Goal: Task Accomplishment & Management: Use online tool/utility

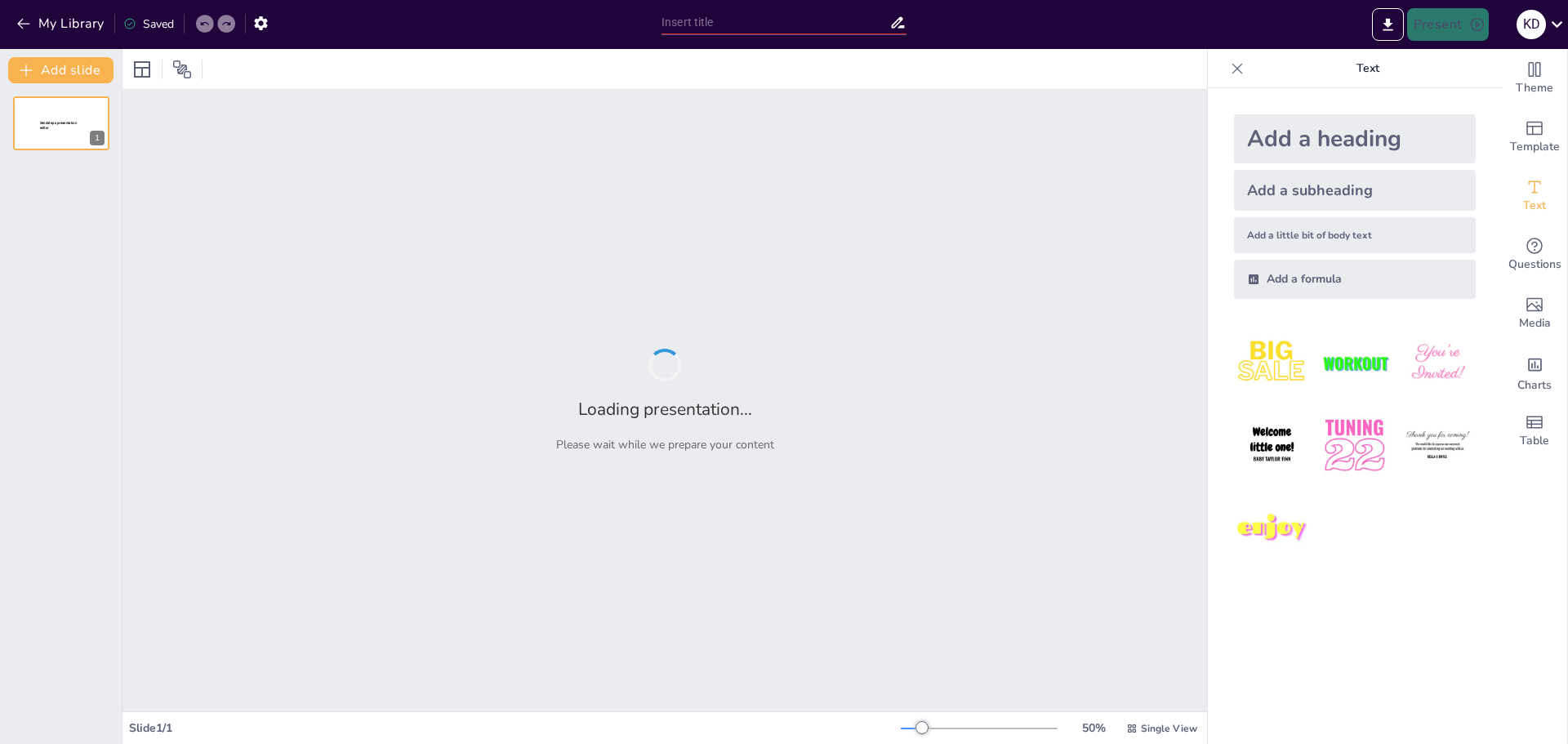
type input "Imported broodje_VNR_20251016 .pptx"
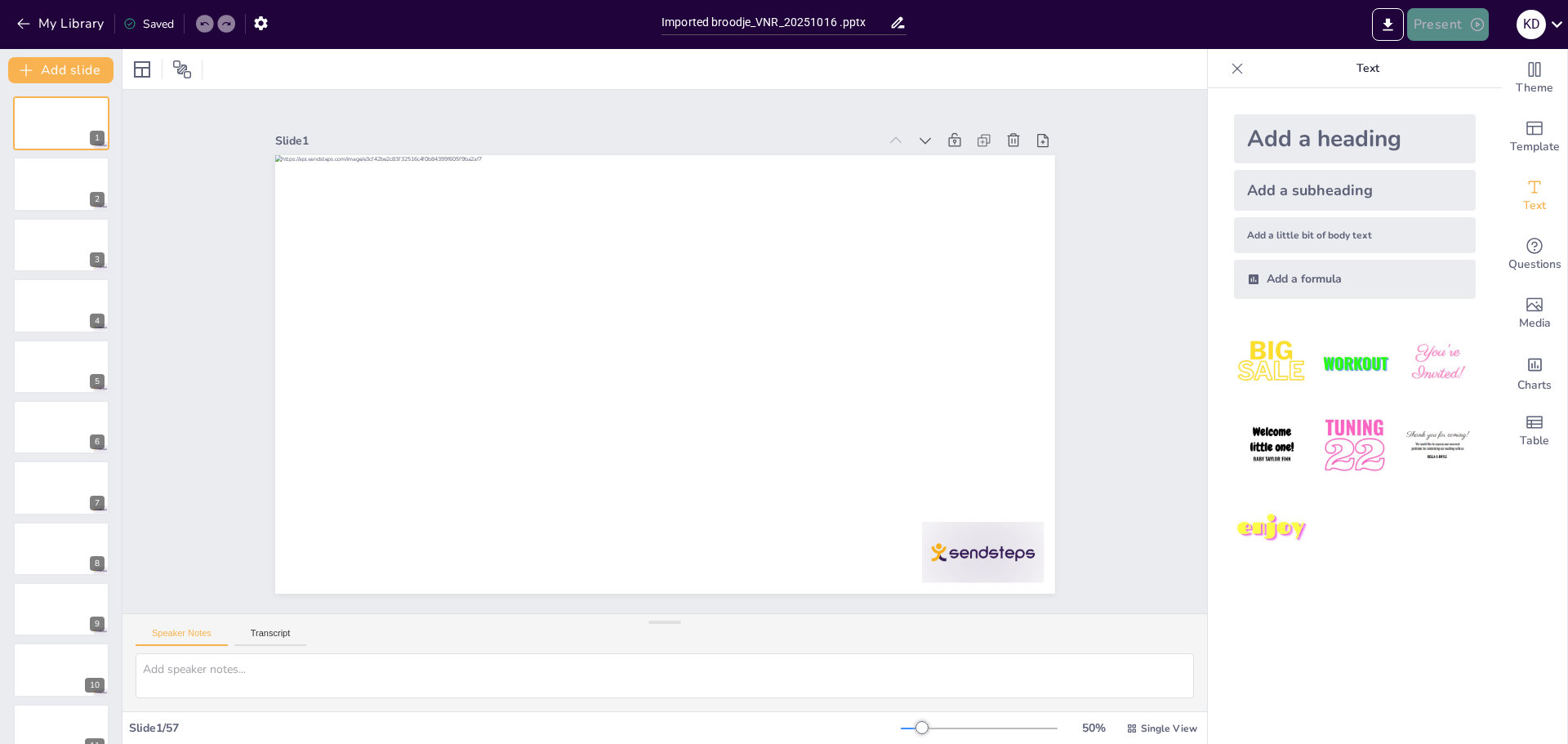
click at [1424, 21] on button "Present" at bounding box center [1448, 24] width 81 height 33
click at [1500, 97] on li "Play presentation" at bounding box center [1473, 100] width 128 height 26
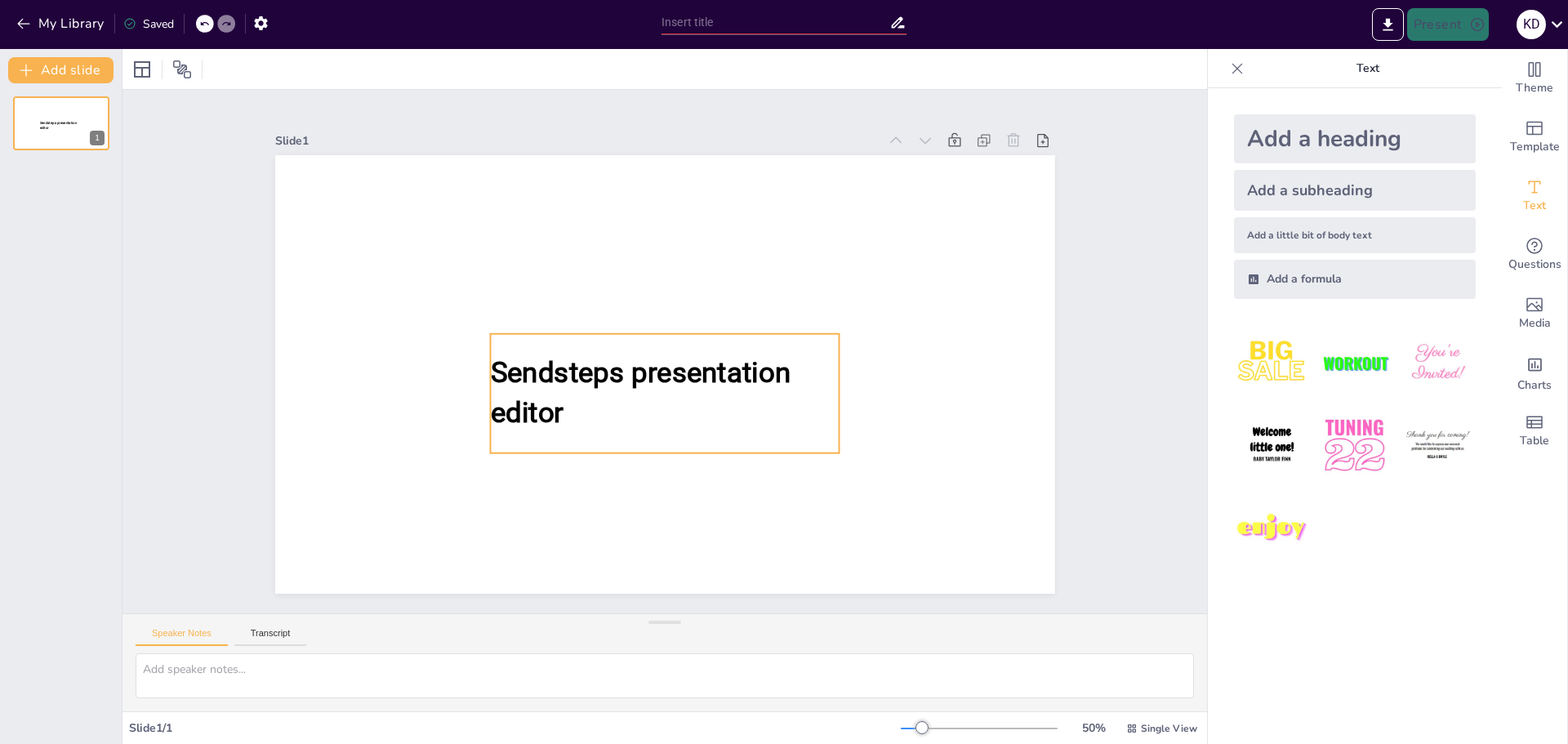
type input "Imported broodje_VNR_20251016 .pptx"
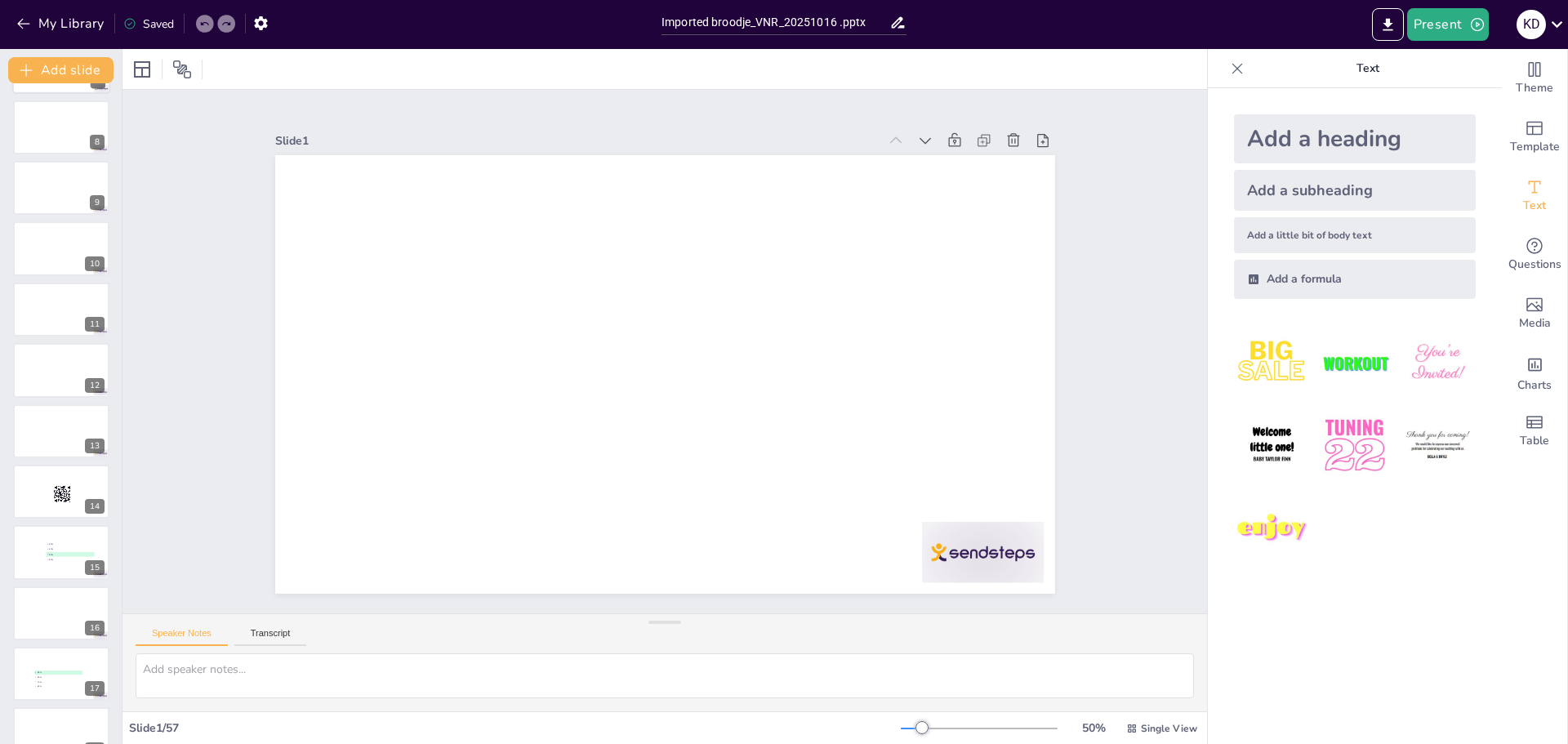
scroll to position [654, 0]
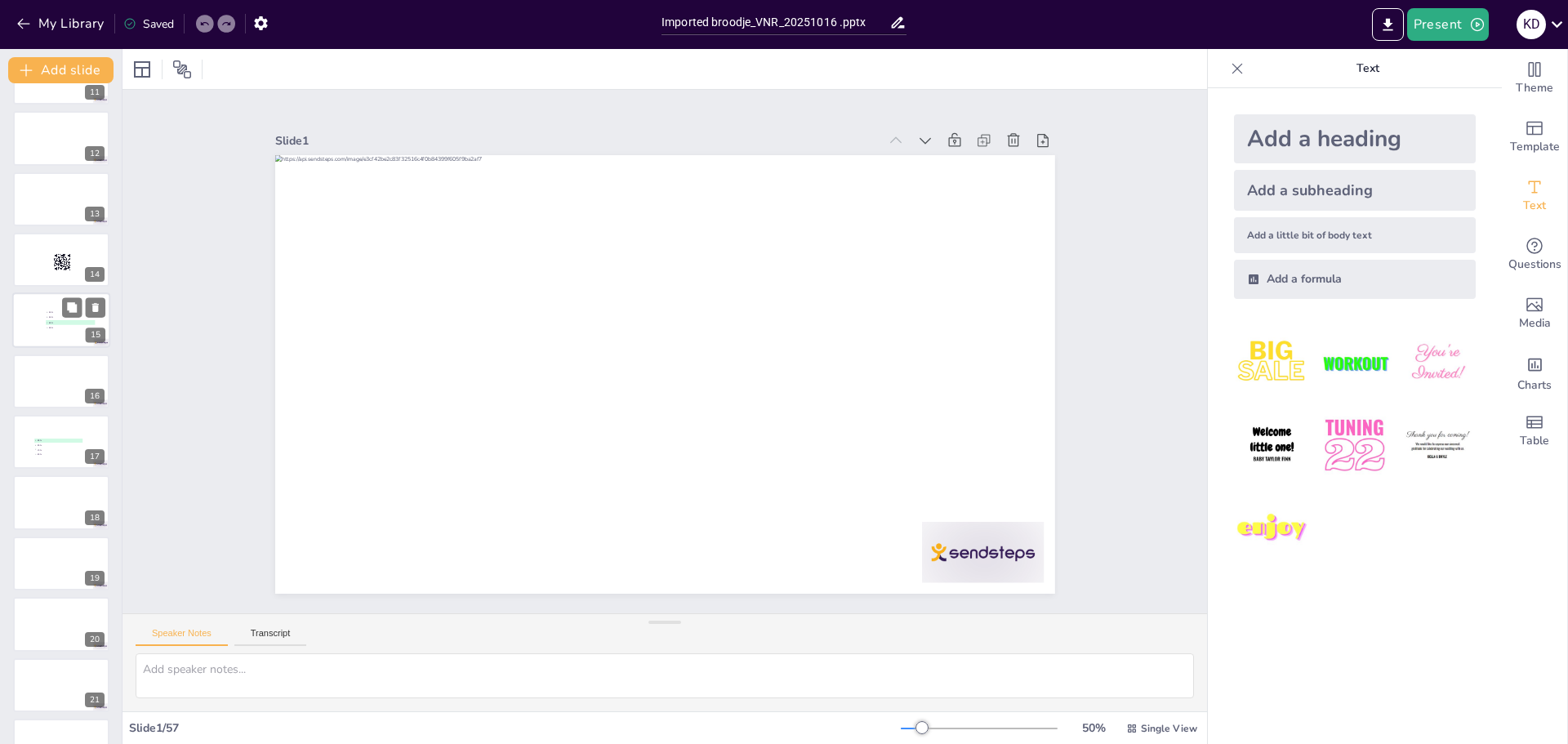
click at [46, 331] on div at bounding box center [60, 321] width 98 height 56
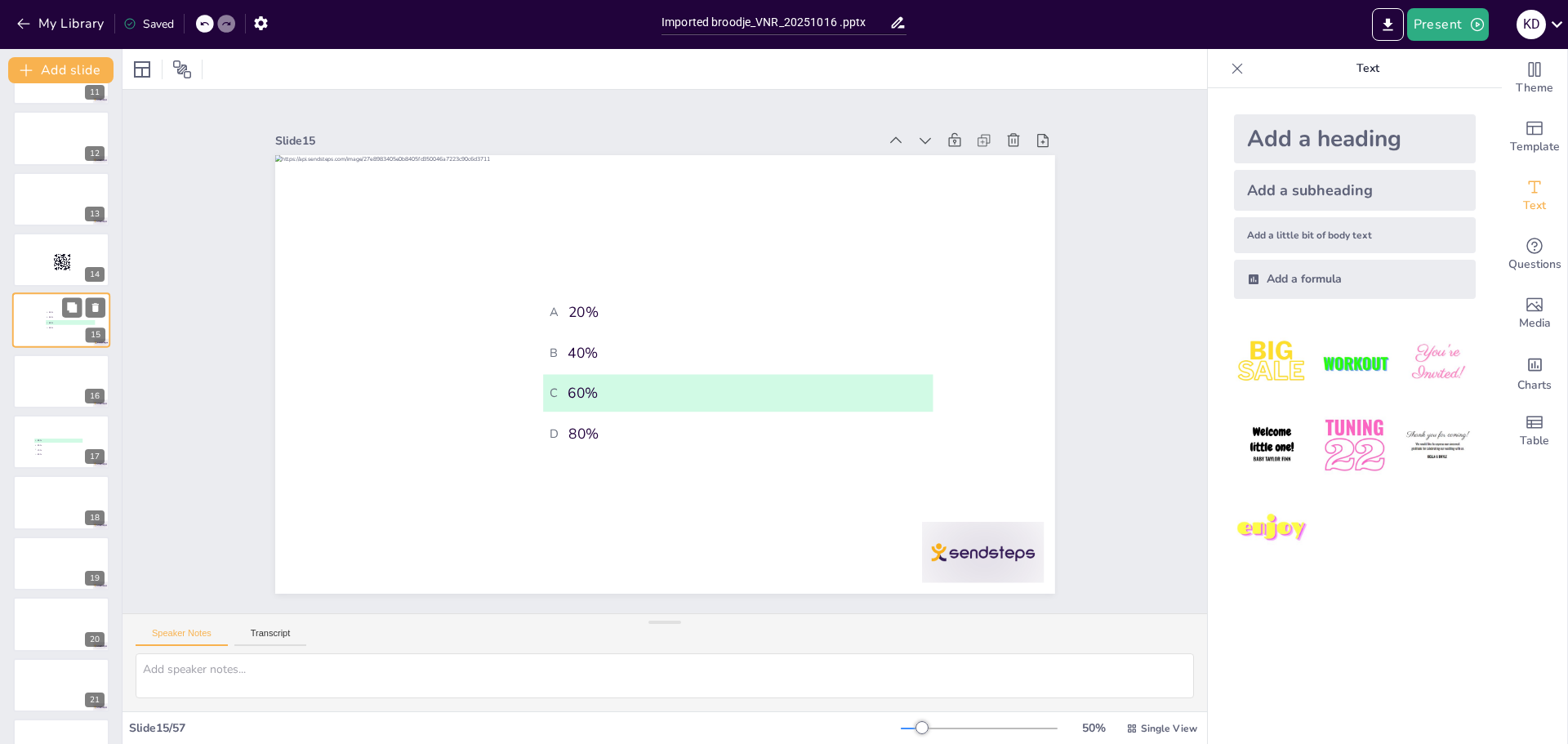
scroll to position [560, 0]
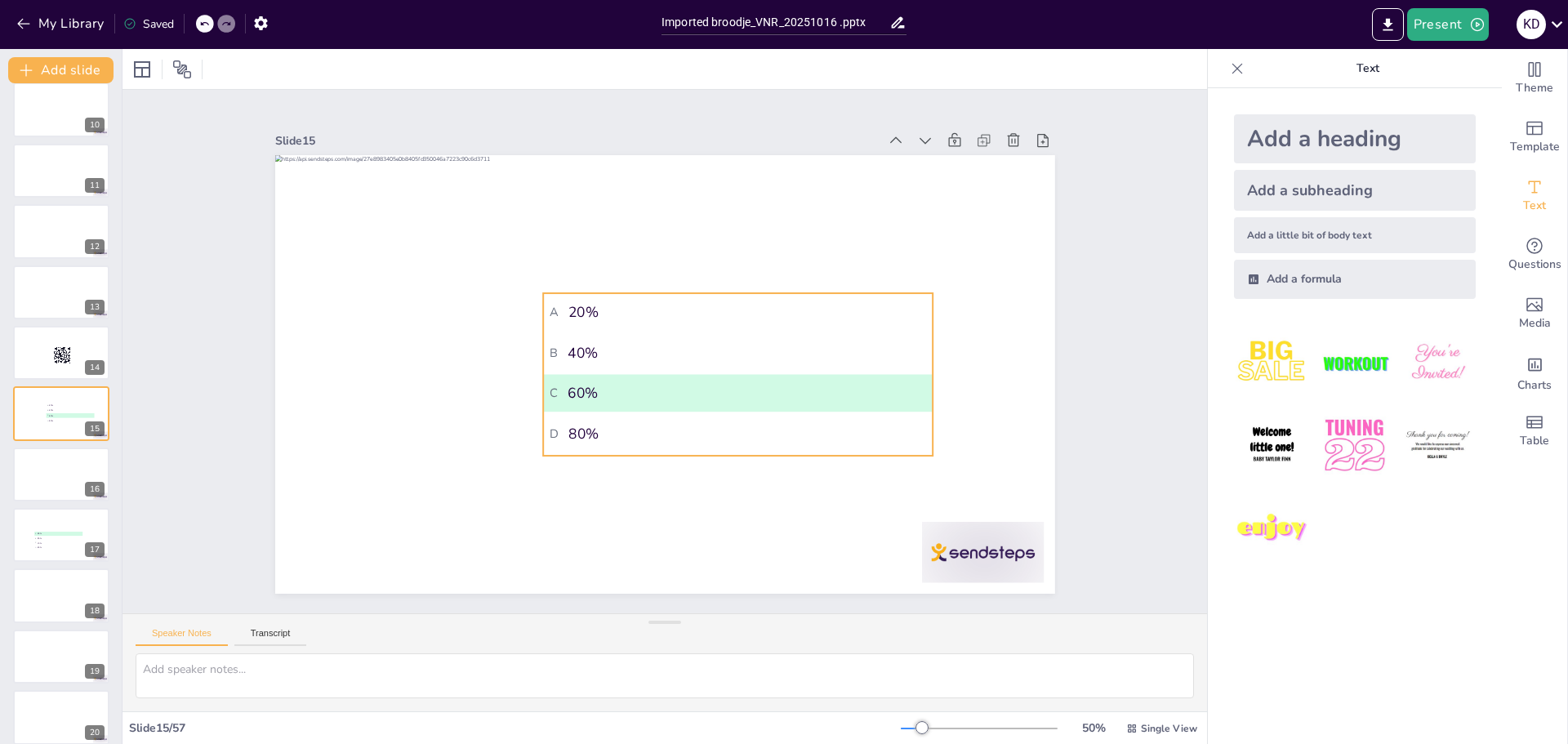
click at [600, 400] on li "C 60%" at bounding box center [738, 393] width 390 height 38
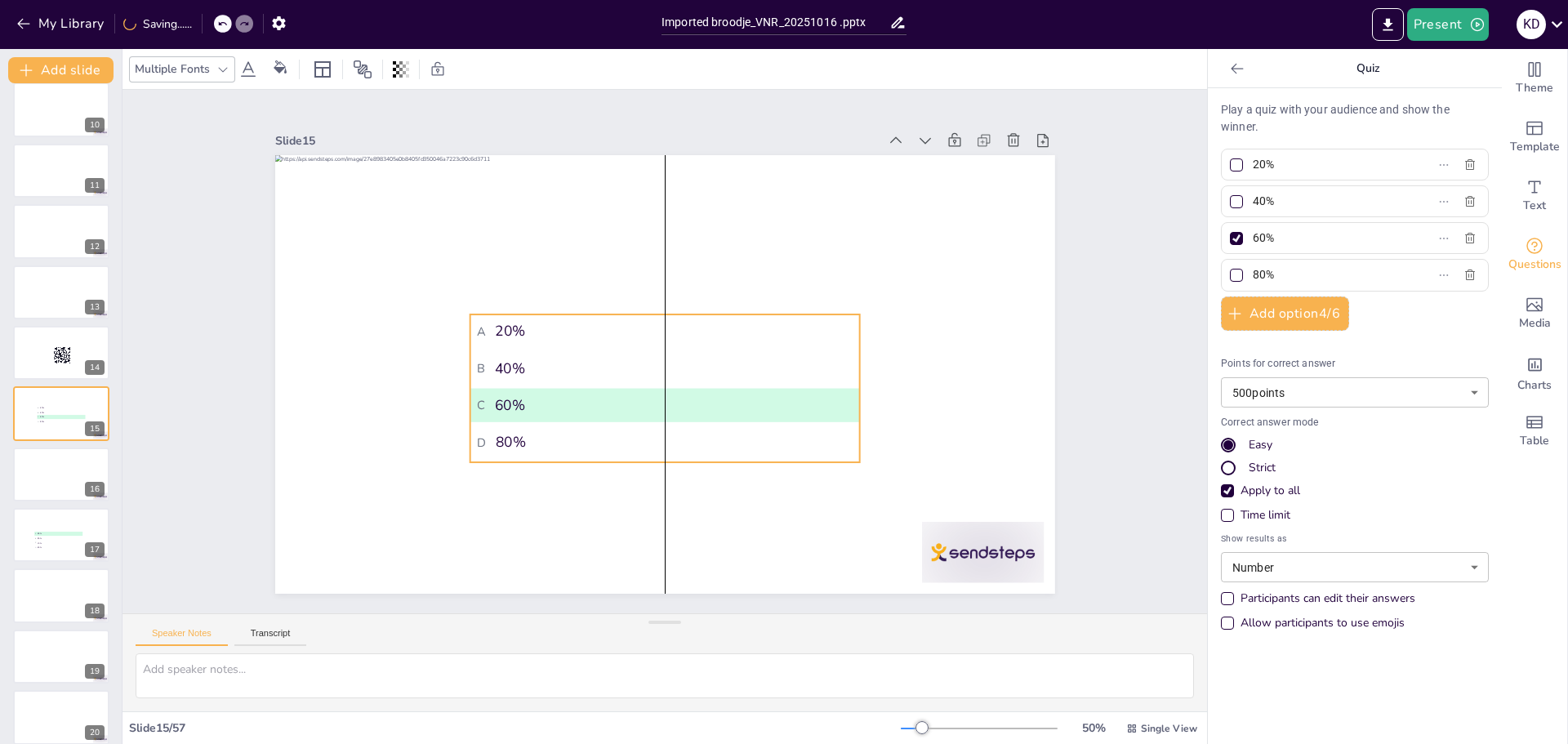
drag, startPoint x: 650, startPoint y: 345, endPoint x: 575, endPoint y: 367, distance: 78.2
click at [575, 367] on span "B 40%" at bounding box center [664, 368] width 377 height 19
click at [1221, 475] on div "Strict" at bounding box center [1355, 468] width 268 height 16
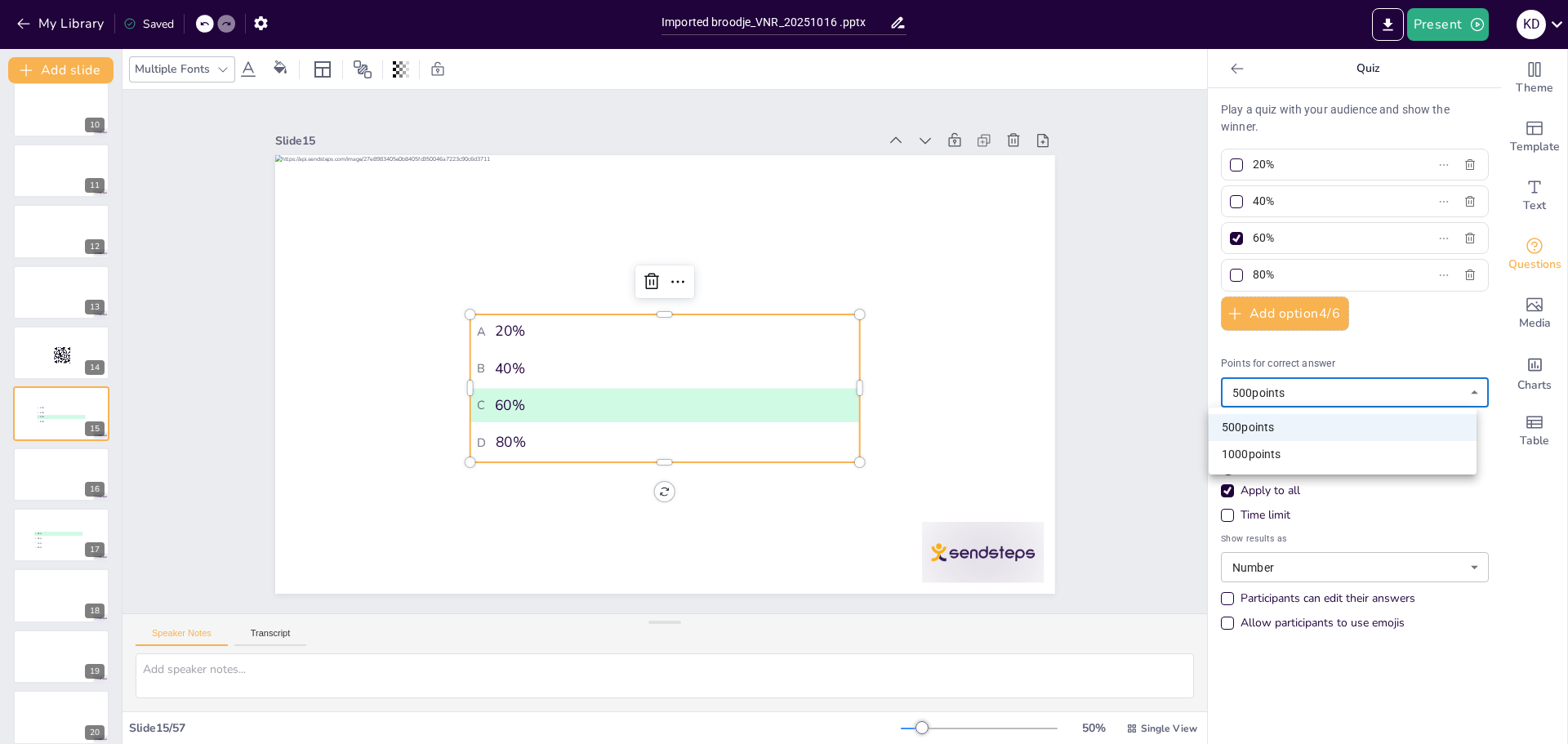
click at [1332, 400] on body "My Library Saved Imported broodje_VNR_20251016 .pptx Present K D Document fonts…" at bounding box center [784, 372] width 1568 height 744
click at [1332, 400] on div at bounding box center [784, 372] width 1568 height 744
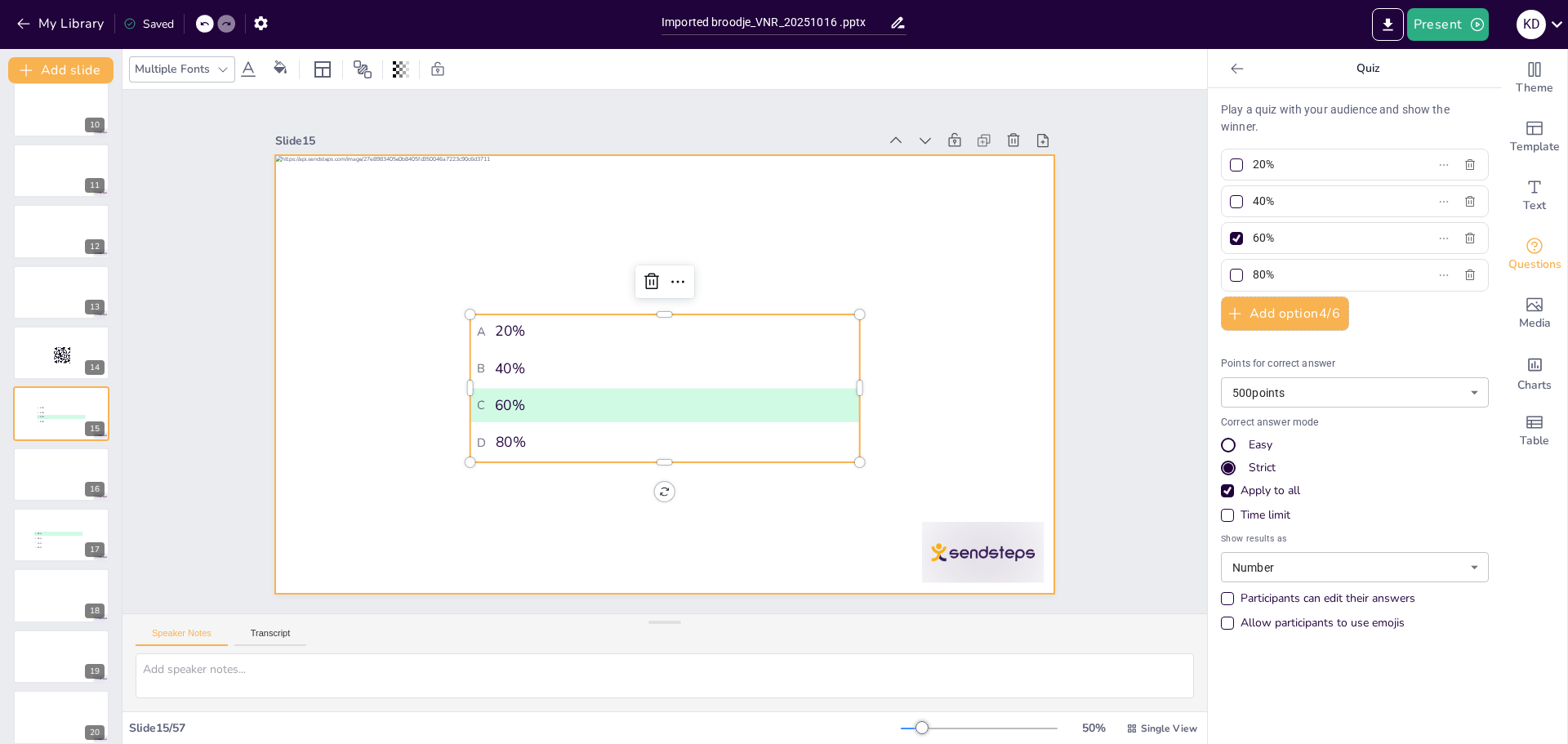
click at [393, 410] on div at bounding box center [665, 374] width 781 height 438
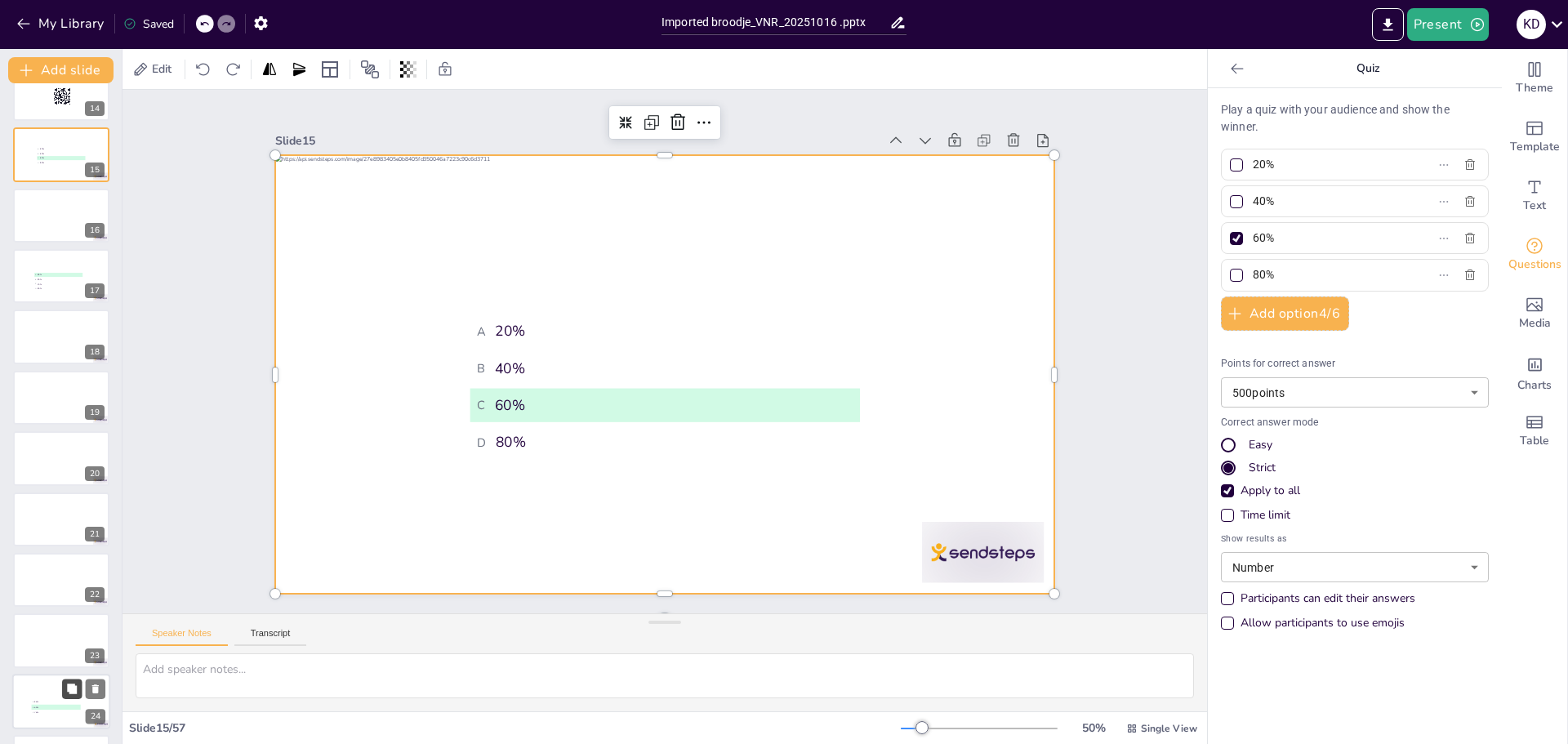
scroll to position [888, 0]
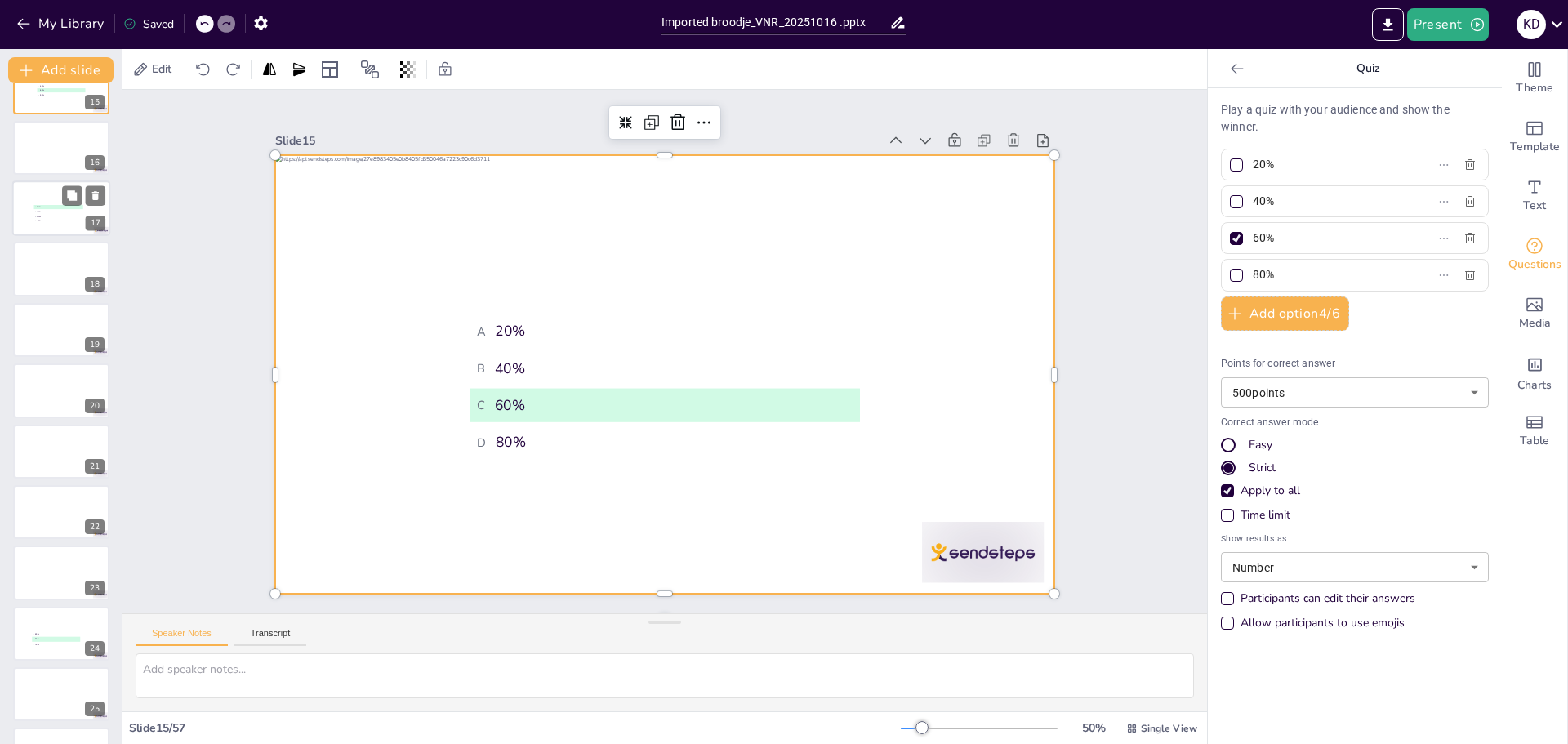
click at [62, 221] on span "D 60%" at bounding box center [59, 221] width 48 height 2
type input "25%"
type input "50%"
type input "10%"
type input "60%"
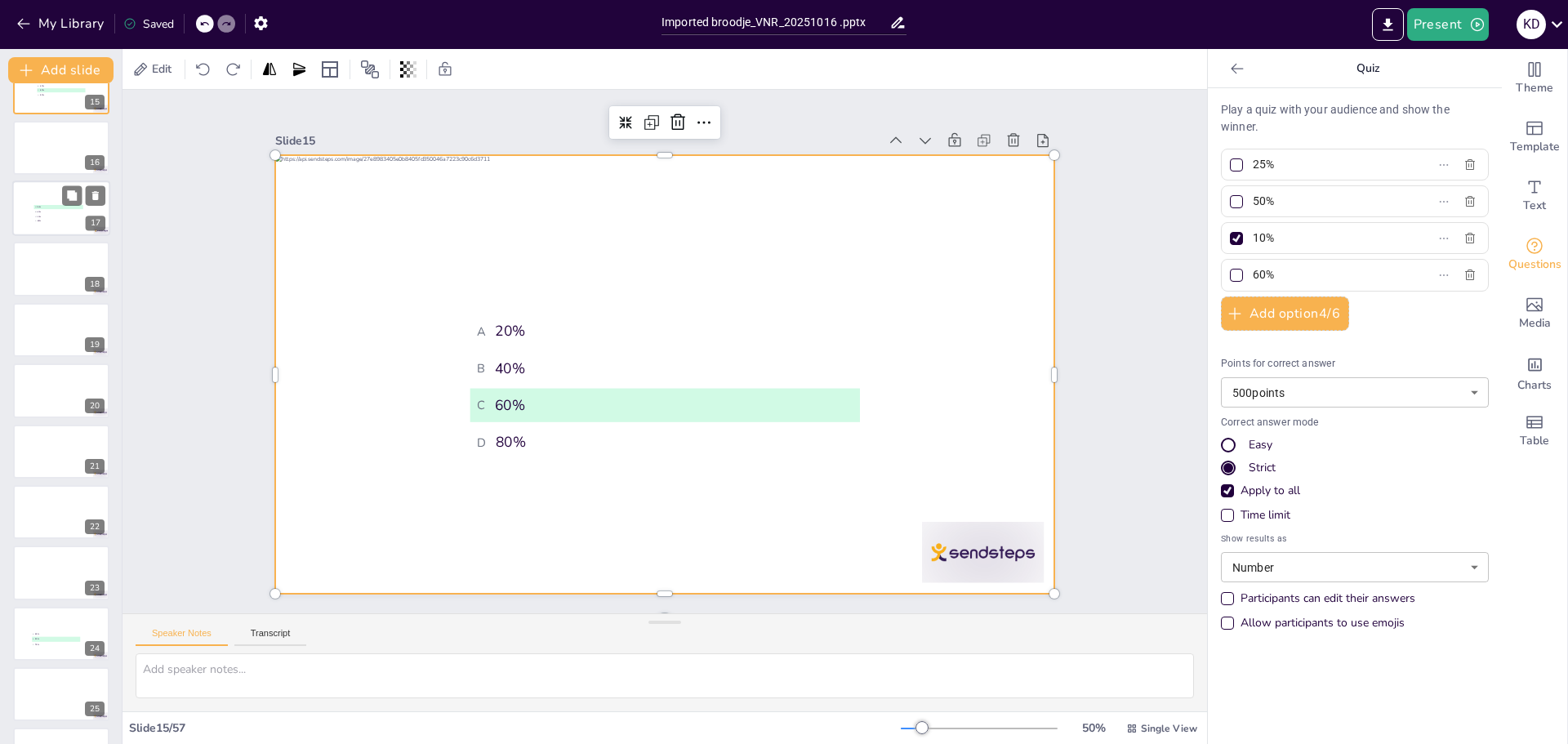
scroll to position [682, 0]
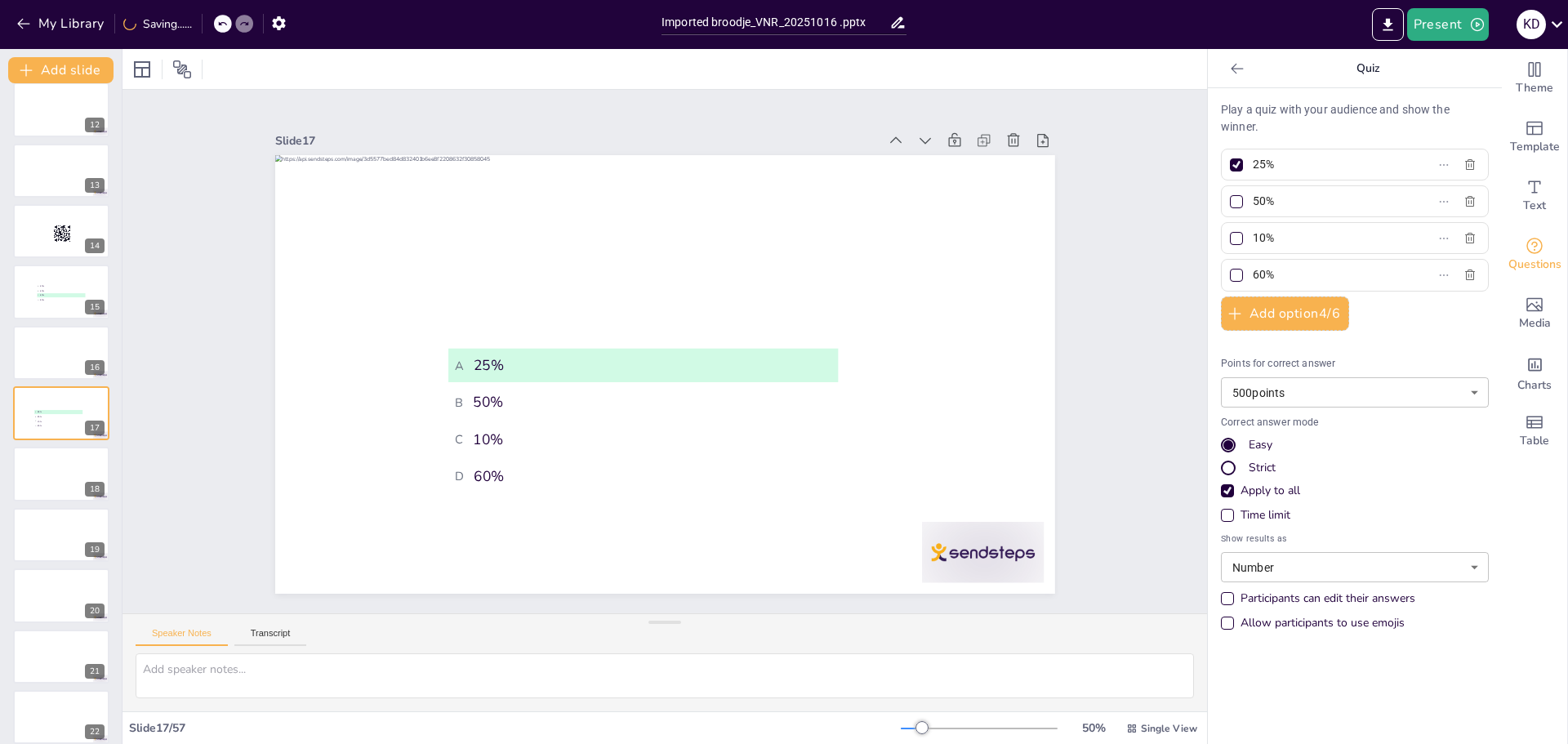
click at [1221, 465] on div "Strict" at bounding box center [1228, 468] width 15 height 15
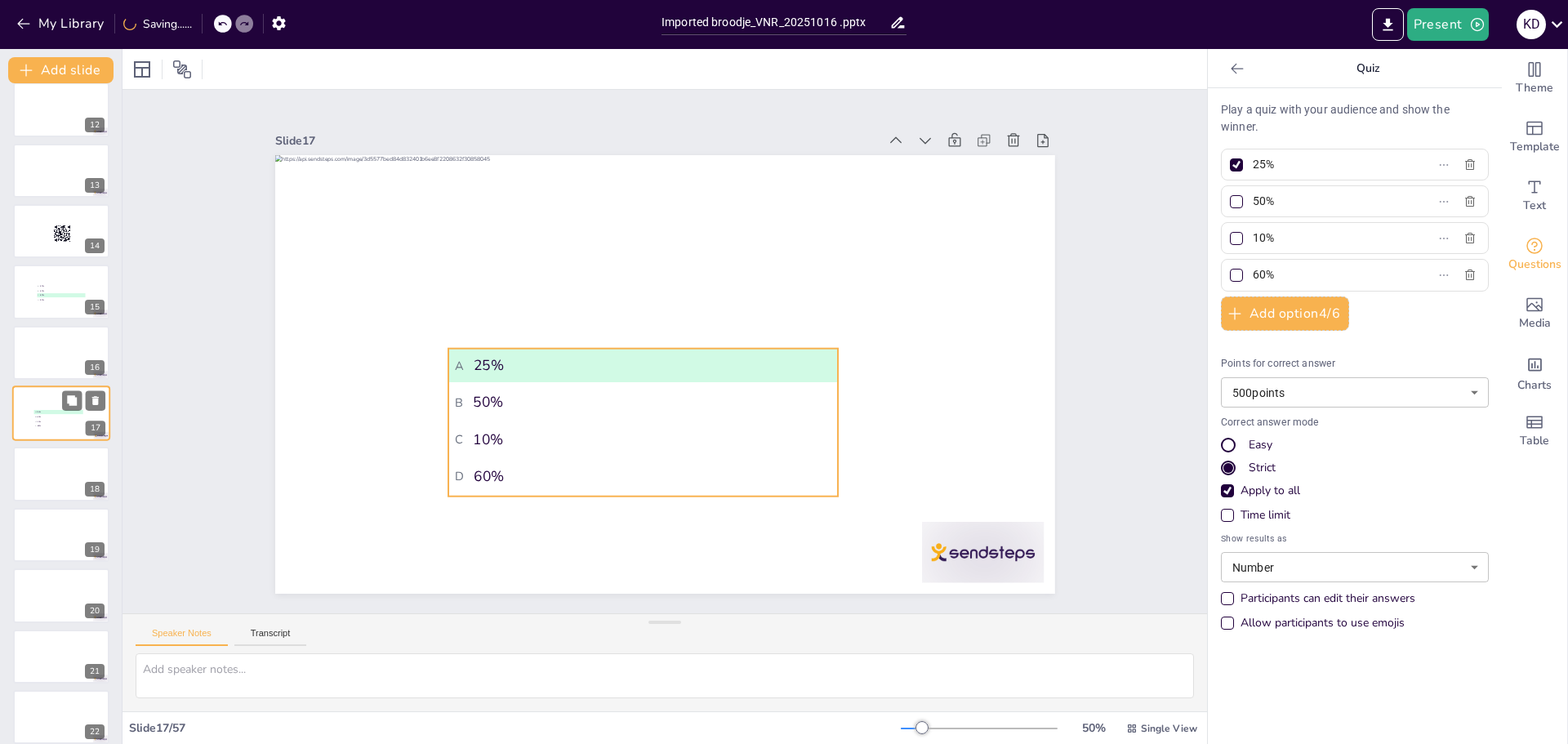
click at [62, 414] on span "A 25%" at bounding box center [59, 412] width 48 height 2
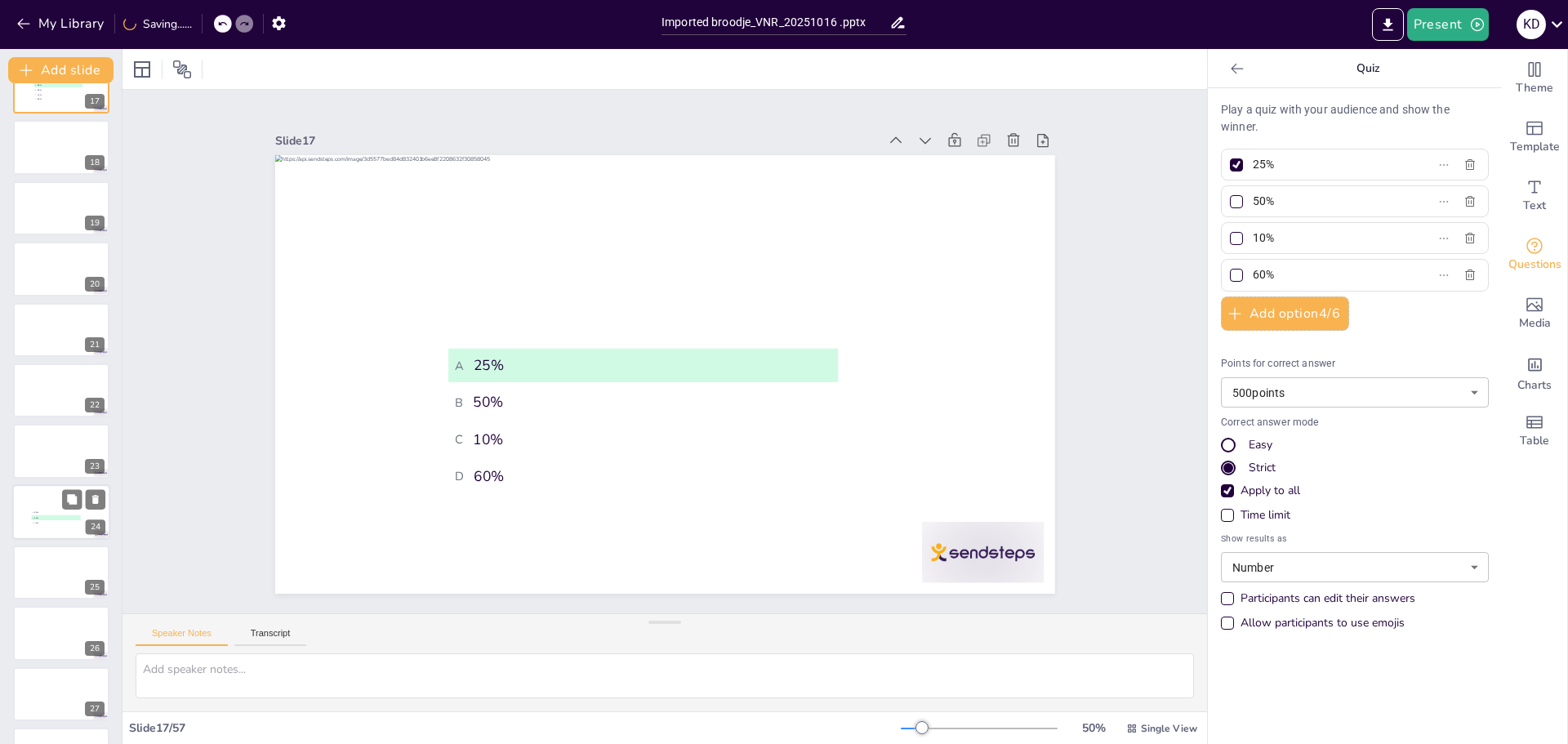
click at [68, 536] on div at bounding box center [60, 512] width 98 height 56
type input "75%"
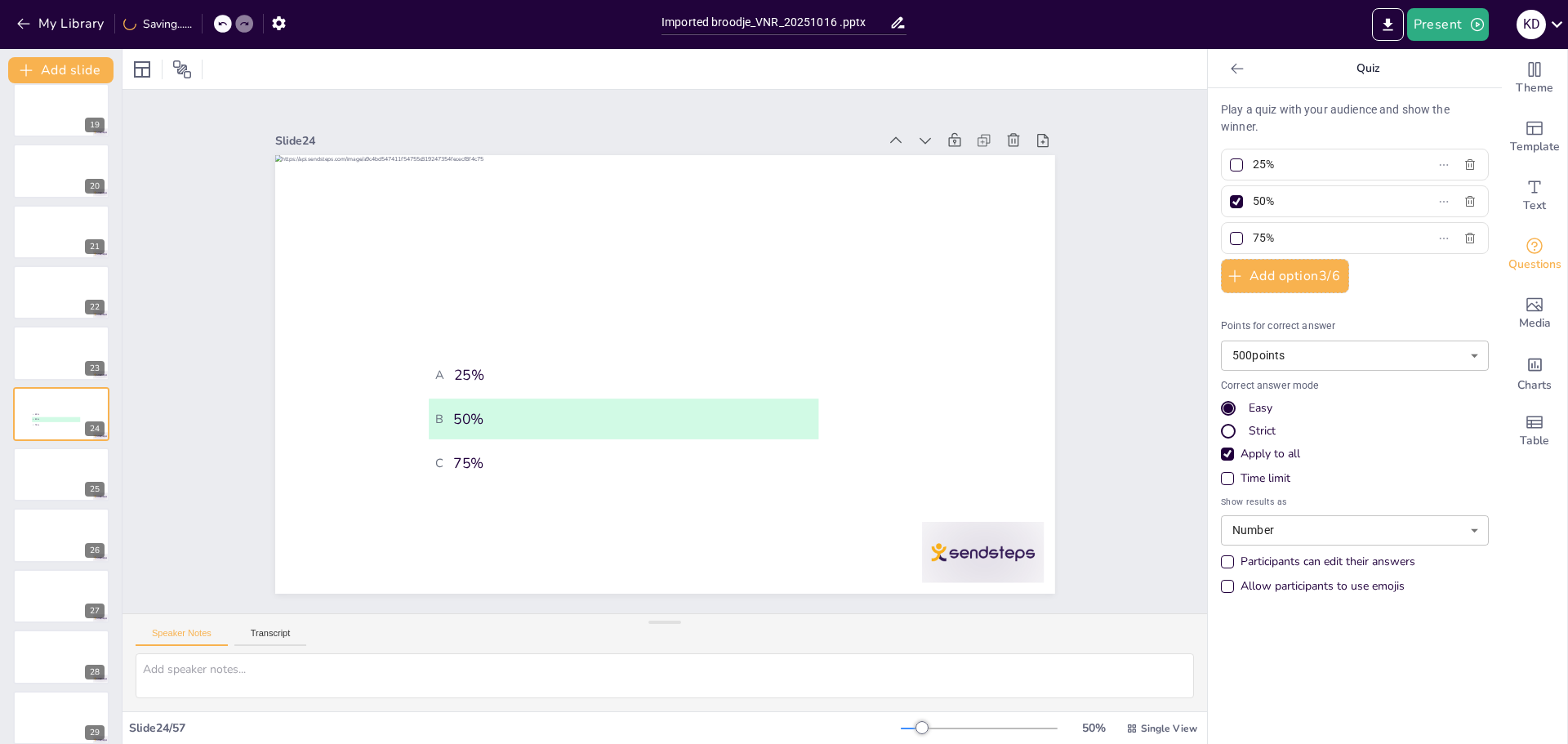
click at [1221, 433] on div "Strict" at bounding box center [1228, 431] width 15 height 15
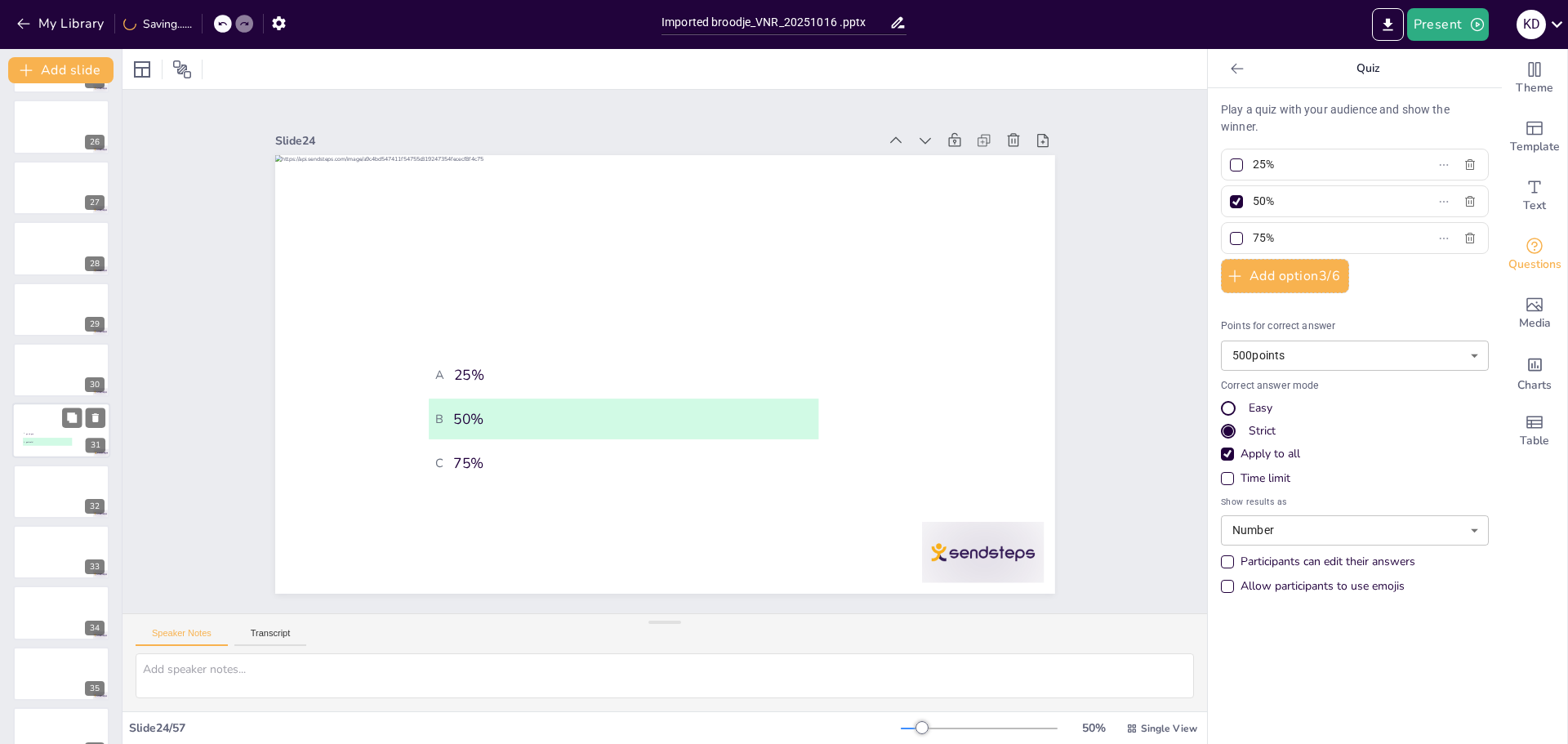
click at [63, 449] on div at bounding box center [60, 432] width 98 height 56
type input "gestegen"
type input "gedaald"
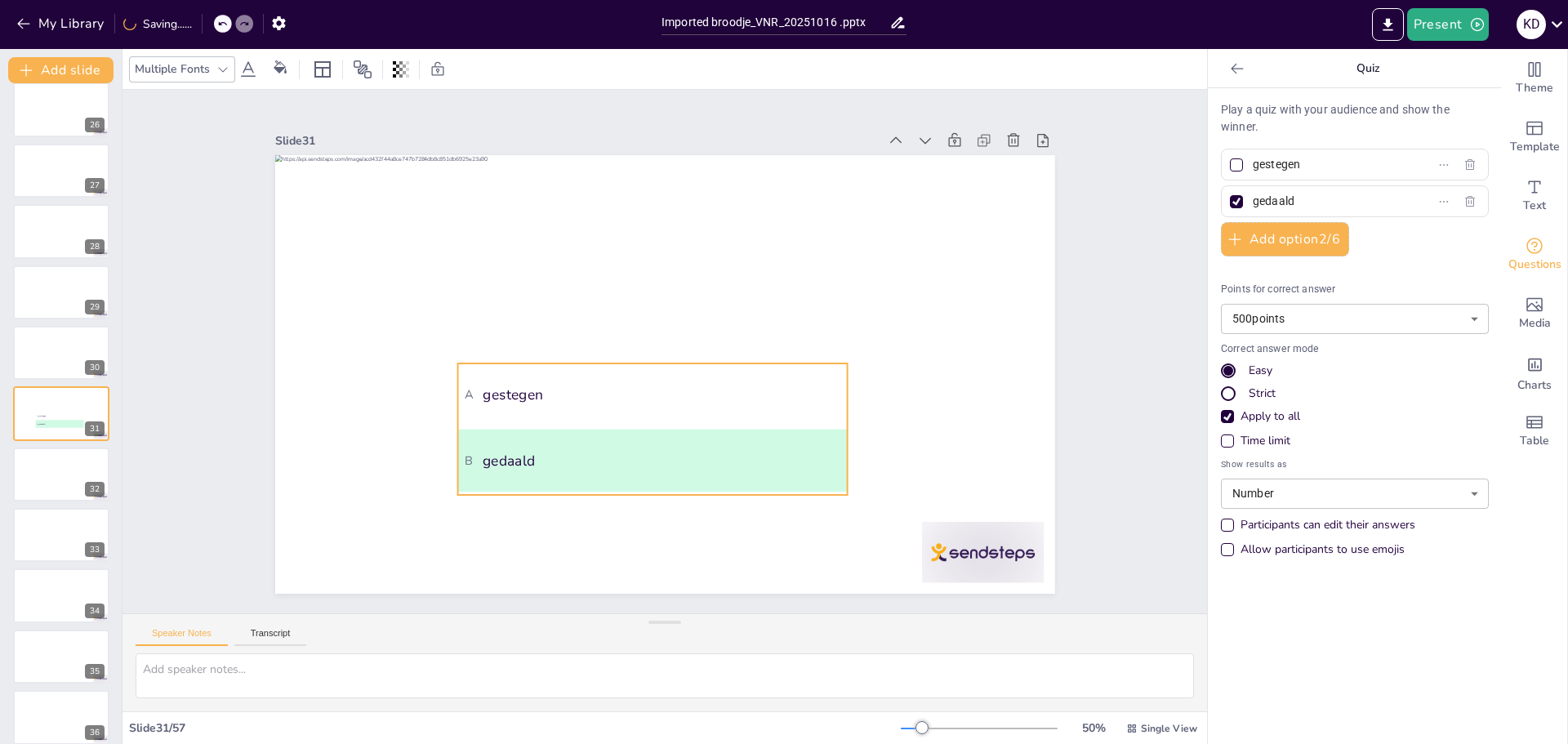
drag, startPoint x: 433, startPoint y: 426, endPoint x: 531, endPoint y: 422, distance: 98.1
click at [531, 422] on ul "A gestegen B gedaald" at bounding box center [652, 430] width 390 height 132
click at [1257, 398] on div "Strict" at bounding box center [1262, 394] width 27 height 16
click at [71, 649] on icon at bounding box center [72, 644] width 10 height 10
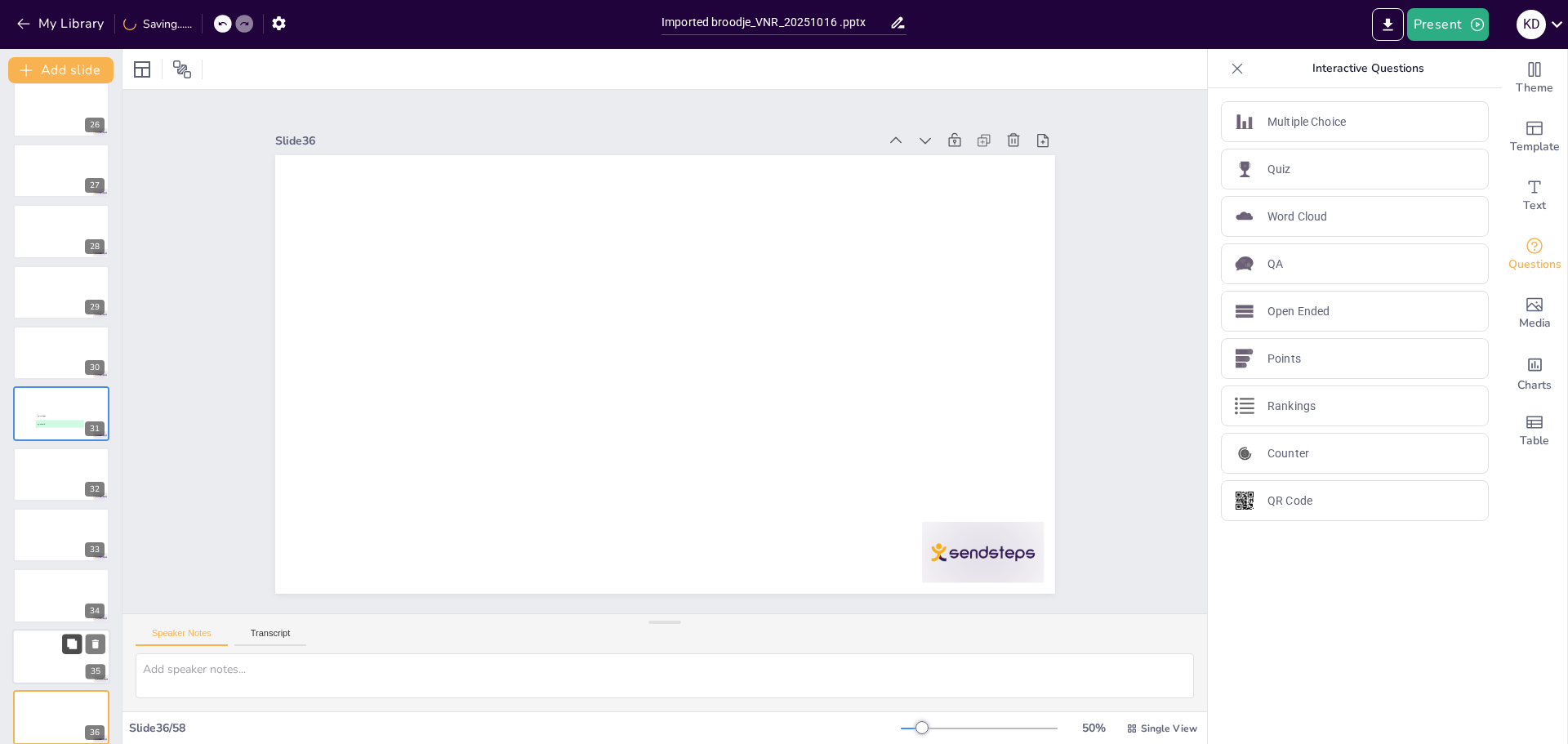
scroll to position [1837, 0]
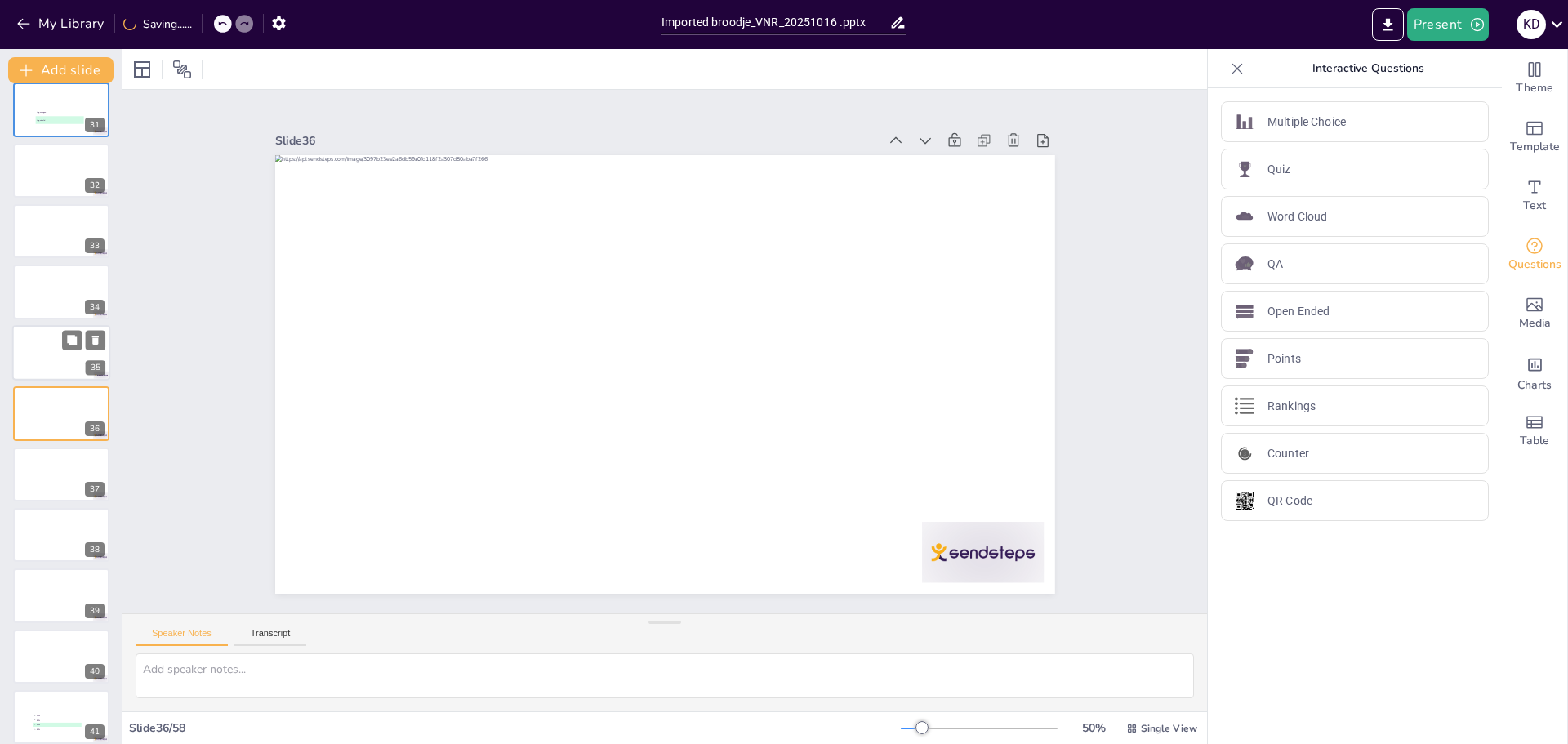
click at [50, 348] on div at bounding box center [60, 353] width 98 height 56
click at [99, 398] on icon at bounding box center [96, 402] width 12 height 12
click at [98, 399] on icon at bounding box center [95, 401] width 7 height 9
click at [40, 669] on span "D 40%" at bounding box center [58, 670] width 48 height 2
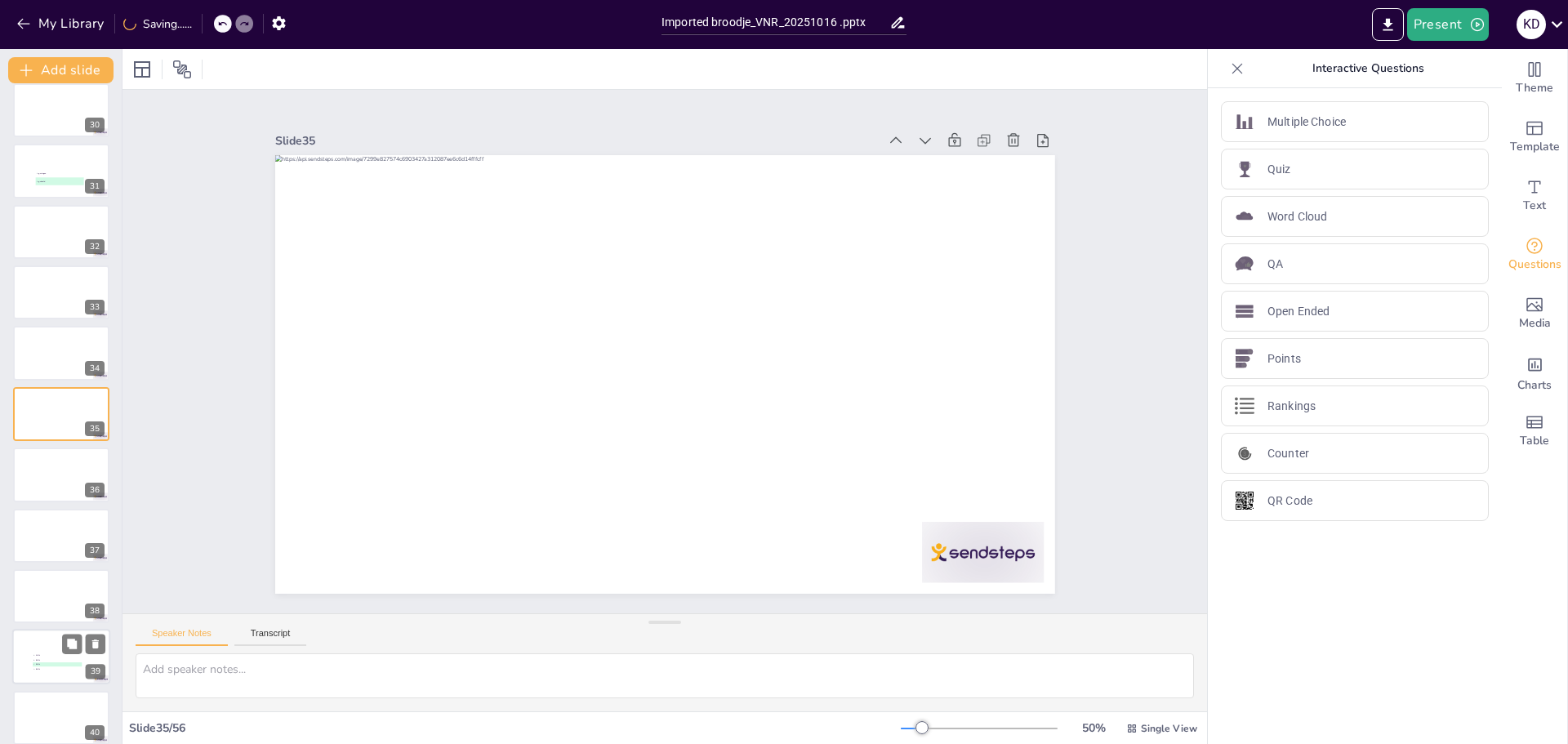
scroll to position [2019, 0]
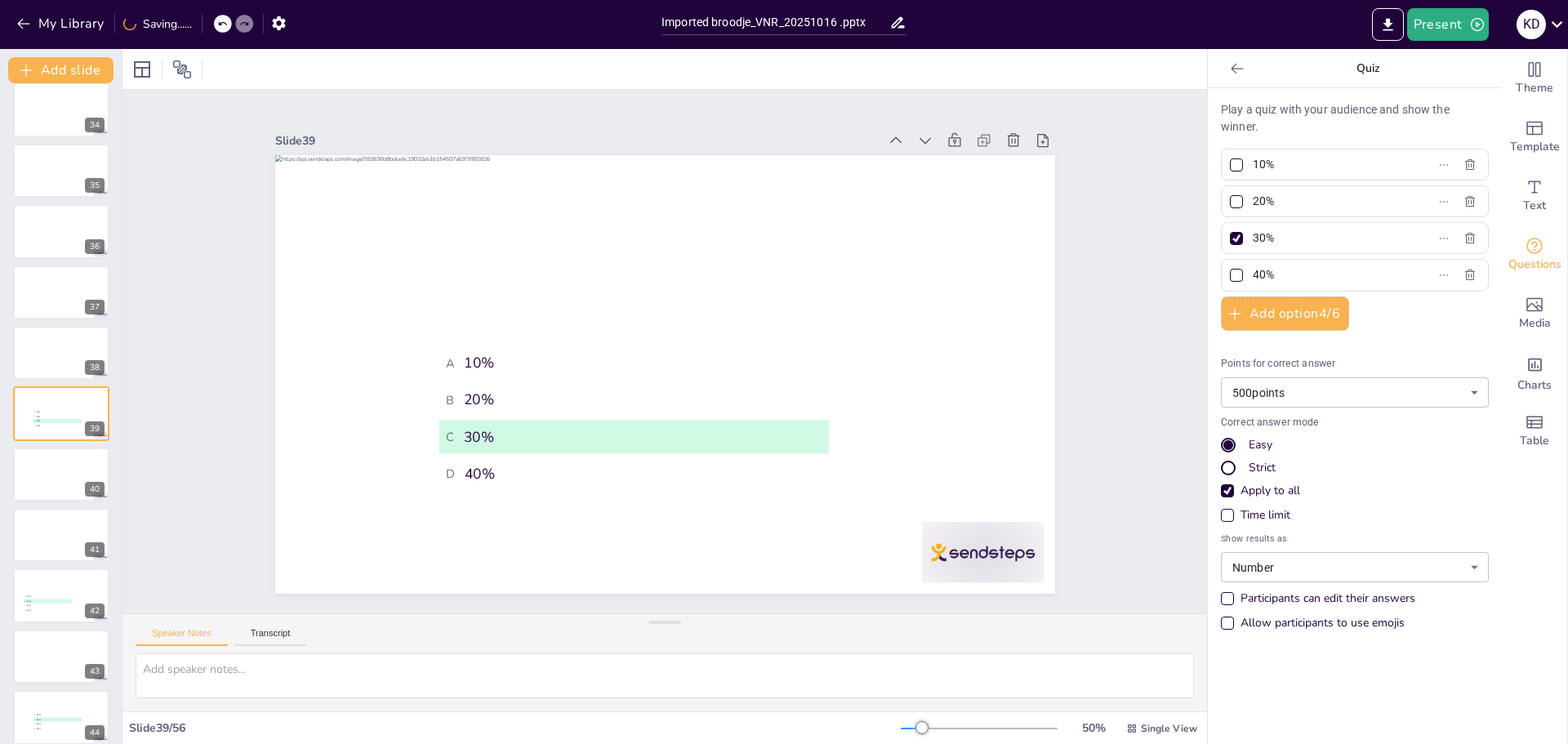
click at [1249, 471] on div "Strict" at bounding box center [1262, 468] width 27 height 16
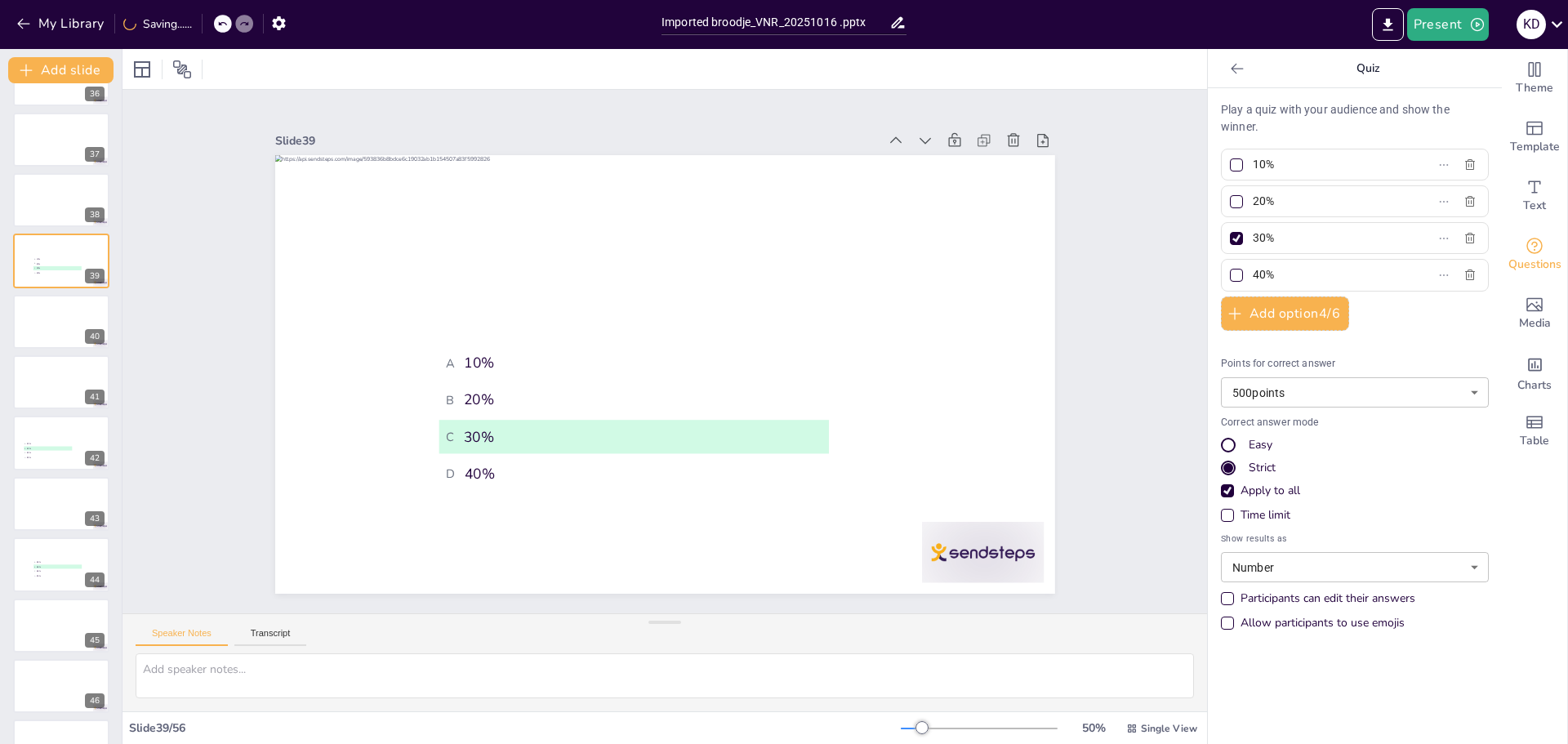
scroll to position [2182, 0]
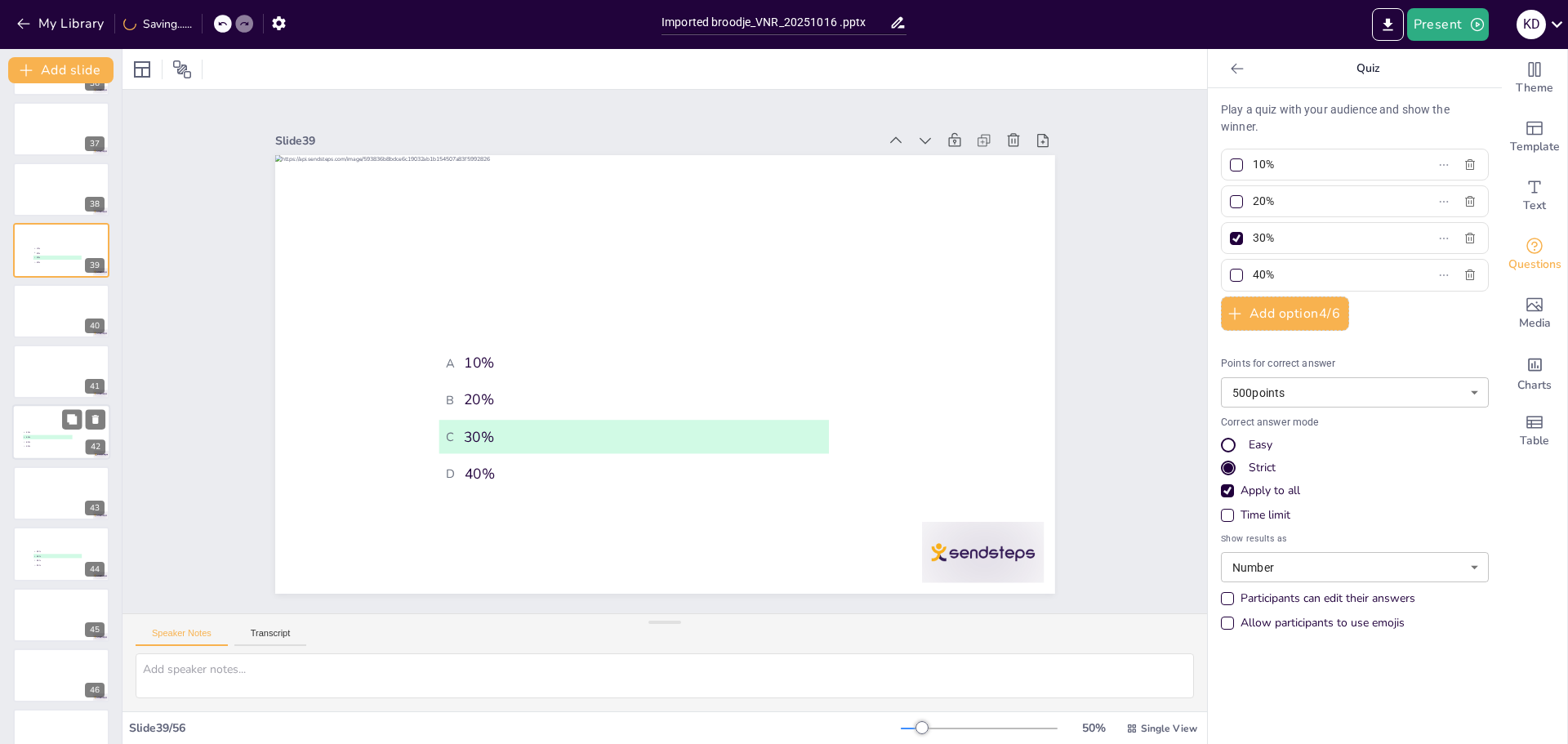
click at [54, 437] on span "B 40%" at bounding box center [48, 437] width 48 height 2
type input "20%"
type input "40%"
type input "60%"
type input "80%"
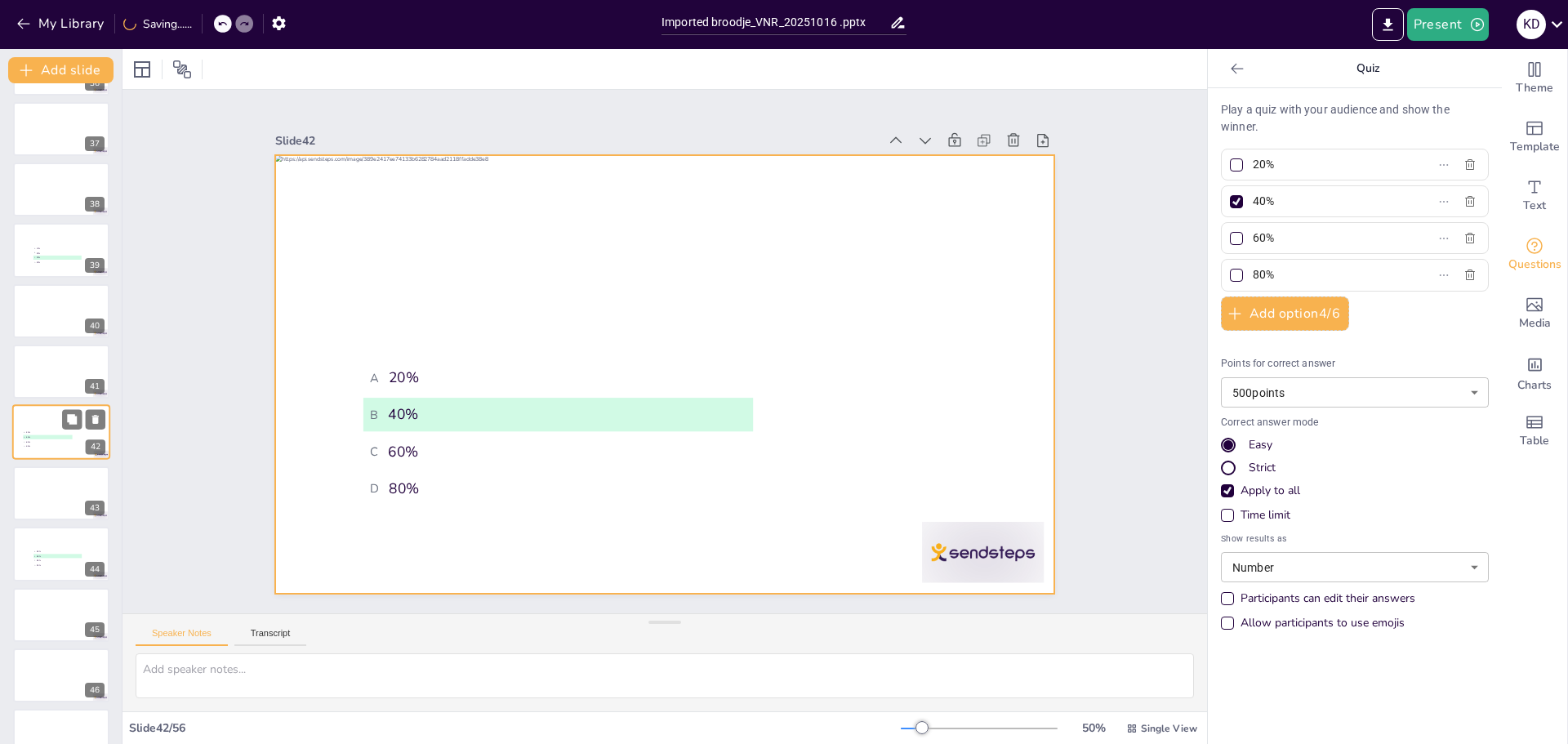
scroll to position [2201, 0]
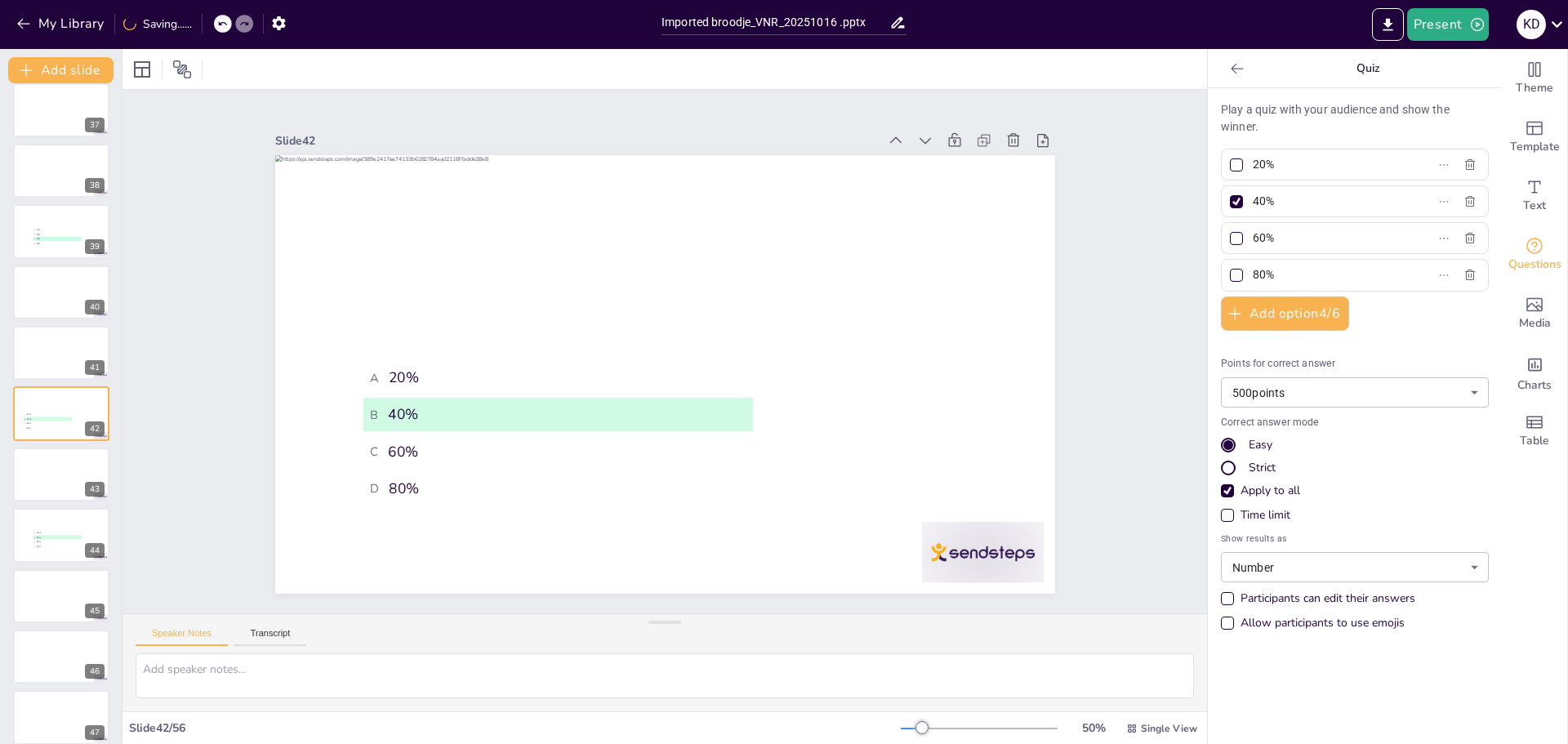
click at [1253, 470] on div "Strict" at bounding box center [1262, 468] width 27 height 16
click at [52, 523] on div at bounding box center [60, 536] width 98 height 56
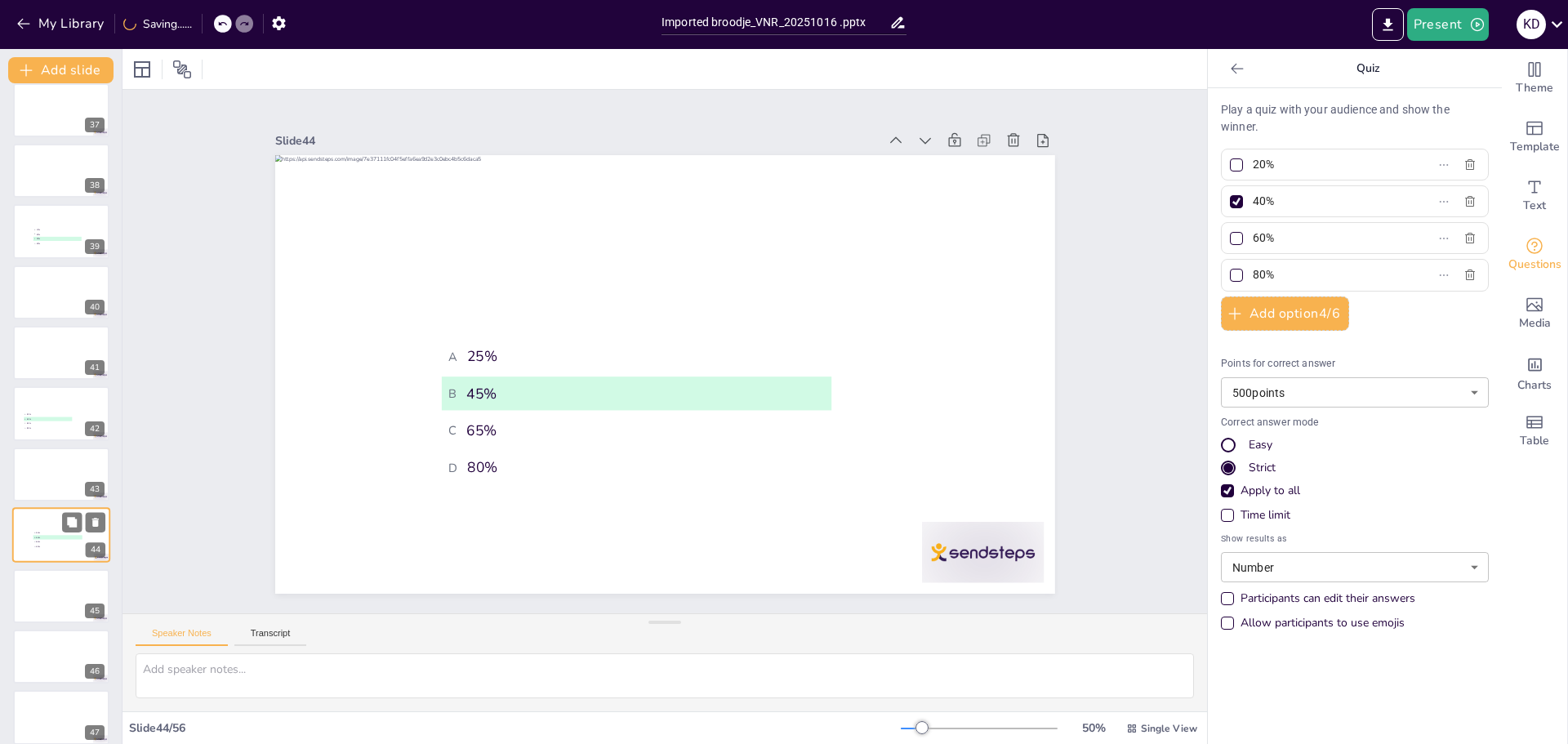
type input "25%"
type input "45%"
type input "65%"
click at [1259, 475] on div "Strict" at bounding box center [1262, 468] width 27 height 16
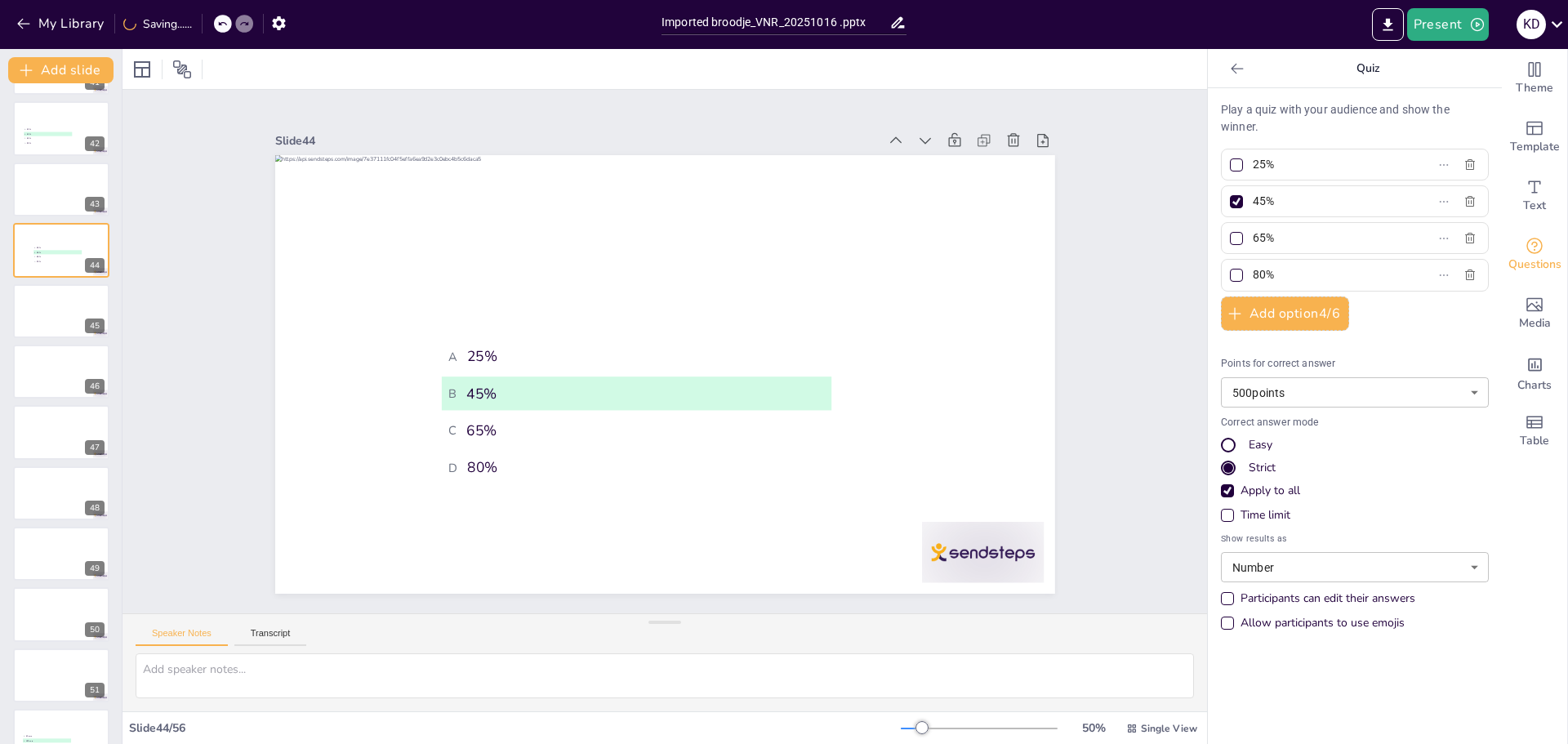
scroll to position [2732, 0]
click at [70, 504] on span "D 300 euro" at bounding box center [47, 505] width 48 height 2
type input "60 euro"
type input "150 euro"
type input "240 euro"
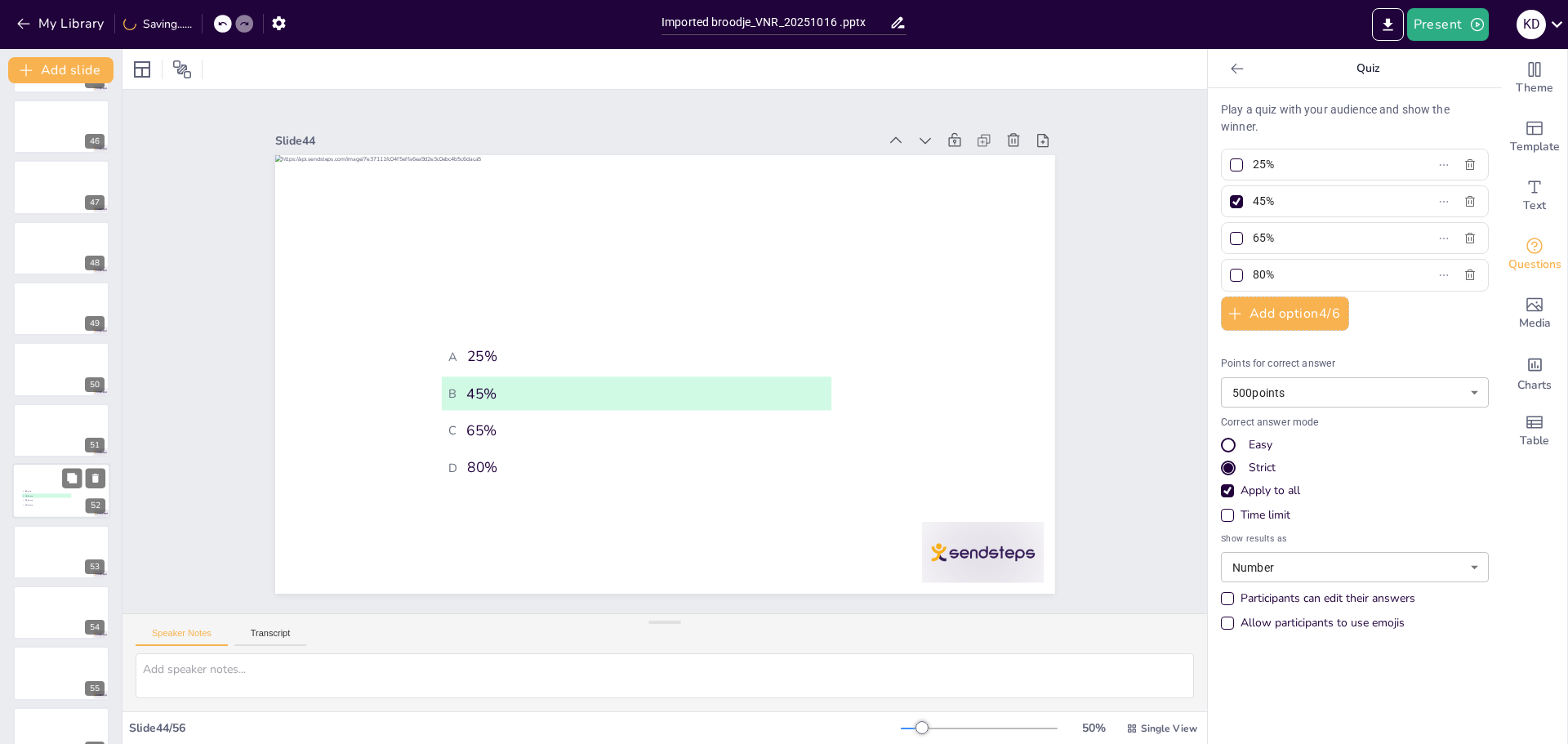
type input "300 euro"
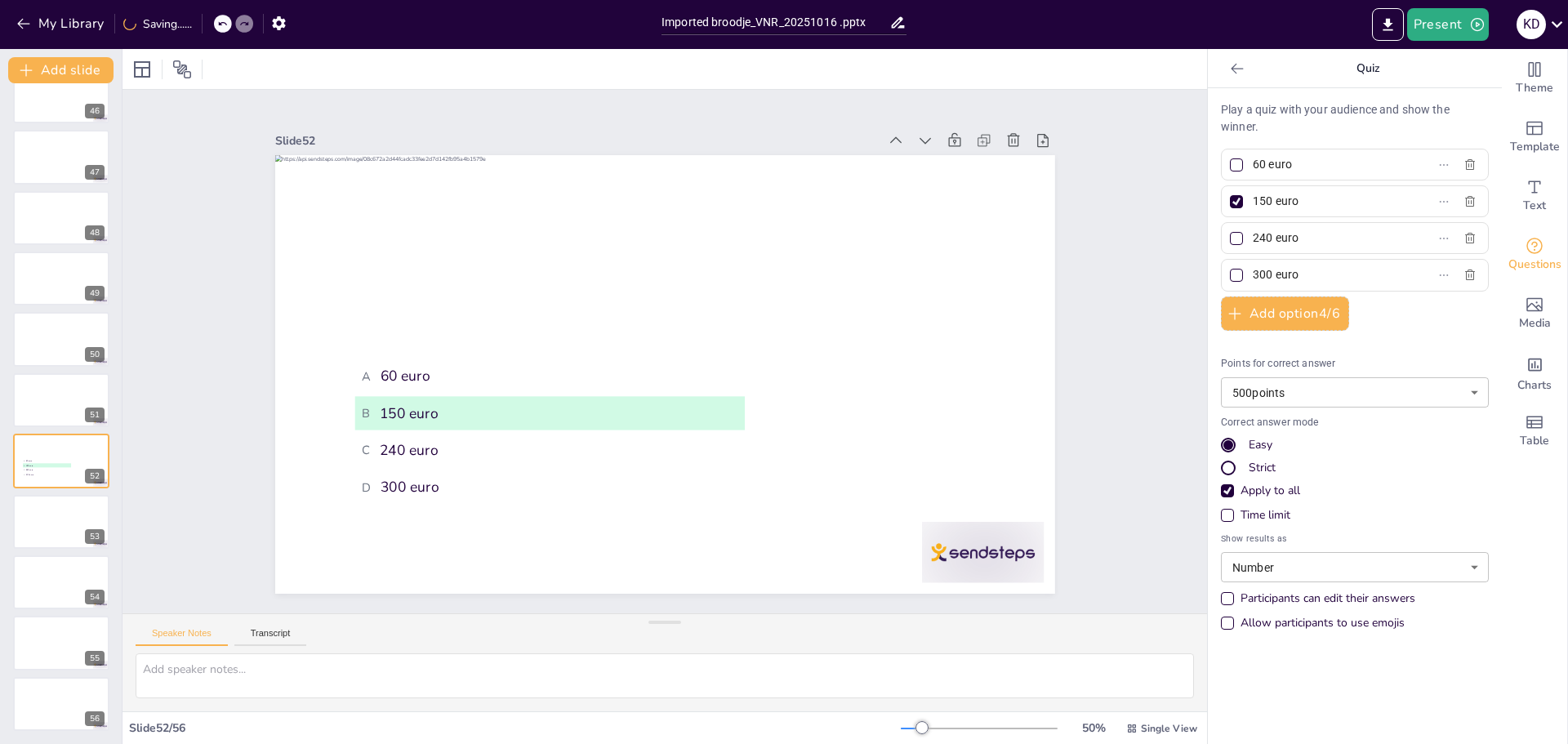
click at [1249, 469] on div "Strict" at bounding box center [1262, 468] width 27 height 16
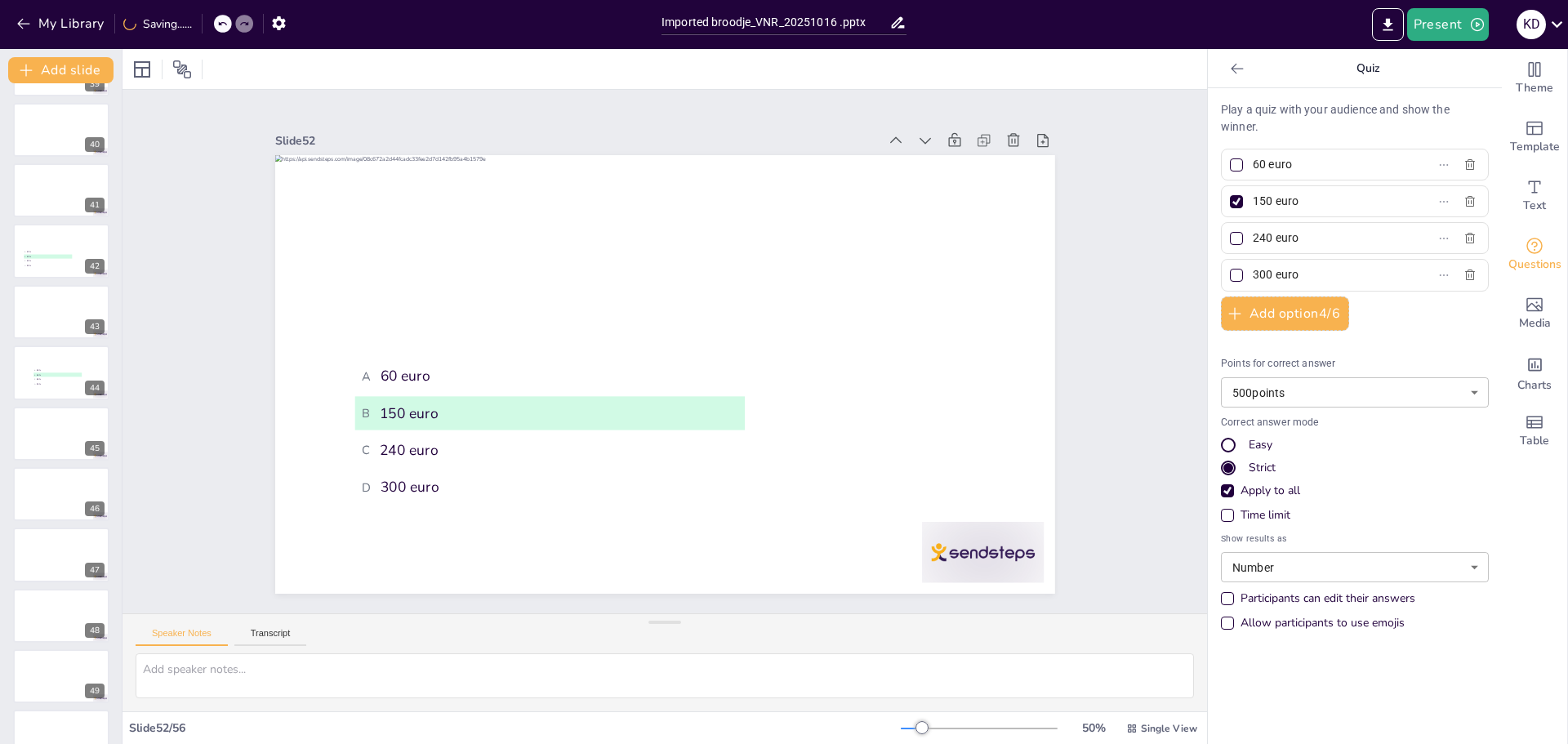
scroll to position [2353, 0]
click at [1221, 494] on div "Apply to all" at bounding box center [1227, 490] width 13 height 13
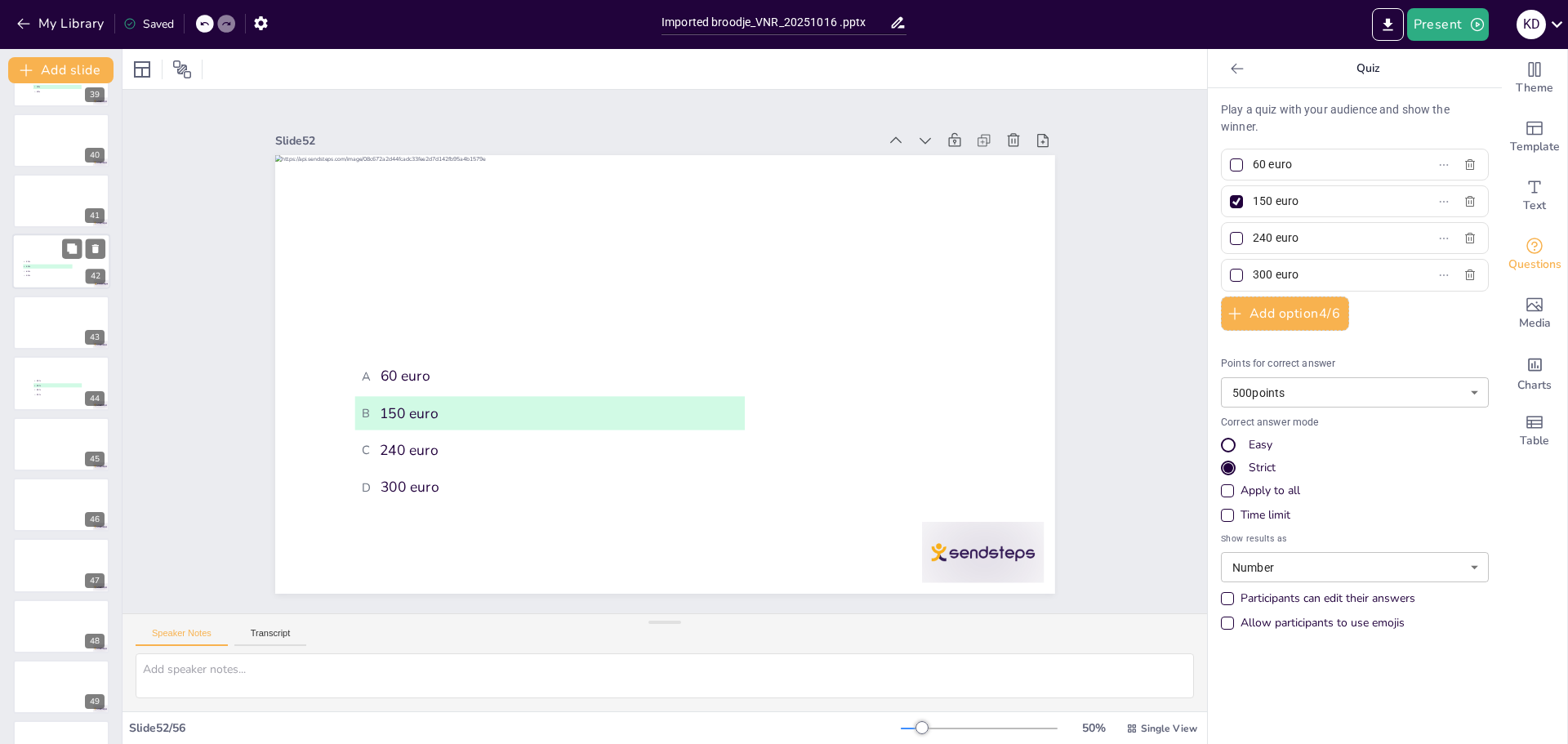
click at [58, 287] on div at bounding box center [60, 262] width 98 height 56
type input "20%"
type input "40%"
type input "60%"
type input "80%"
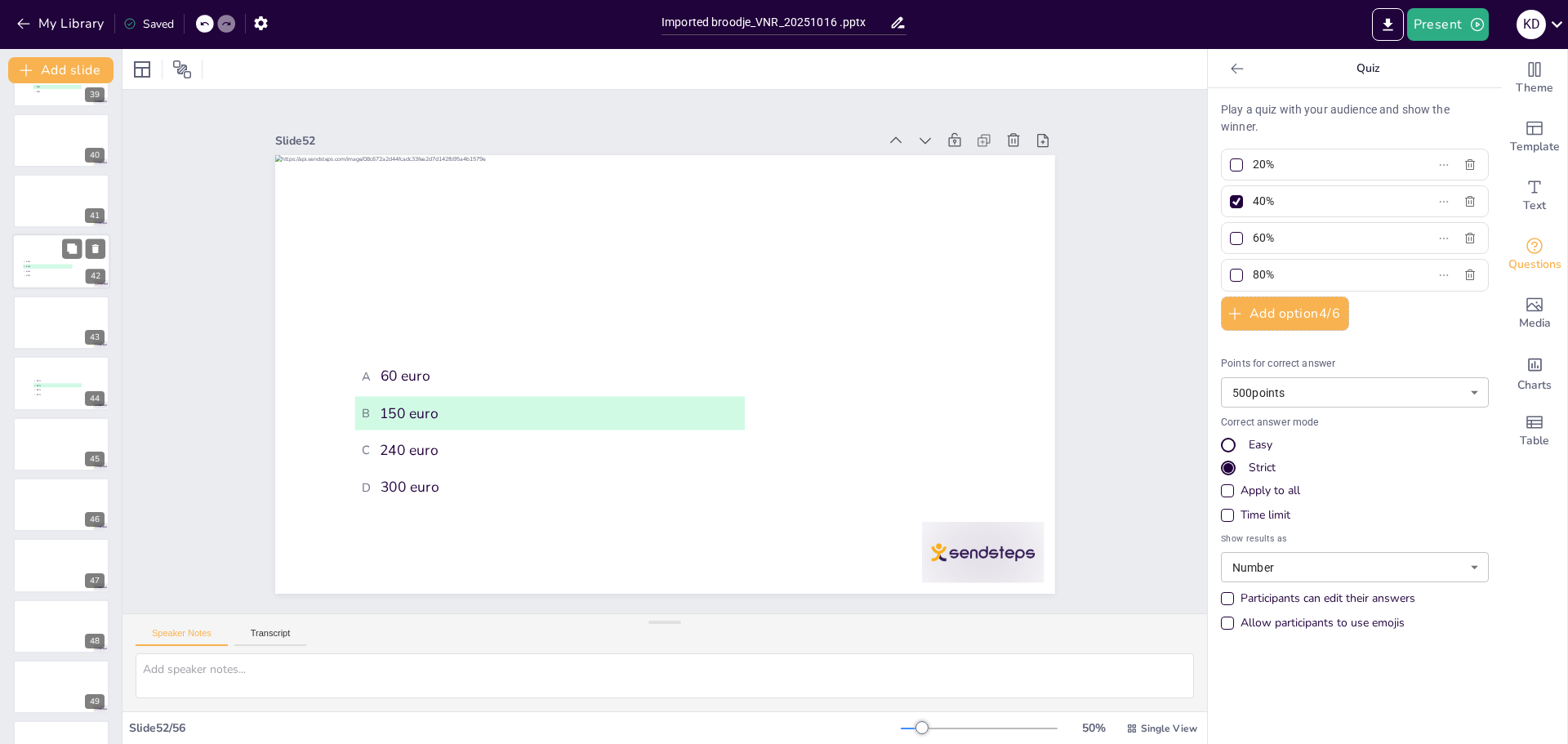
scroll to position [2201, 0]
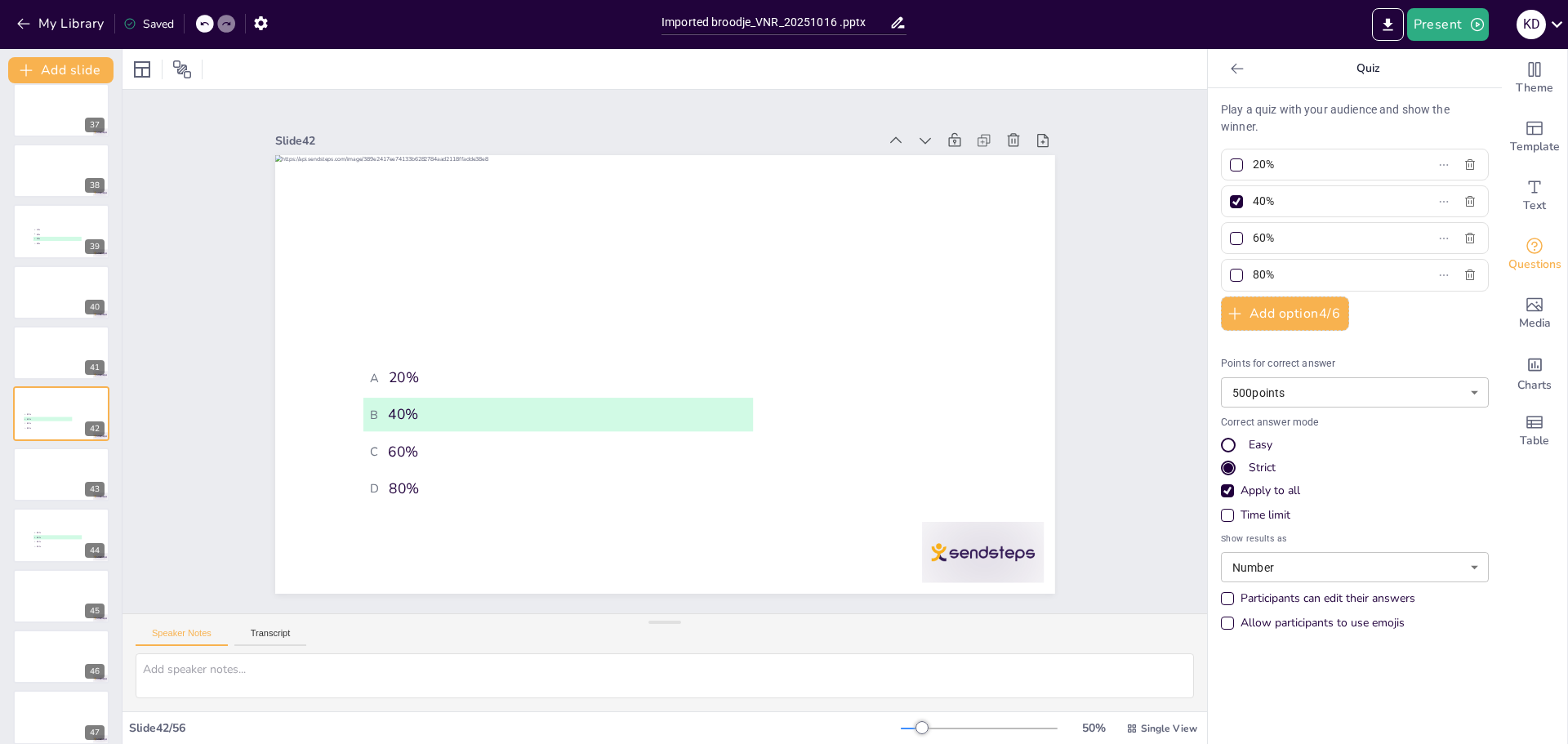
click at [1221, 491] on div "Apply to all" at bounding box center [1227, 490] width 13 height 13
click at [38, 247] on div at bounding box center [60, 232] width 98 height 56
type input "10%"
type input "20%"
type input "30%"
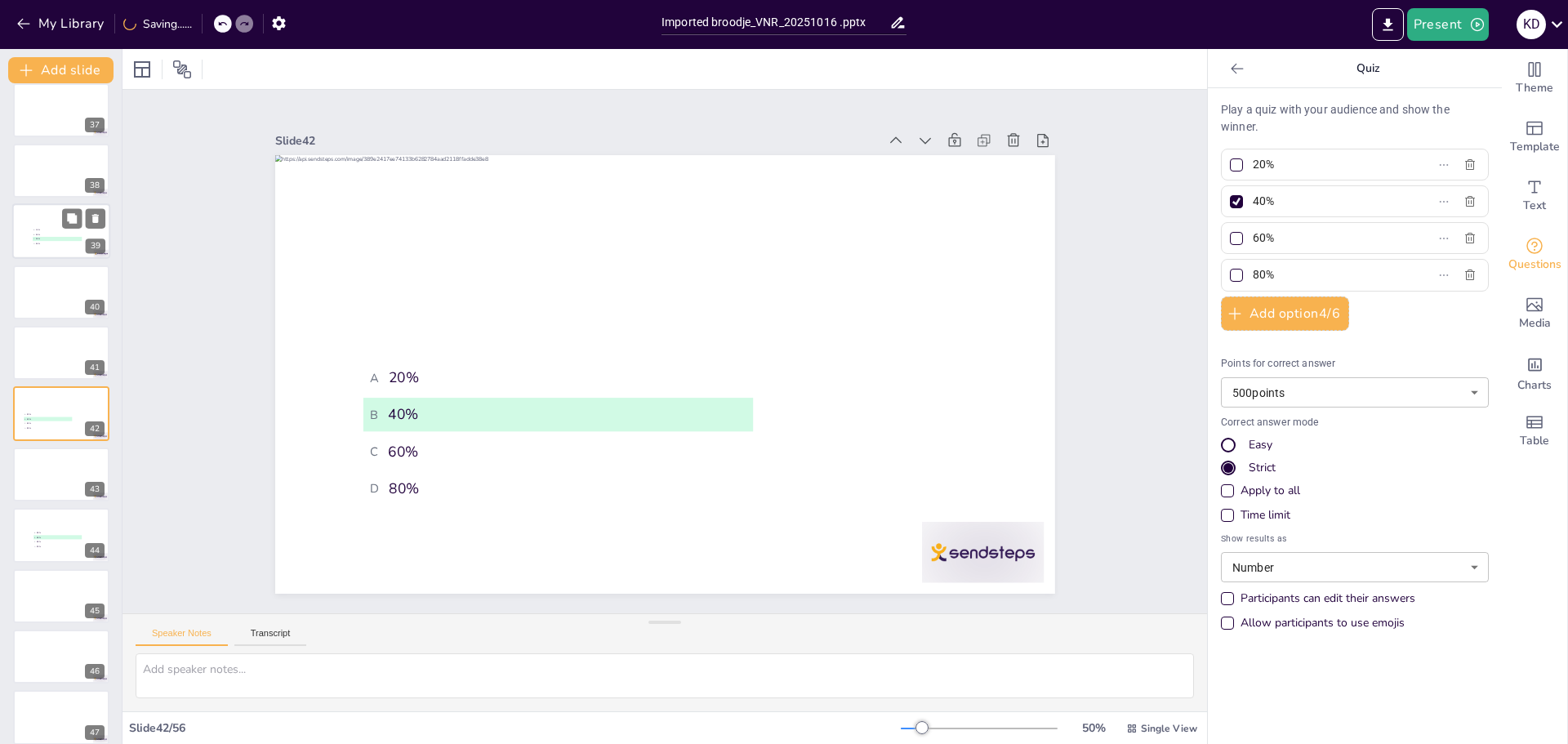
type input "40%"
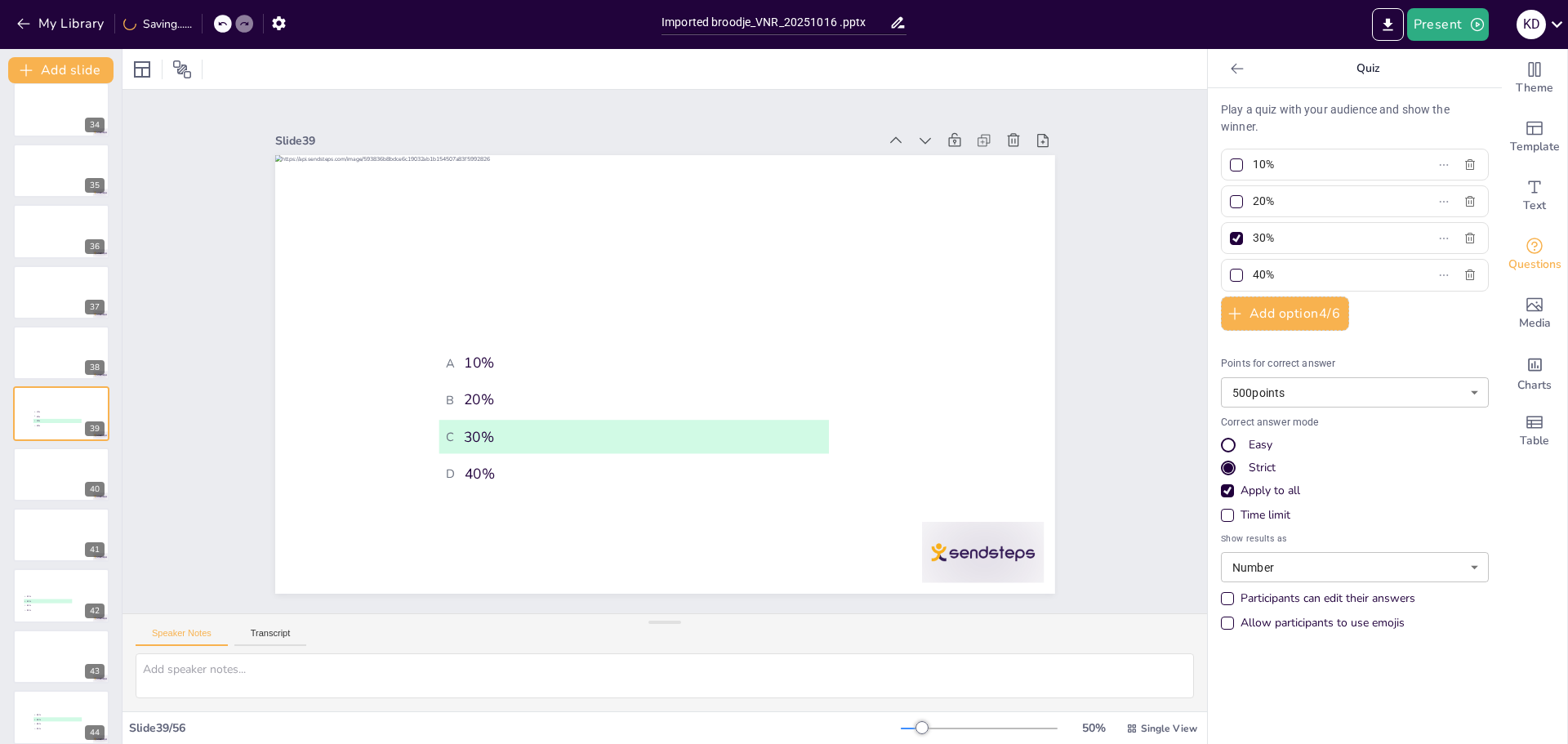
click at [1221, 489] on div "Apply to all" at bounding box center [1227, 490] width 13 height 13
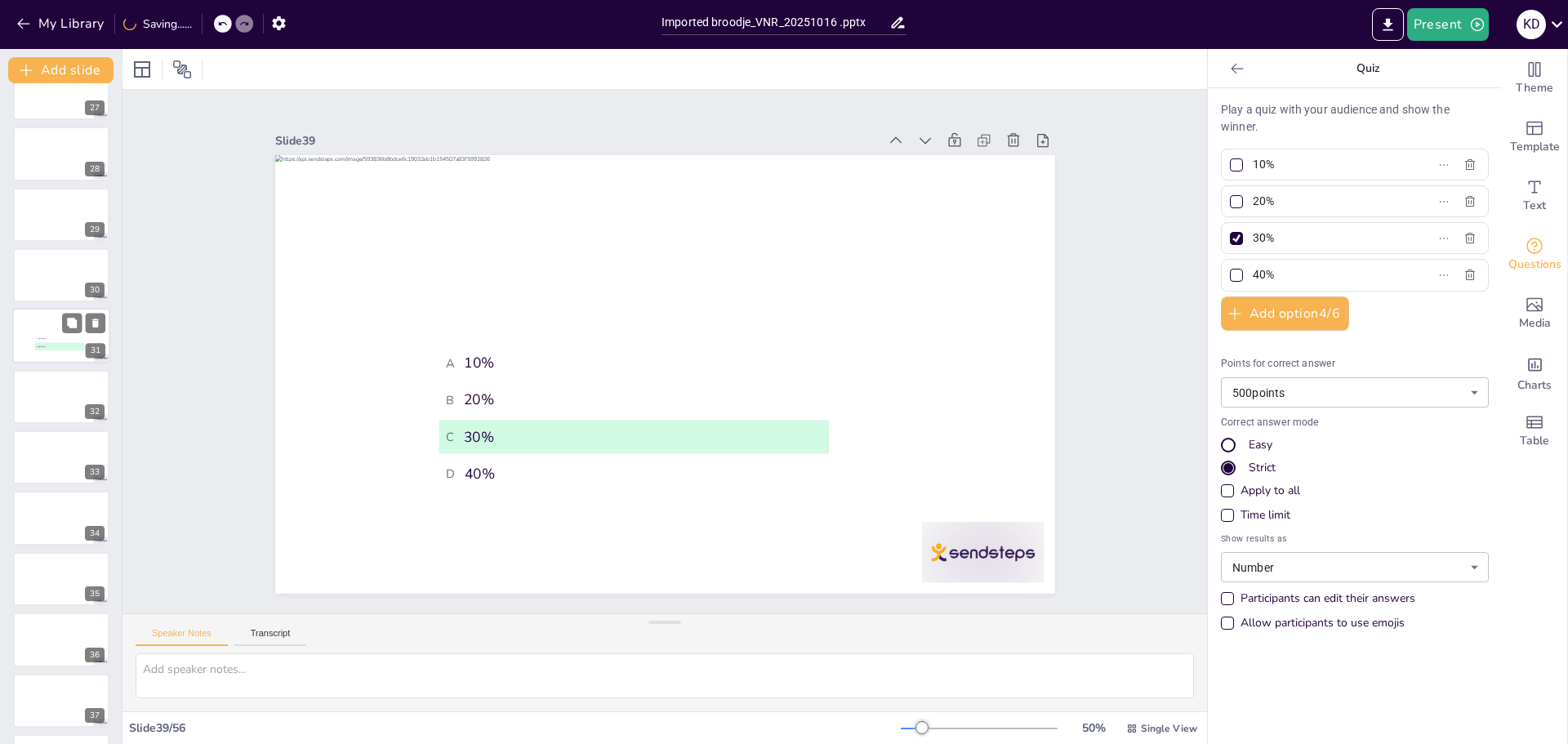
click at [54, 337] on span "A gestegen" at bounding box center [60, 338] width 48 height 2
type input "gestegen"
type input "gedaald"
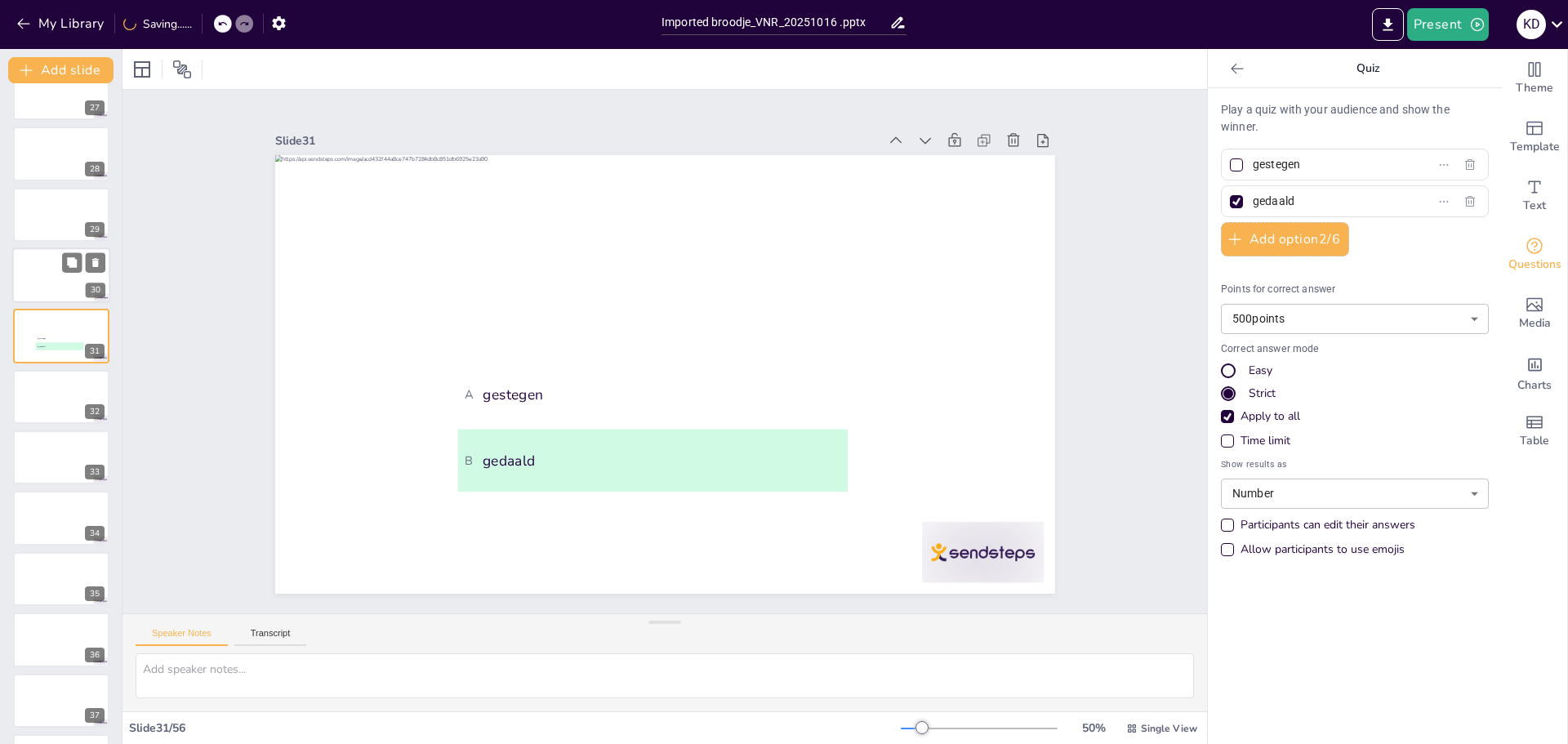
scroll to position [1533, 0]
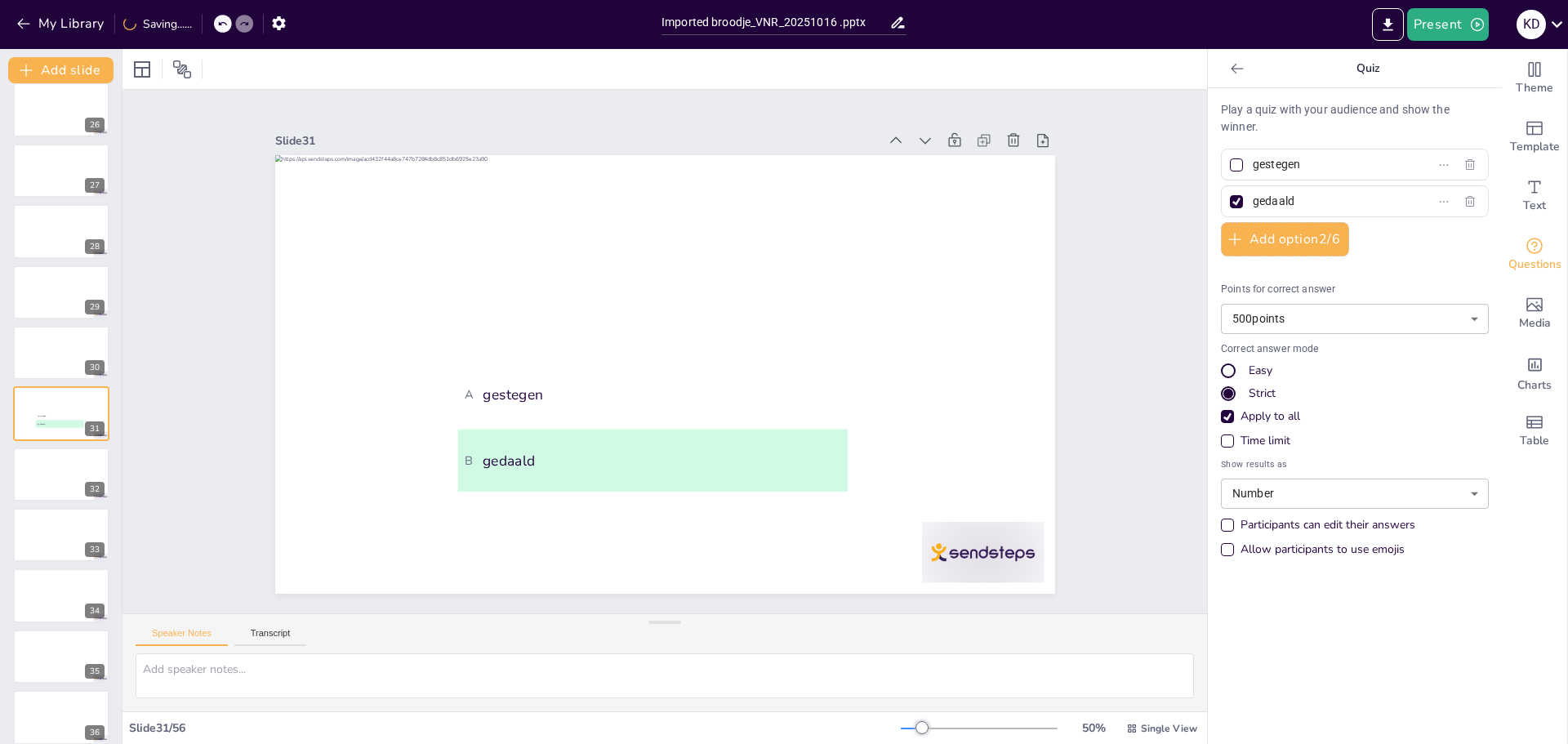
click at [1221, 414] on div "Apply to all" at bounding box center [1227, 416] width 13 height 13
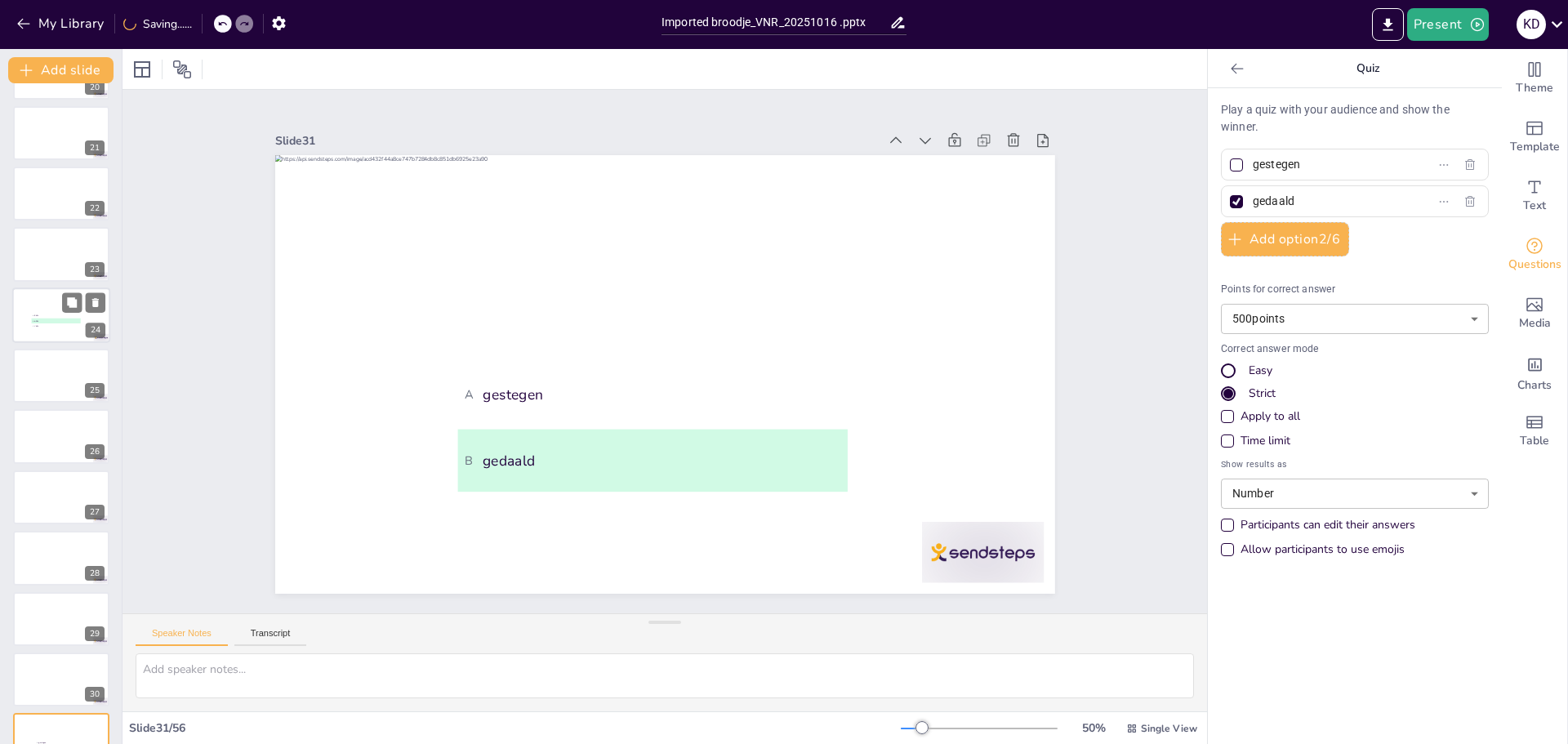
click at [39, 335] on div at bounding box center [60, 315] width 98 height 56
type input "25%"
type input "50%"
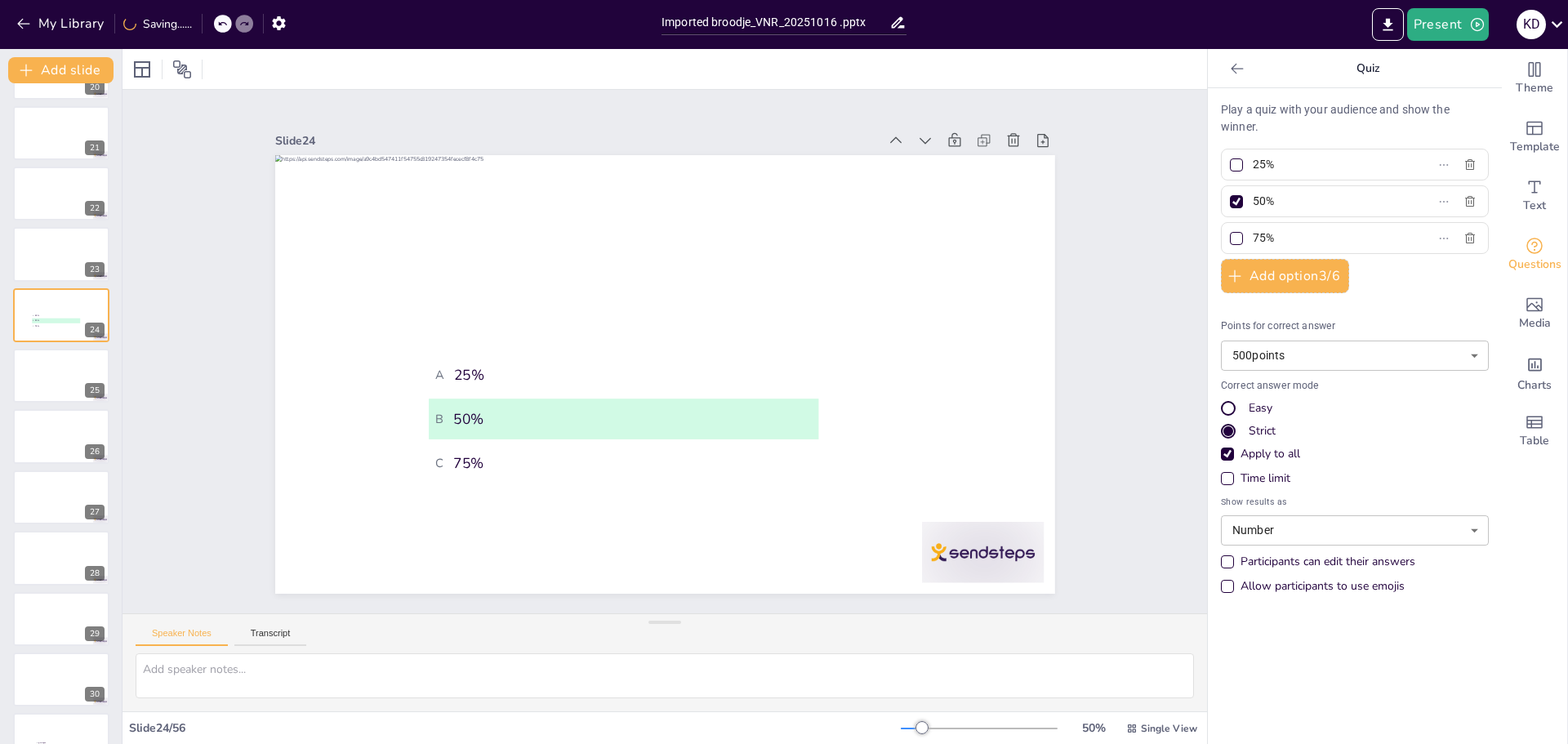
scroll to position [1107, 0]
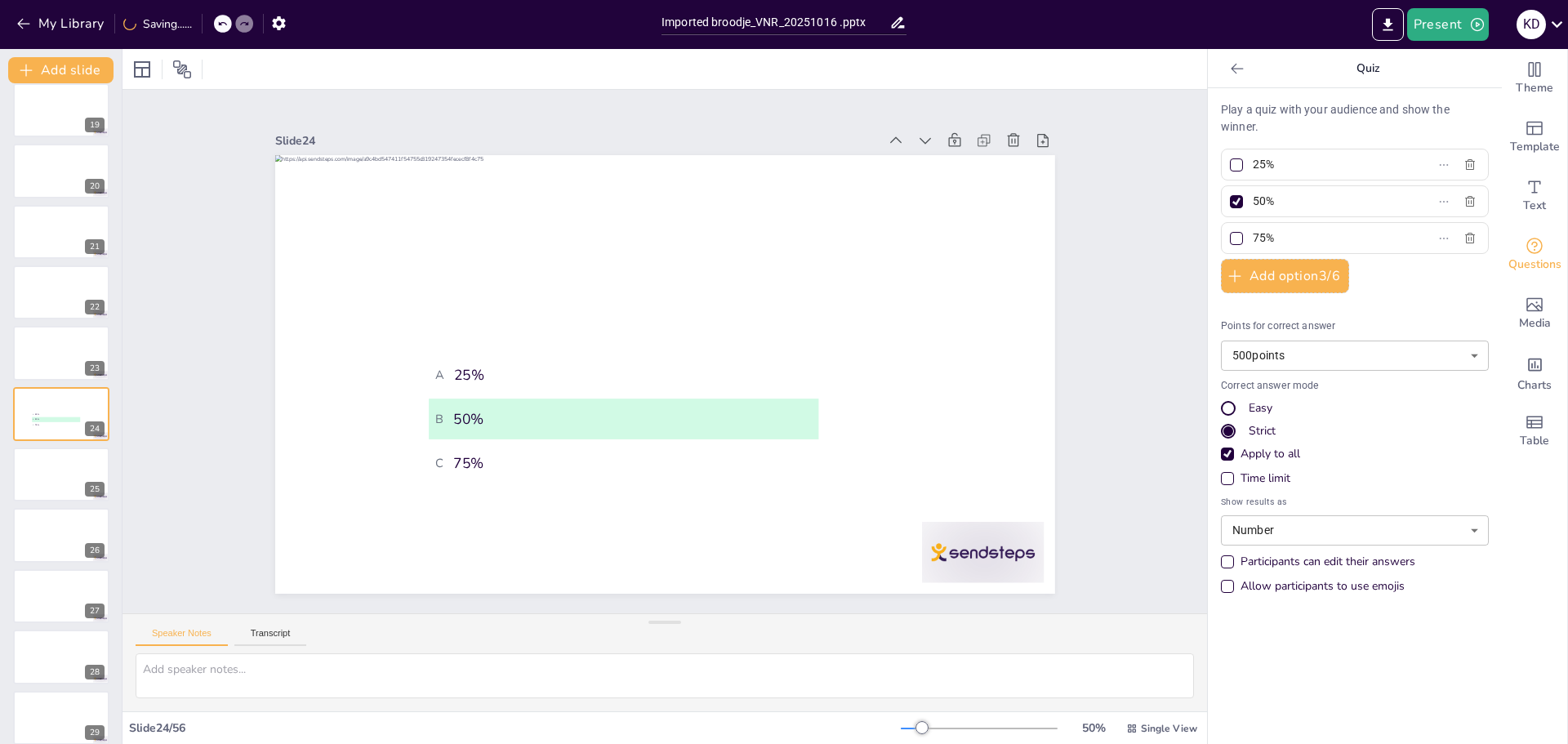
click at [1221, 454] on div "Apply to all" at bounding box center [1227, 453] width 13 height 13
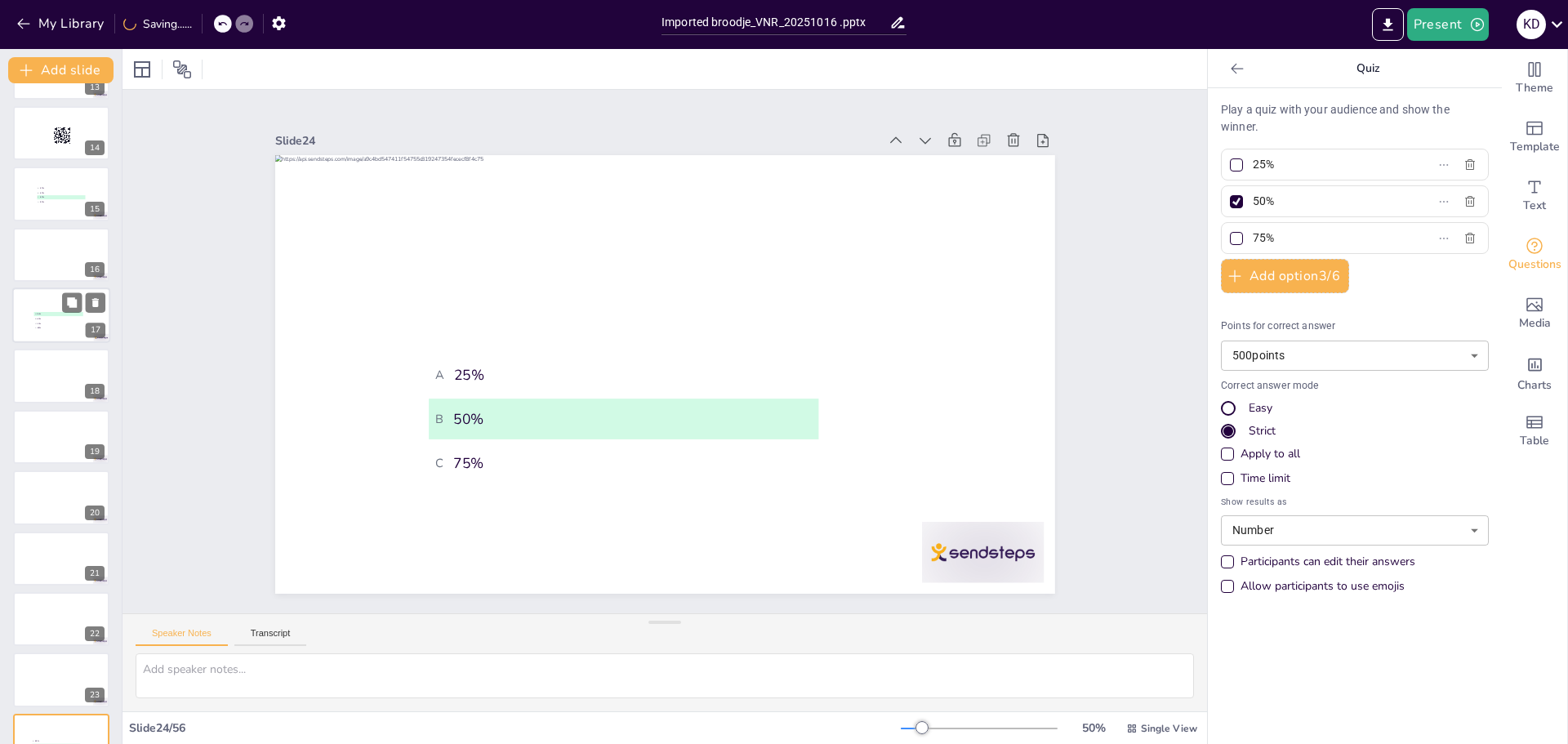
click at [49, 322] on span "C 10%" at bounding box center [59, 323] width 48 height 2
type input "10%"
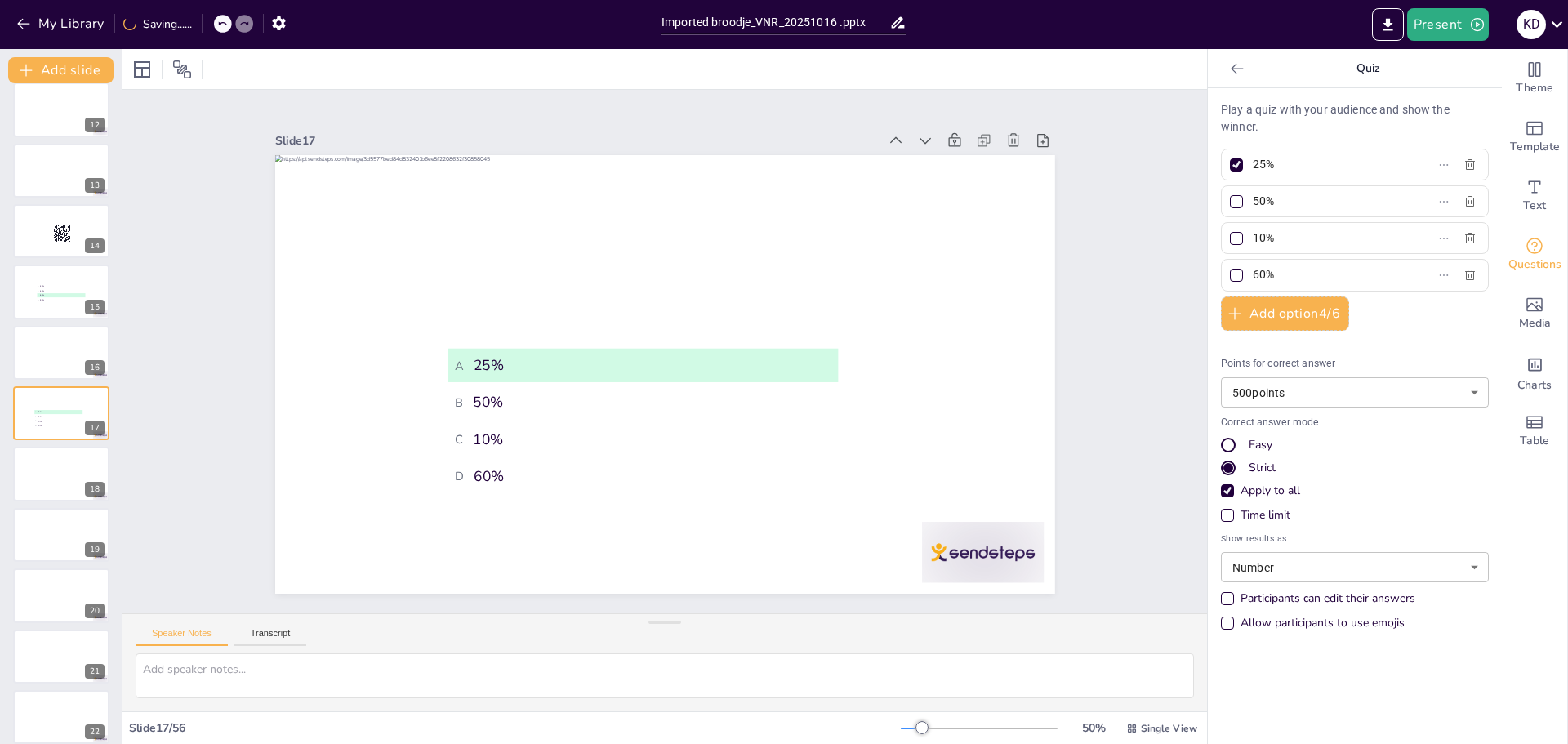
click at [1221, 489] on div "Apply to all" at bounding box center [1227, 490] width 13 height 13
click at [45, 299] on span "D 80%" at bounding box center [61, 300] width 48 height 2
type input "20%"
type input "40%"
type input "60%"
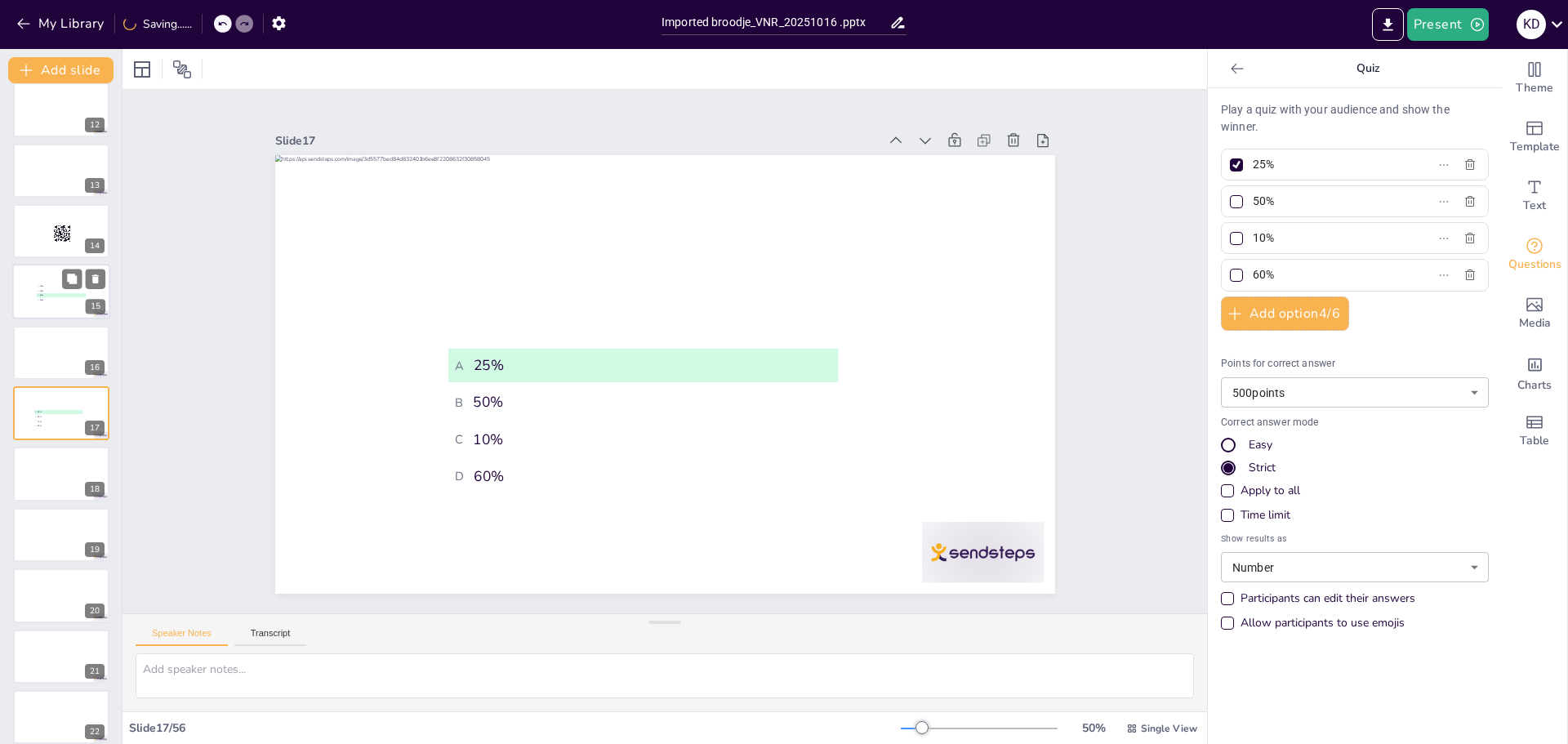
type input "80%"
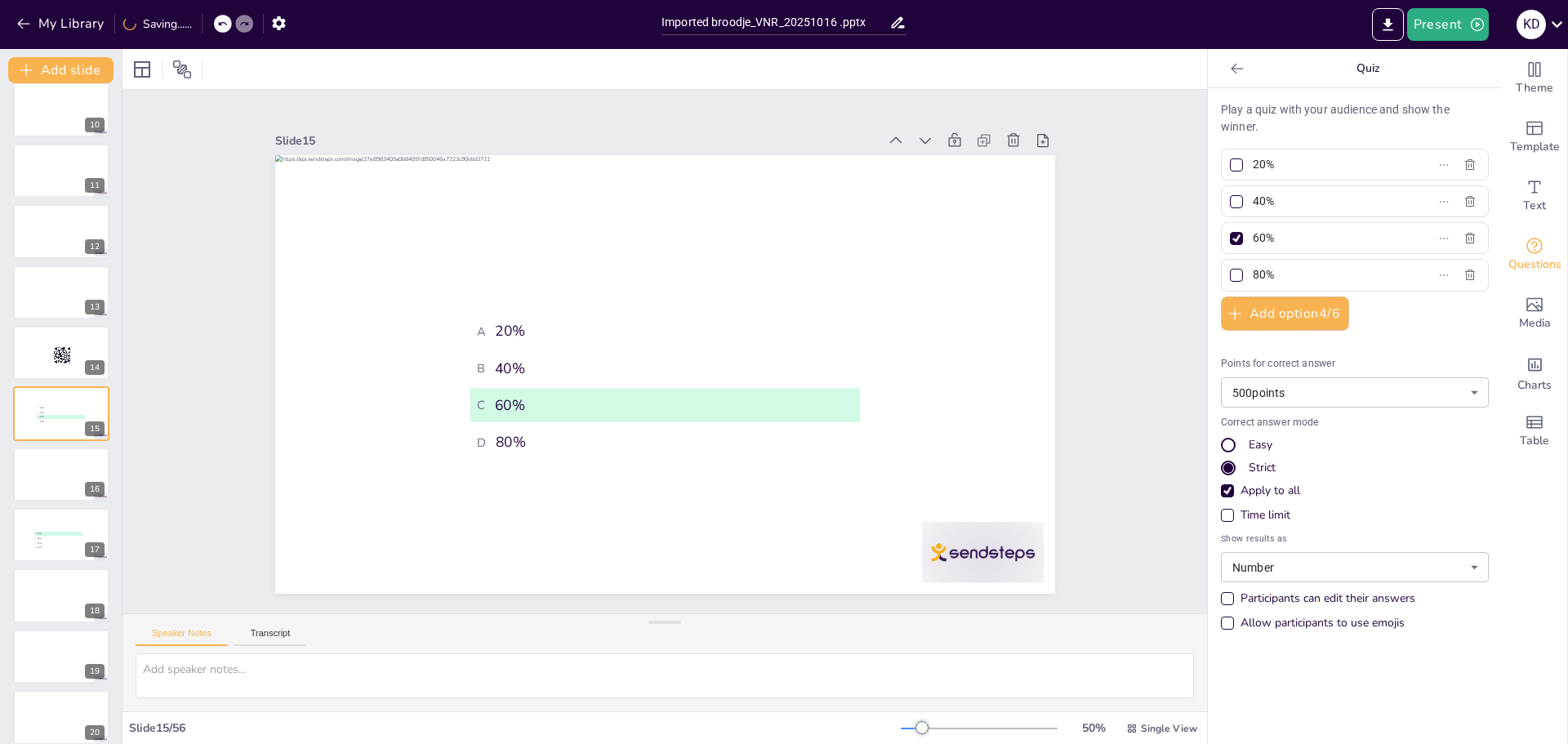
click at [1221, 494] on div "Apply to all" at bounding box center [1227, 490] width 13 height 13
click at [234, 382] on div "Slide 1 Slide 2 Slide 3 Slide 4 Slide 5 Slide 6 Slide 7 Slide 8 Slide 9 Slide 1…" at bounding box center [664, 351] width 872 height 484
click at [40, 349] on div at bounding box center [60, 353] width 98 height 56
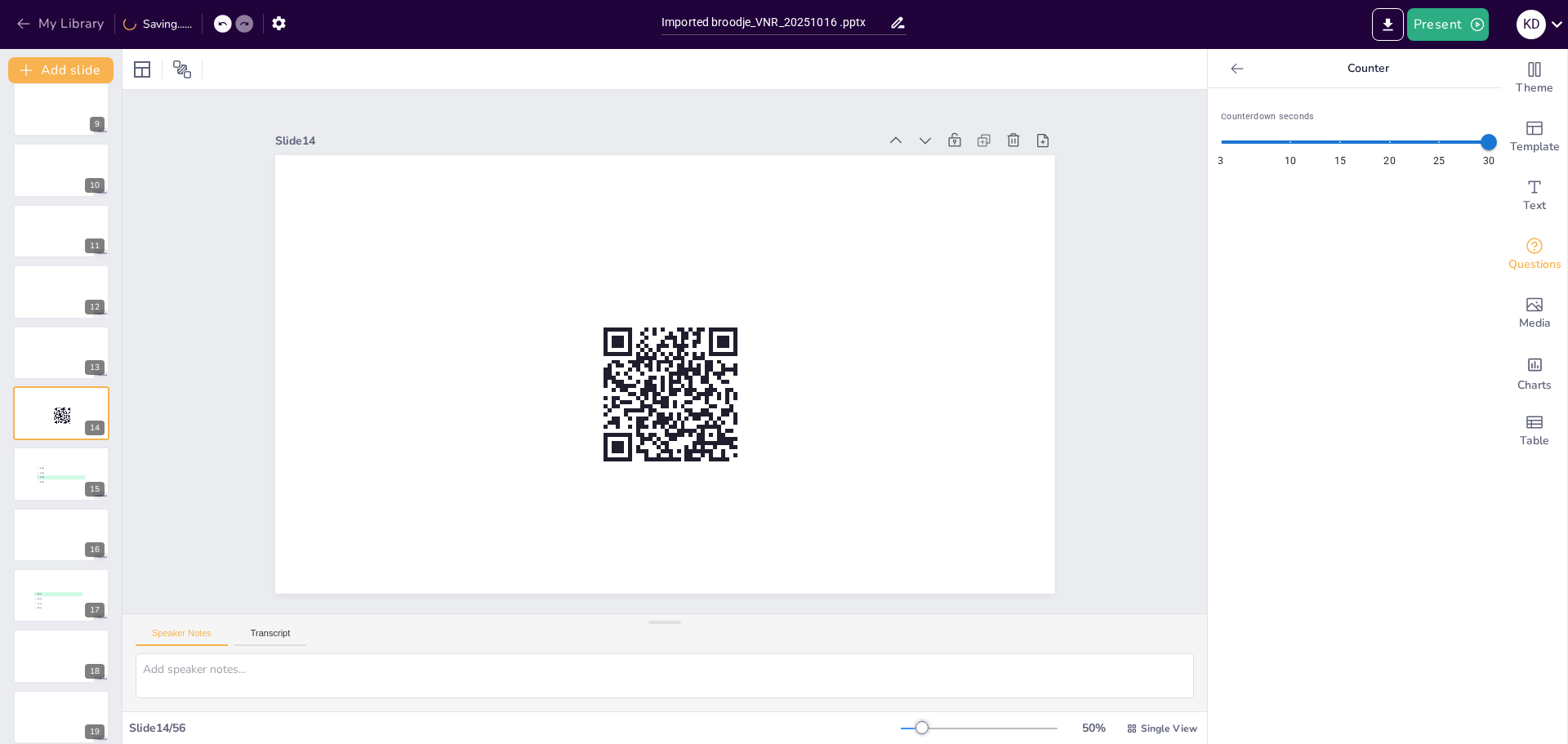
click at [46, 29] on button "My Library" at bounding box center [61, 24] width 99 height 26
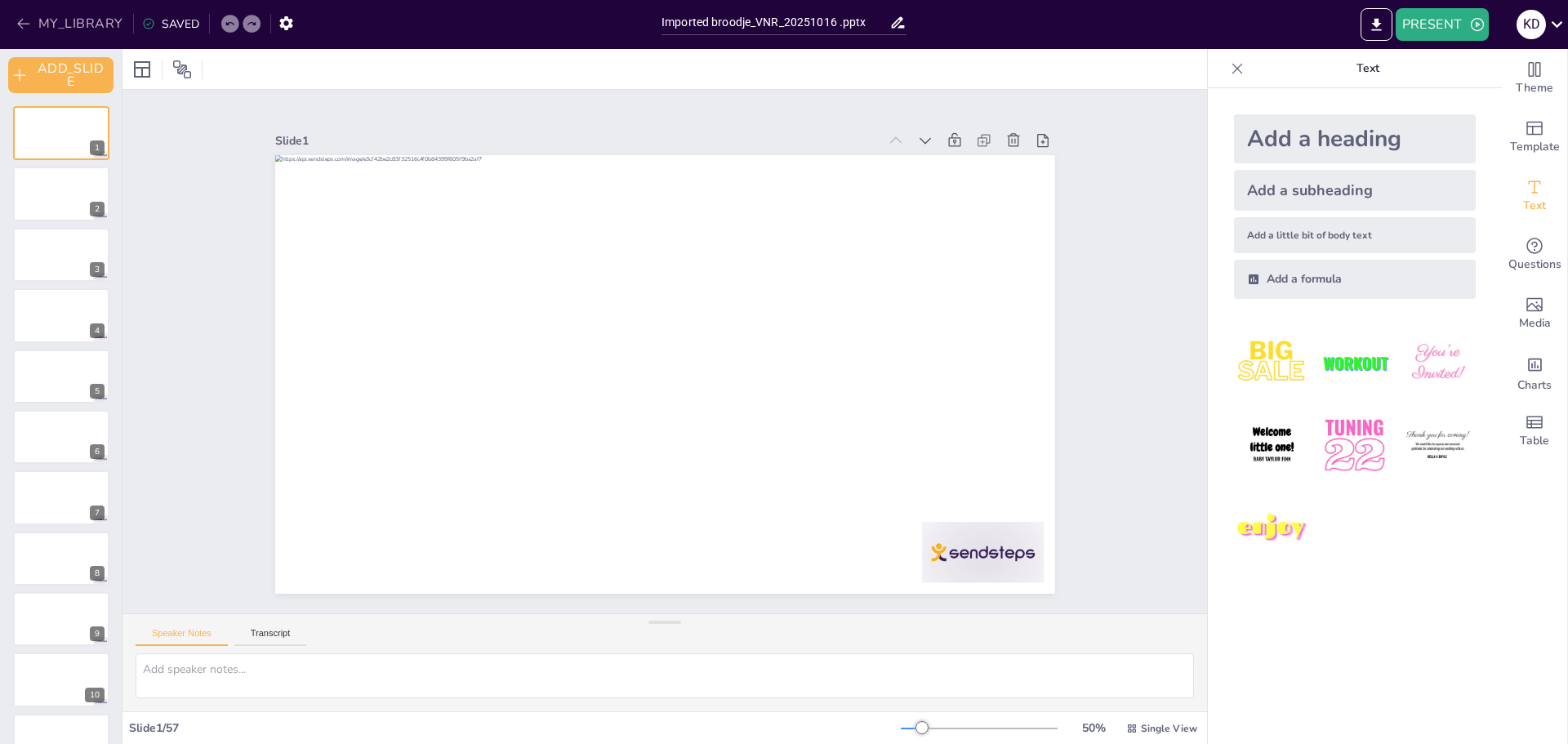
click at [54, 16] on button "MY_LIBRARY" at bounding box center [70, 24] width 118 height 26
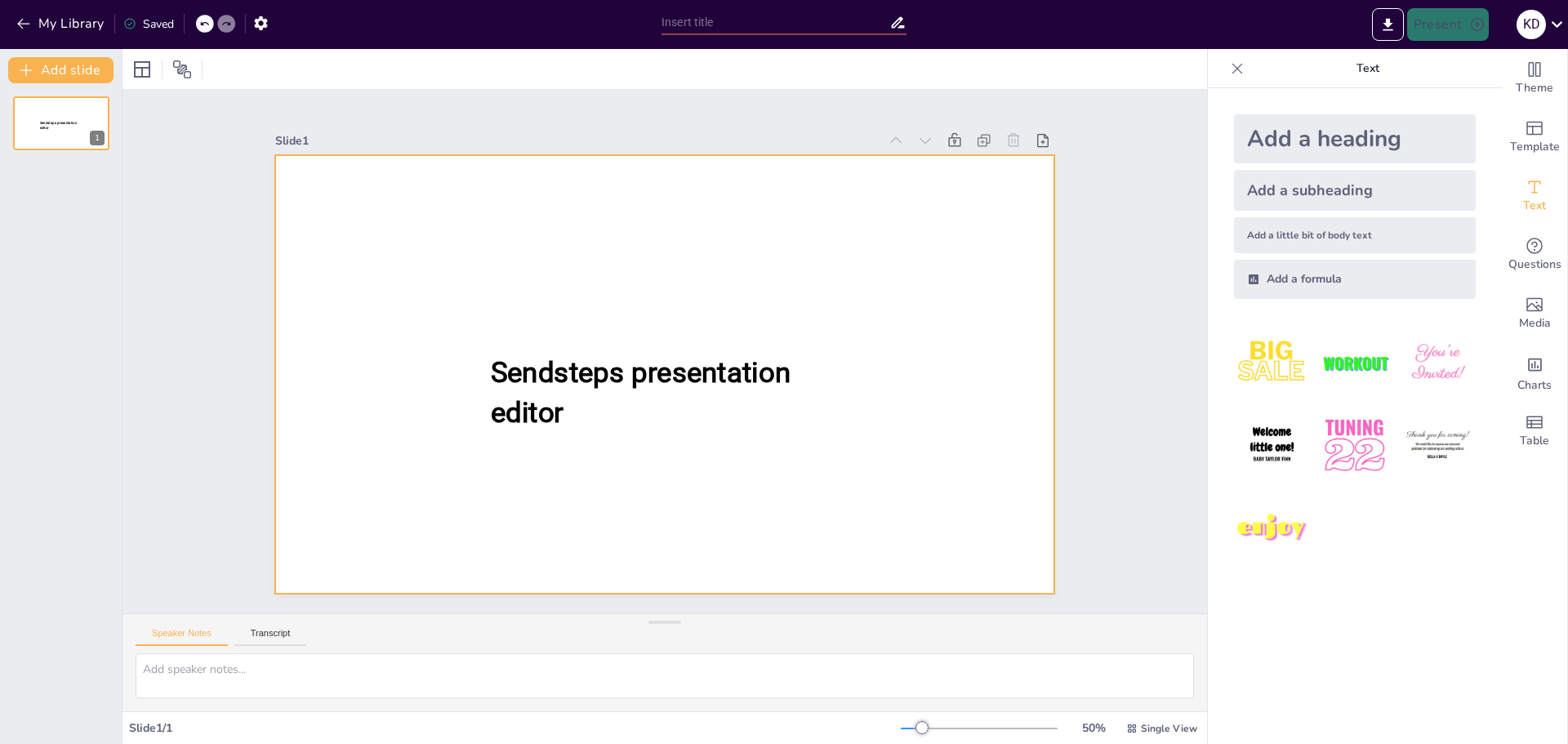
type input "Imported broodje_VNR_20251016 .pptx"
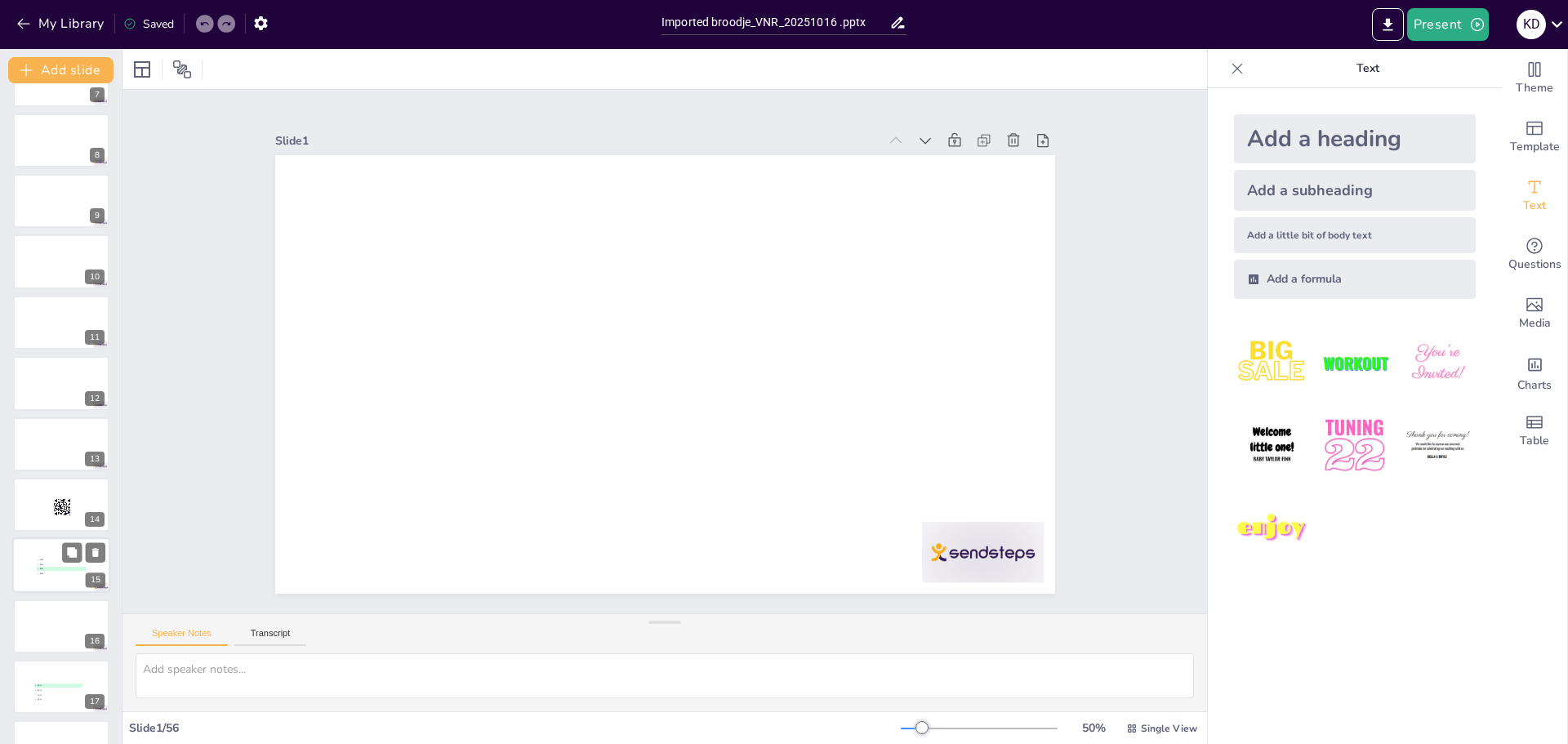
scroll to position [654, 0]
click at [62, 442] on span "A 25%" at bounding box center [59, 440] width 48 height 2
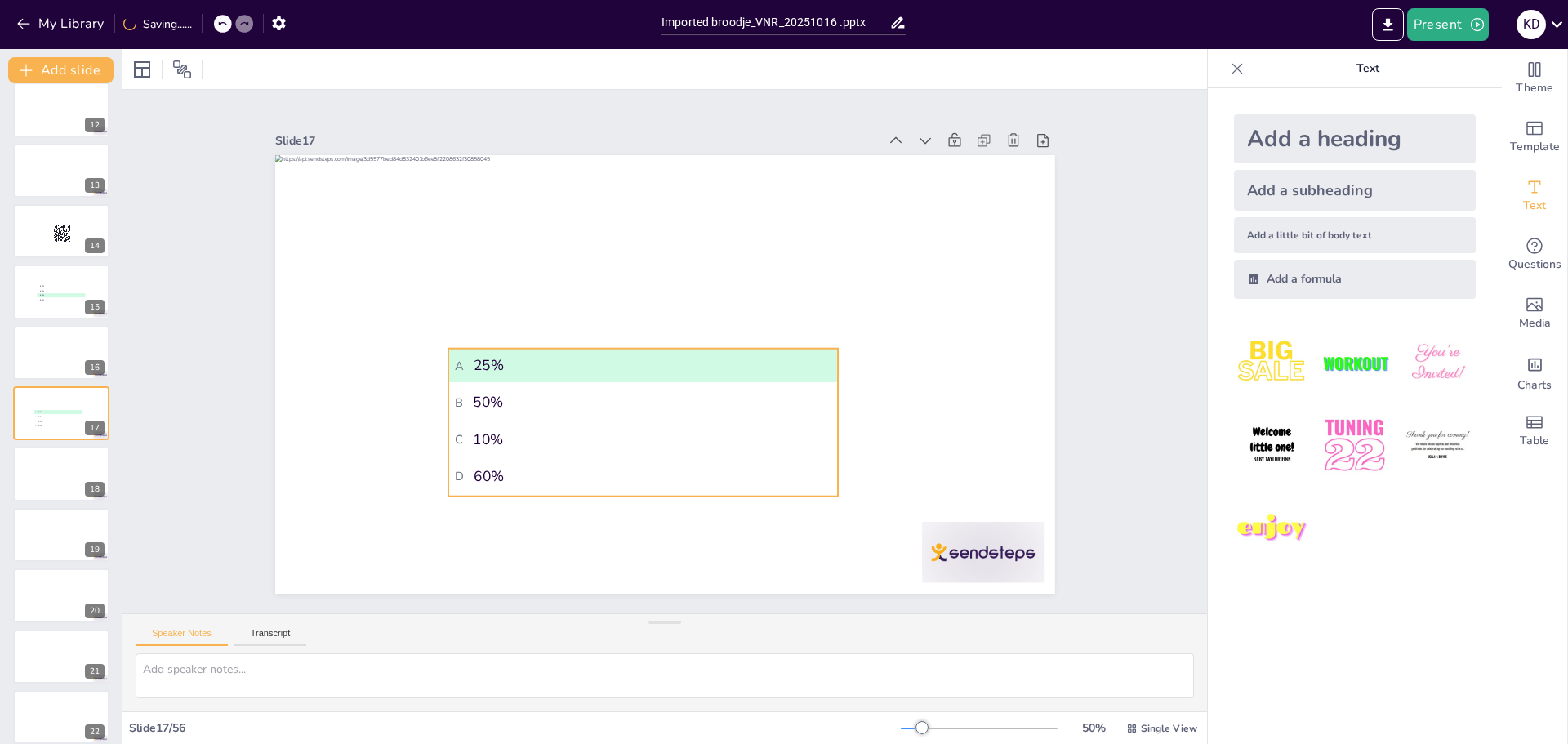
click at [632, 442] on span "C 10%" at bounding box center [644, 438] width 377 height 19
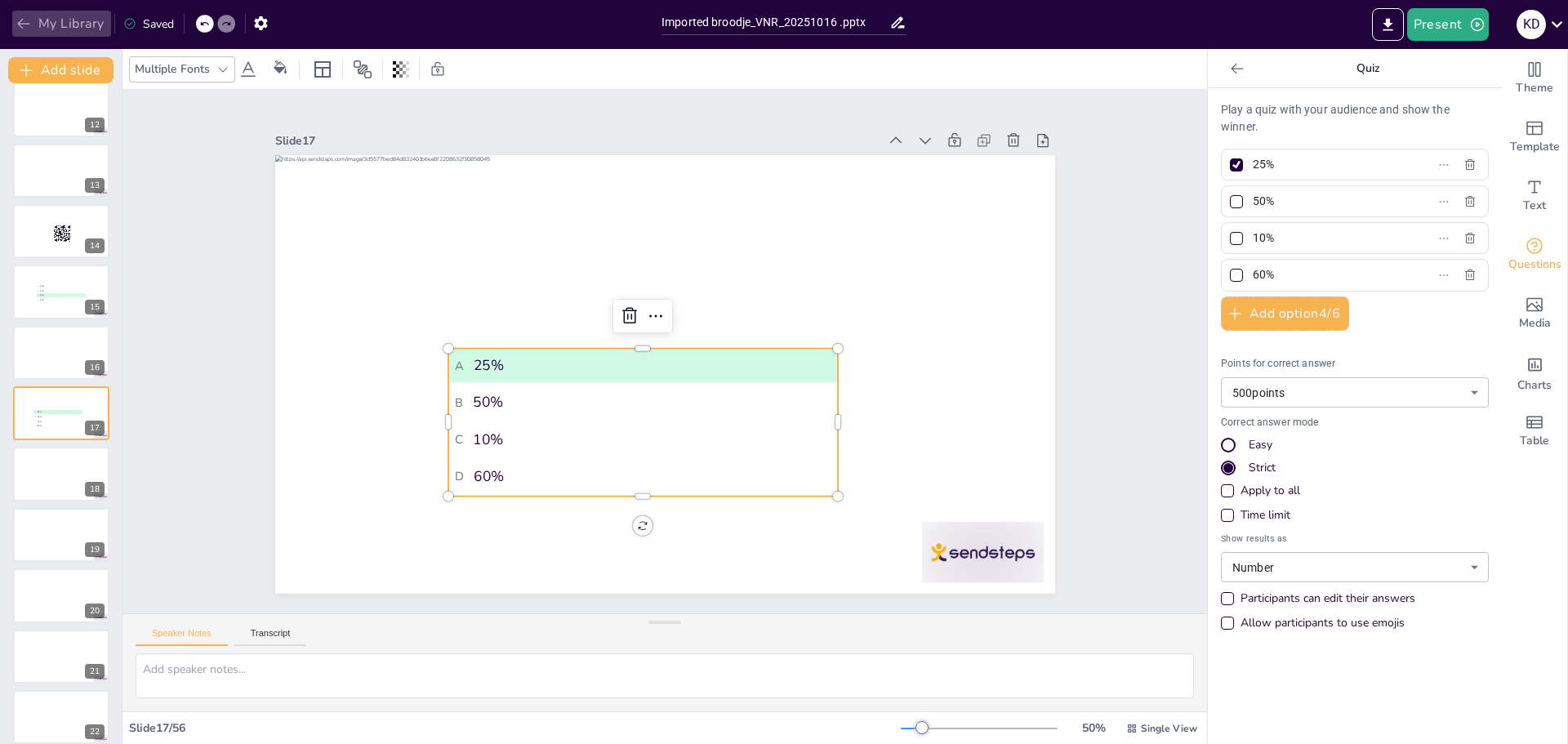
click at [85, 19] on button "My Library" at bounding box center [61, 24] width 99 height 26
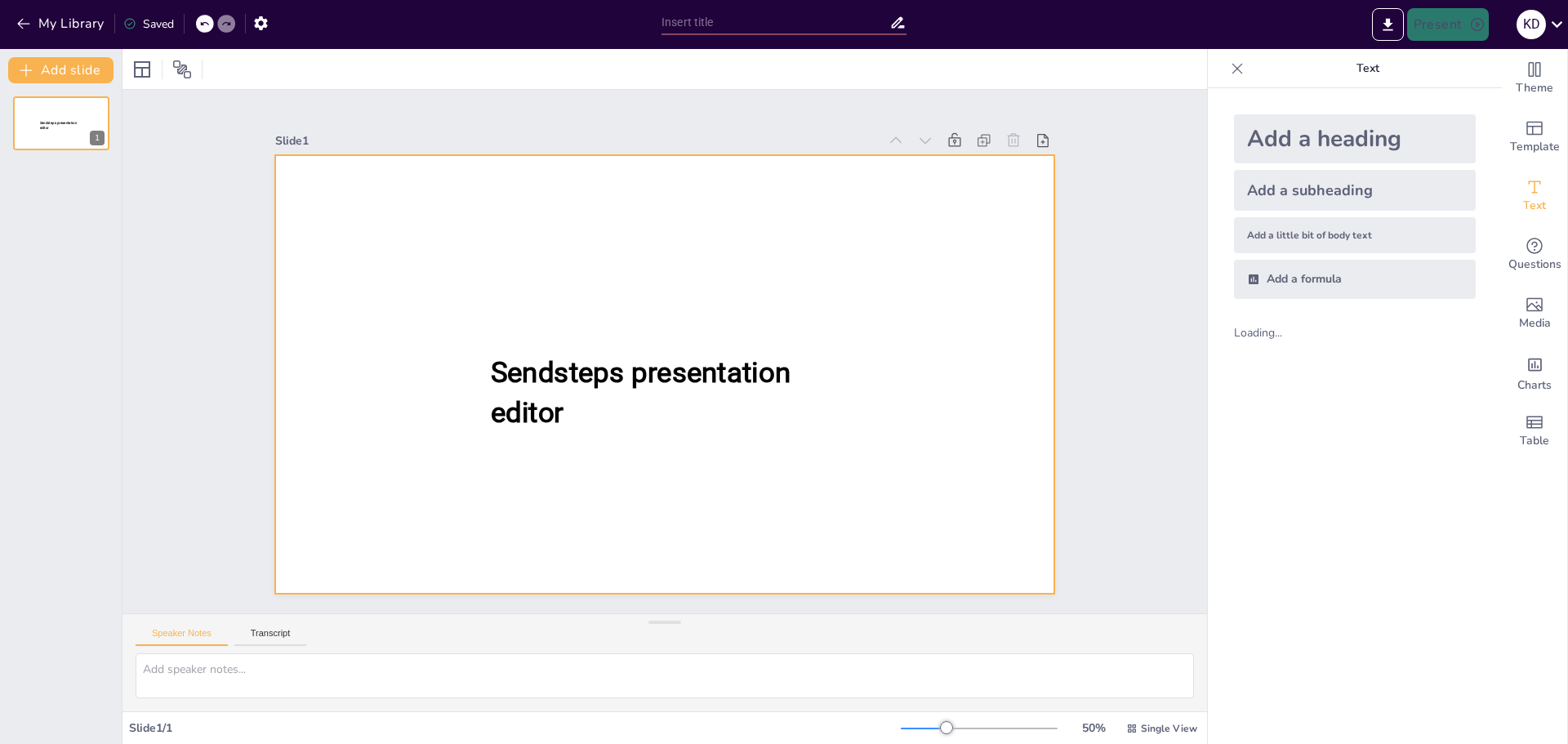
type input "Imported broodje_VNR_20251016 .pptx"
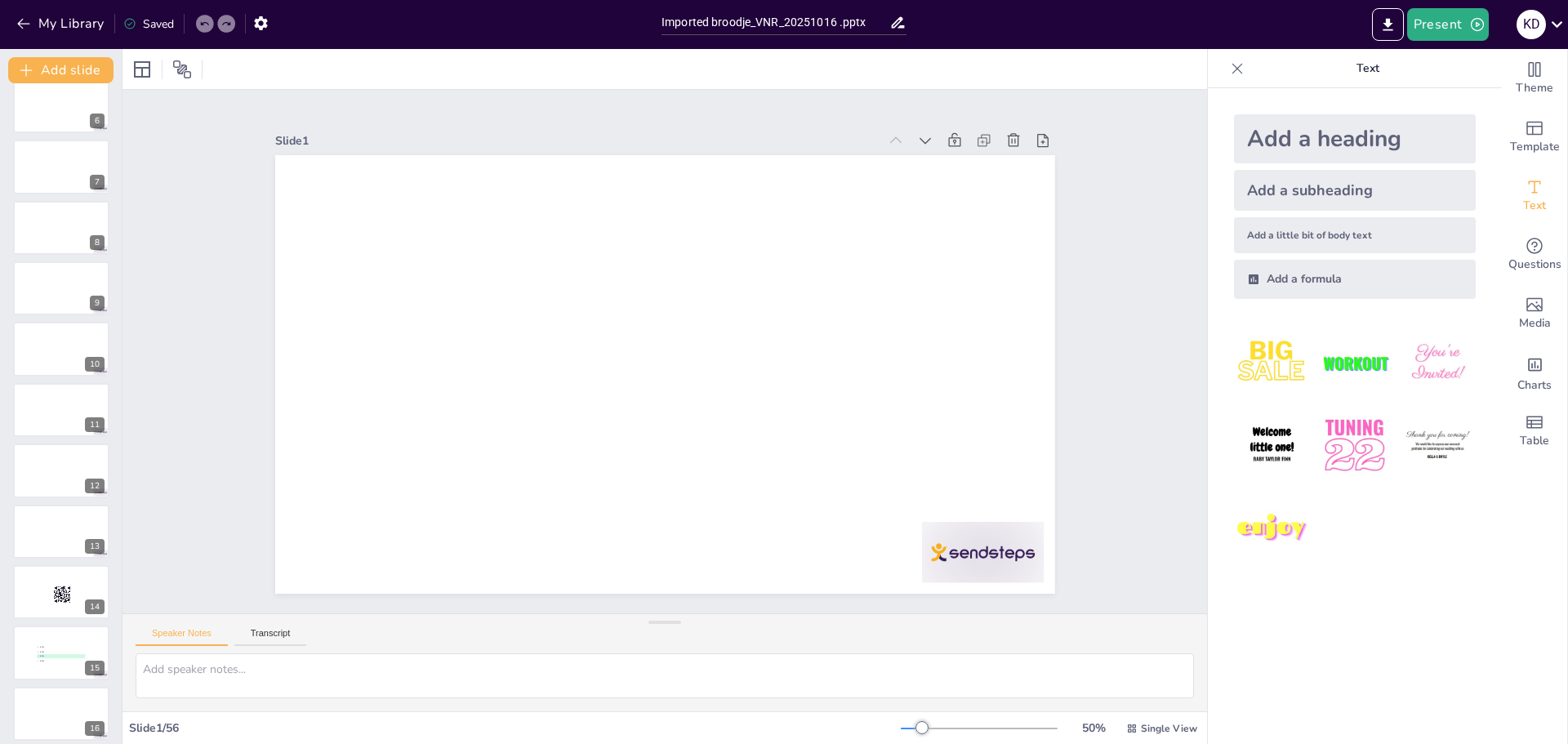
scroll to position [409, 0]
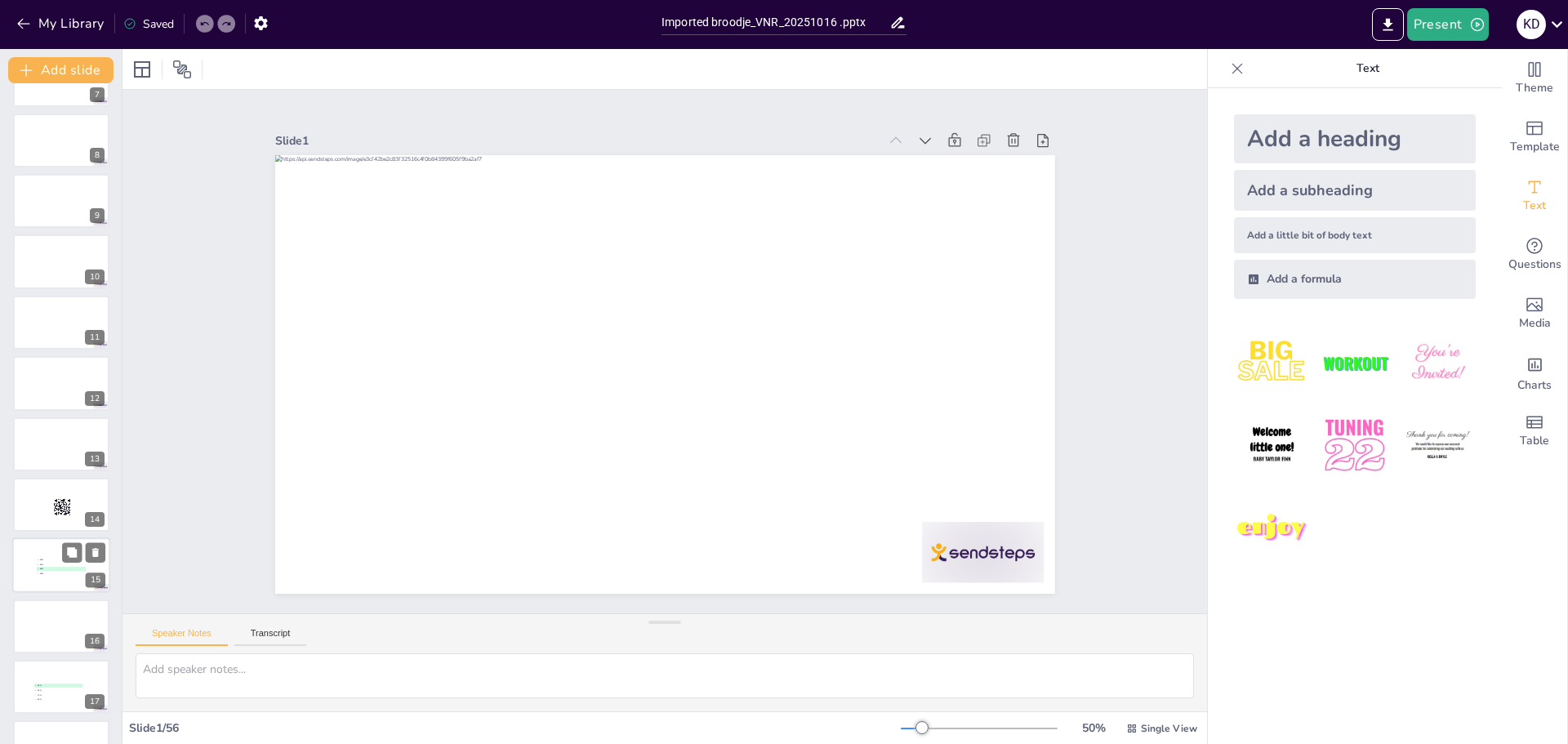
click at [55, 561] on li "A 20%" at bounding box center [60, 560] width 49 height 4
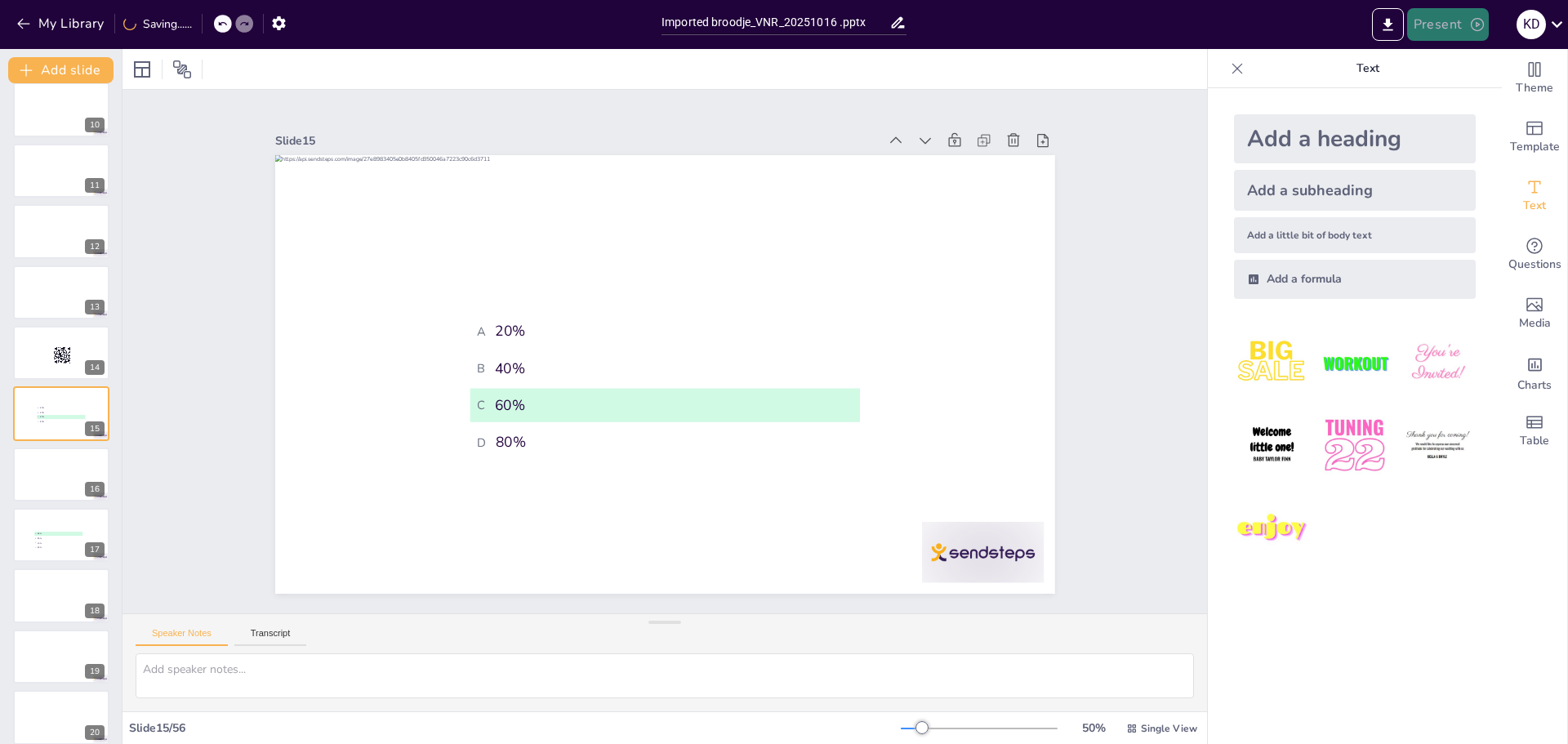
click at [1430, 27] on button "Present" at bounding box center [1448, 24] width 81 height 33
click at [1449, 92] on li "Play presentation" at bounding box center [1473, 100] width 128 height 26
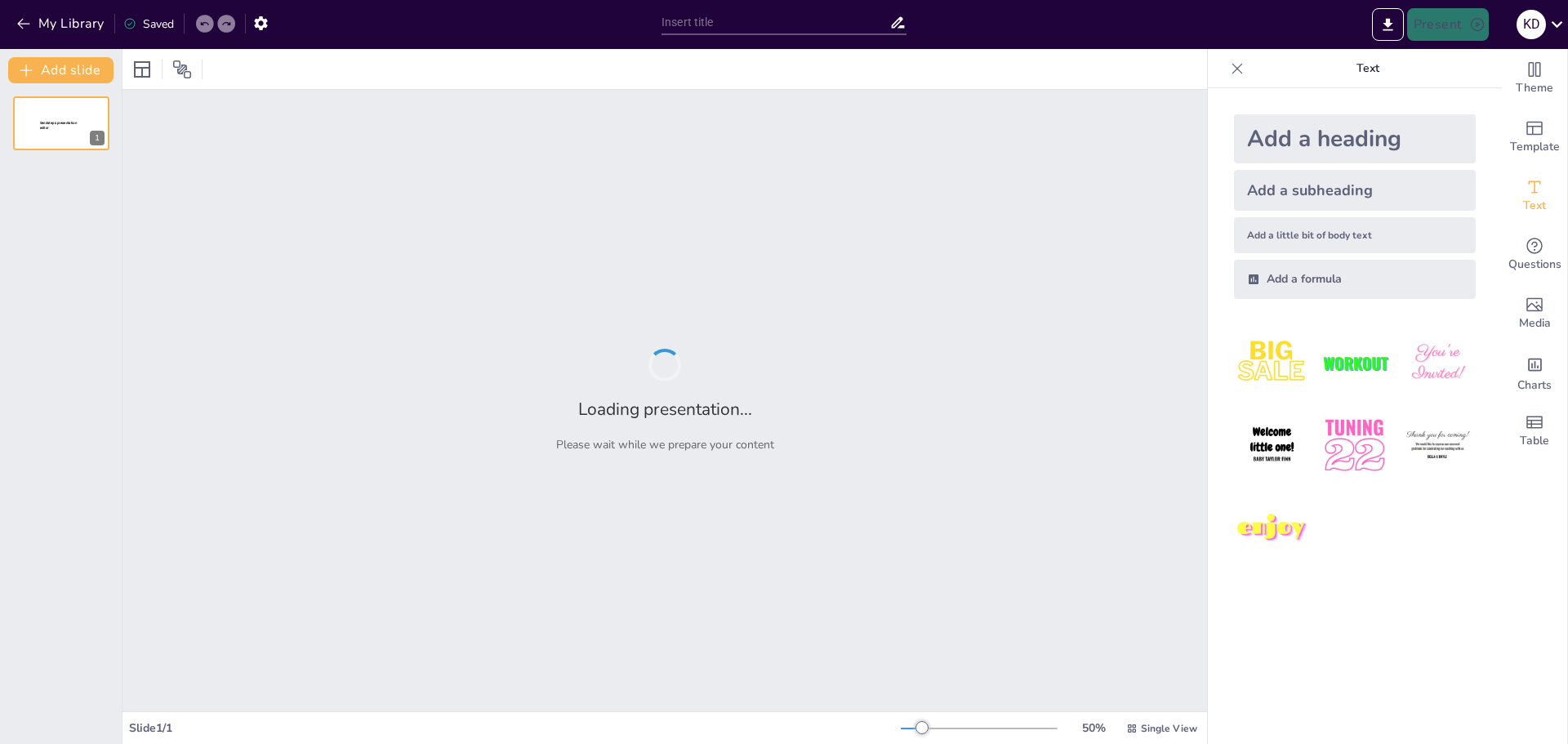
type input "Imported broodje_VNR_20251016 .pptx"
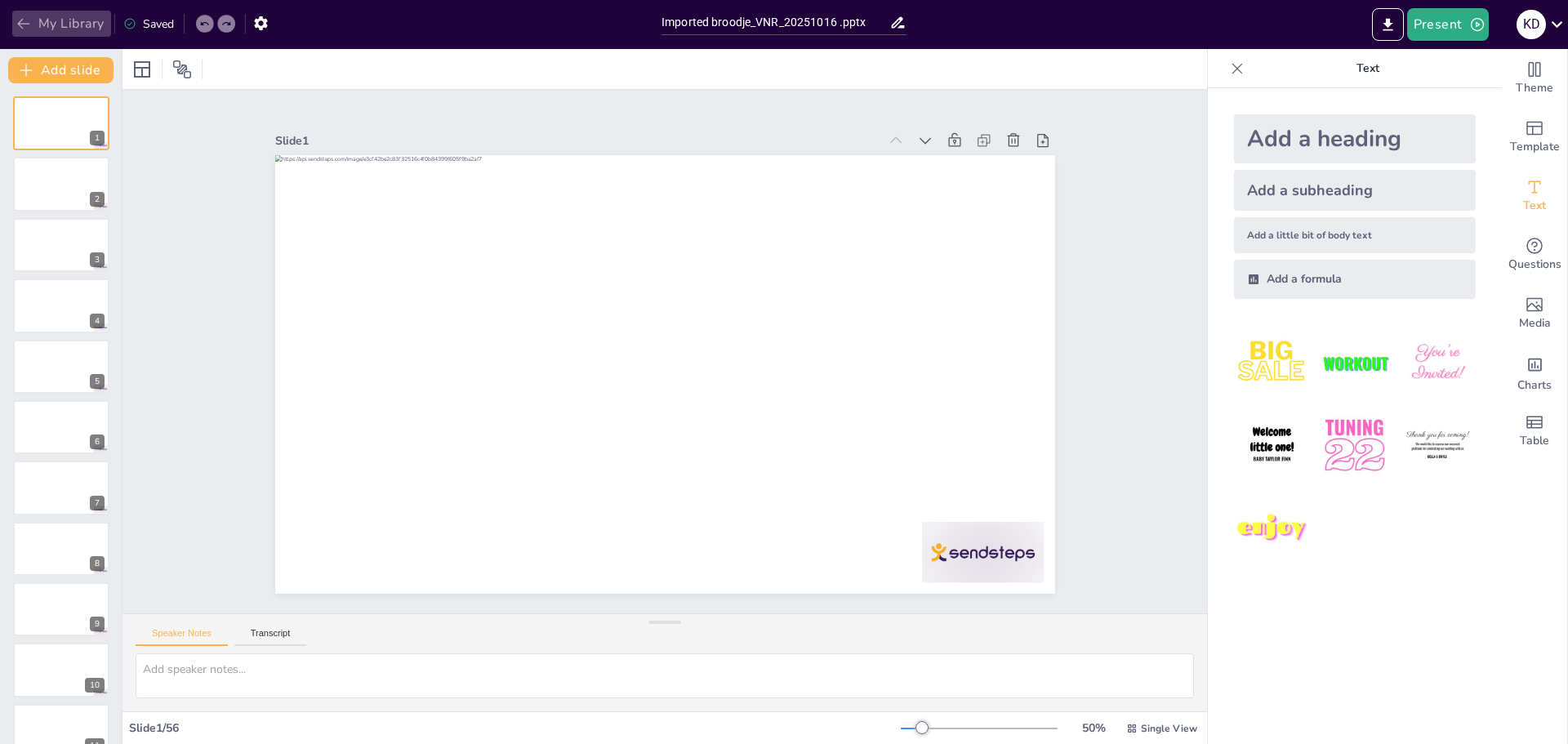
click at [18, 17] on icon "button" at bounding box center [24, 24] width 16 height 16
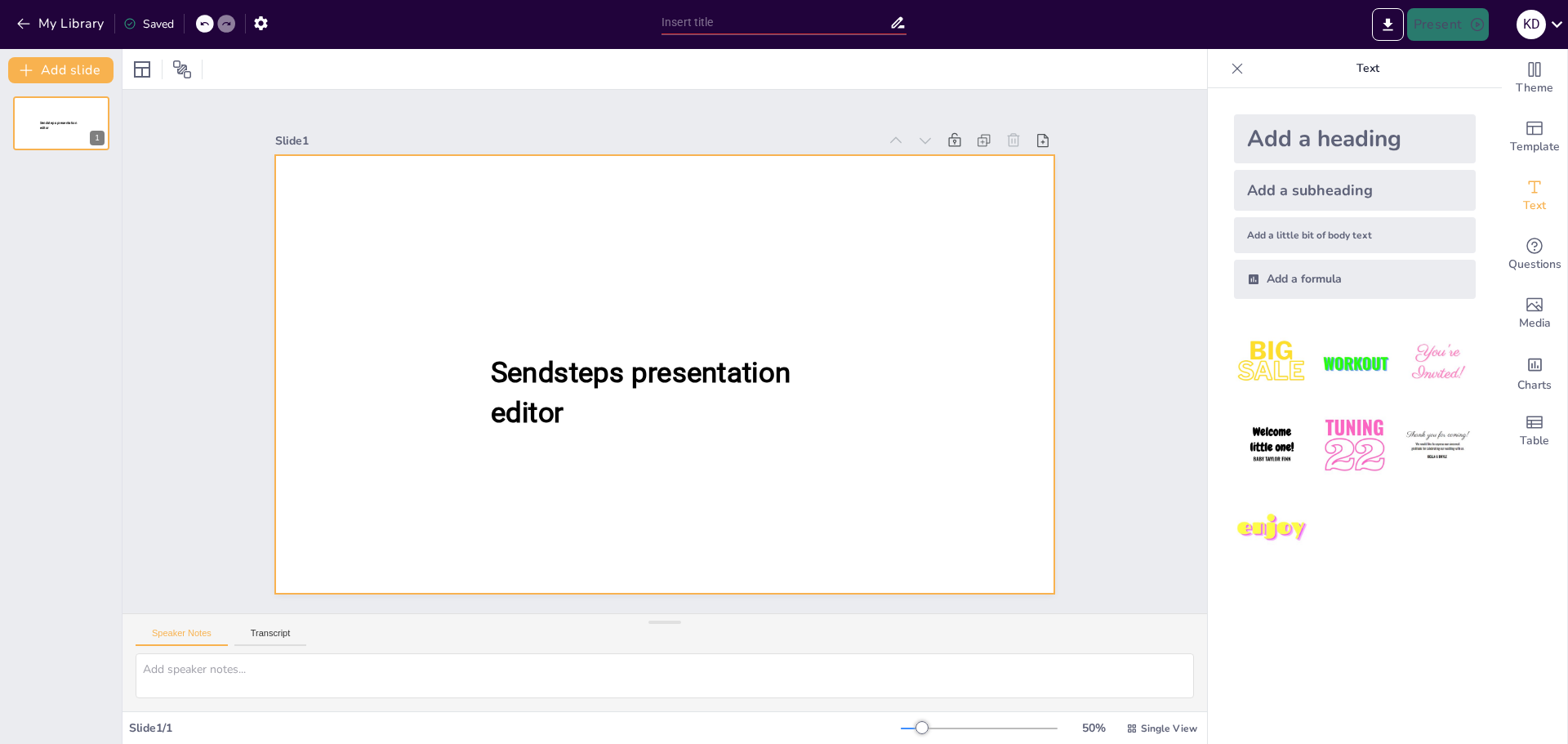
type input "Imported broodje_VNR_20251016 .pptx"
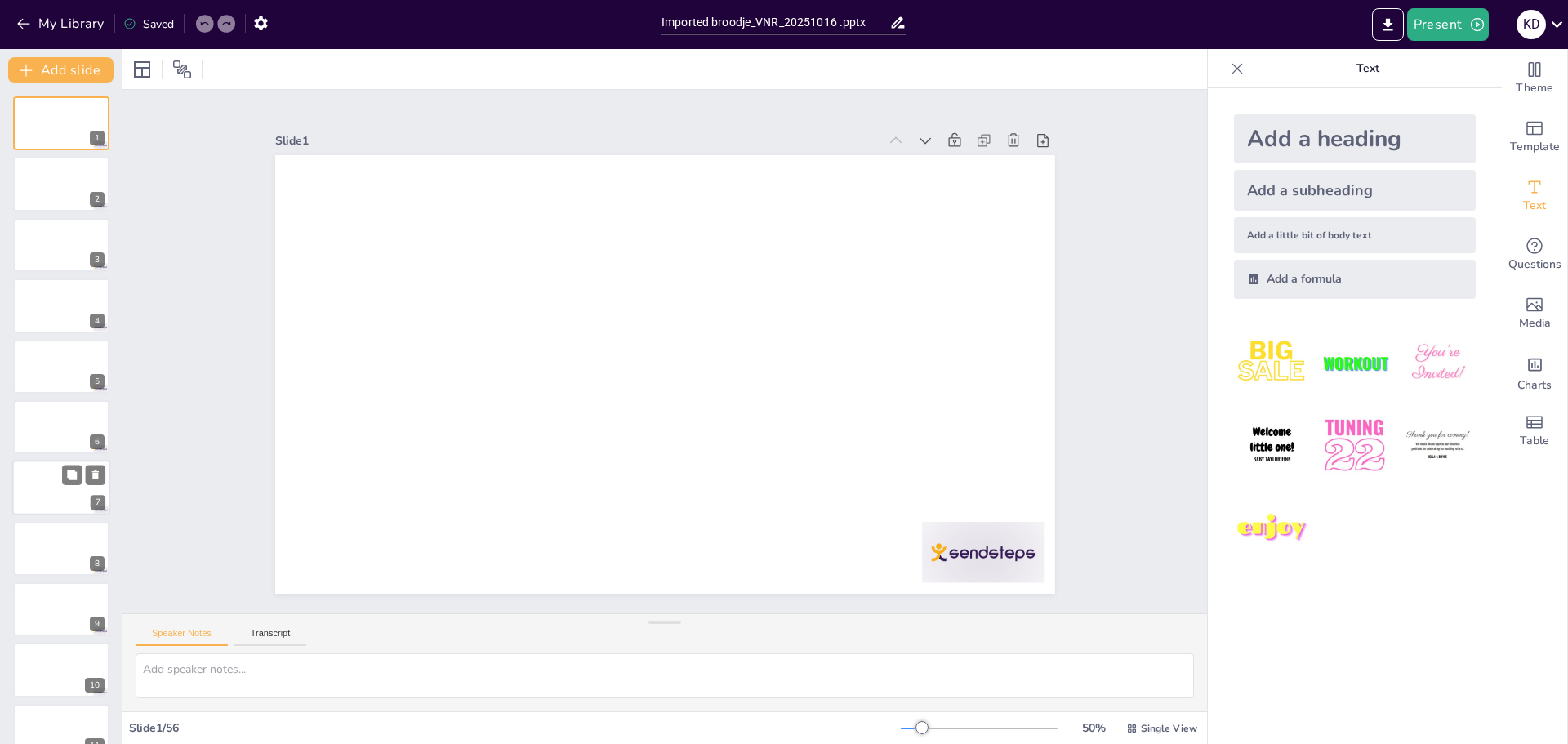
scroll to position [326, 0]
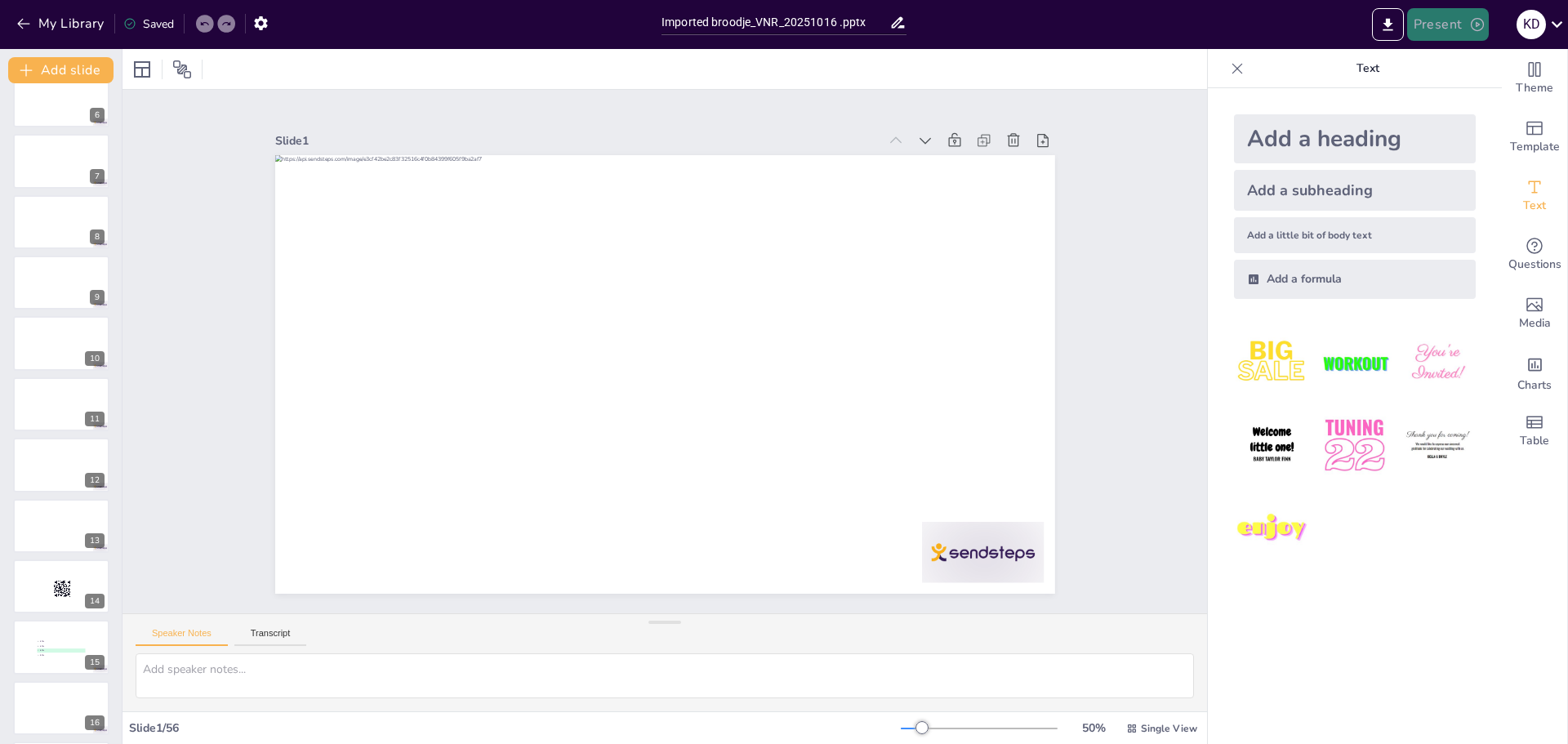
click at [1445, 28] on button "Present" at bounding box center [1448, 24] width 81 height 33
click at [1446, 97] on li "Play presentation" at bounding box center [1473, 100] width 128 height 26
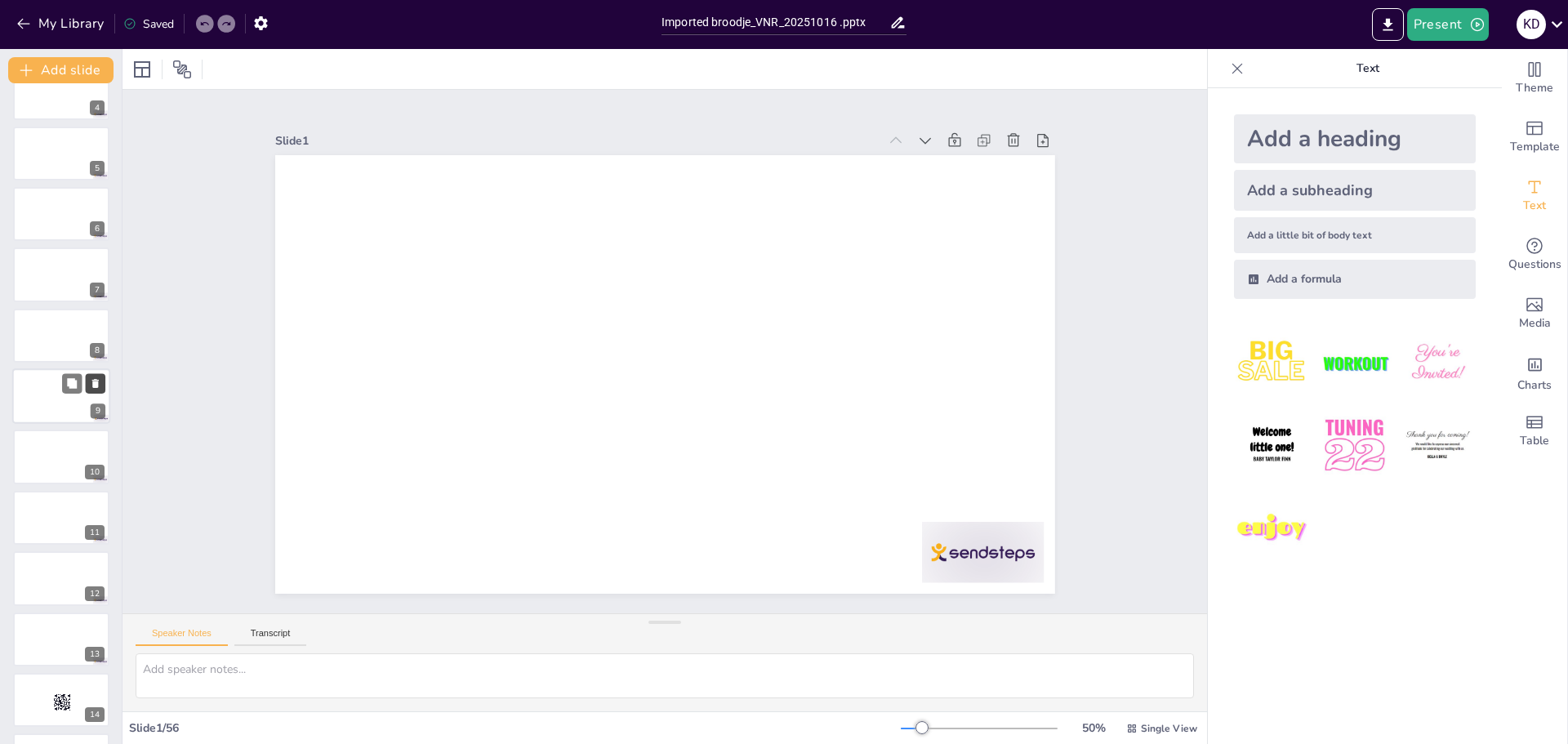
scroll to position [490, 0]
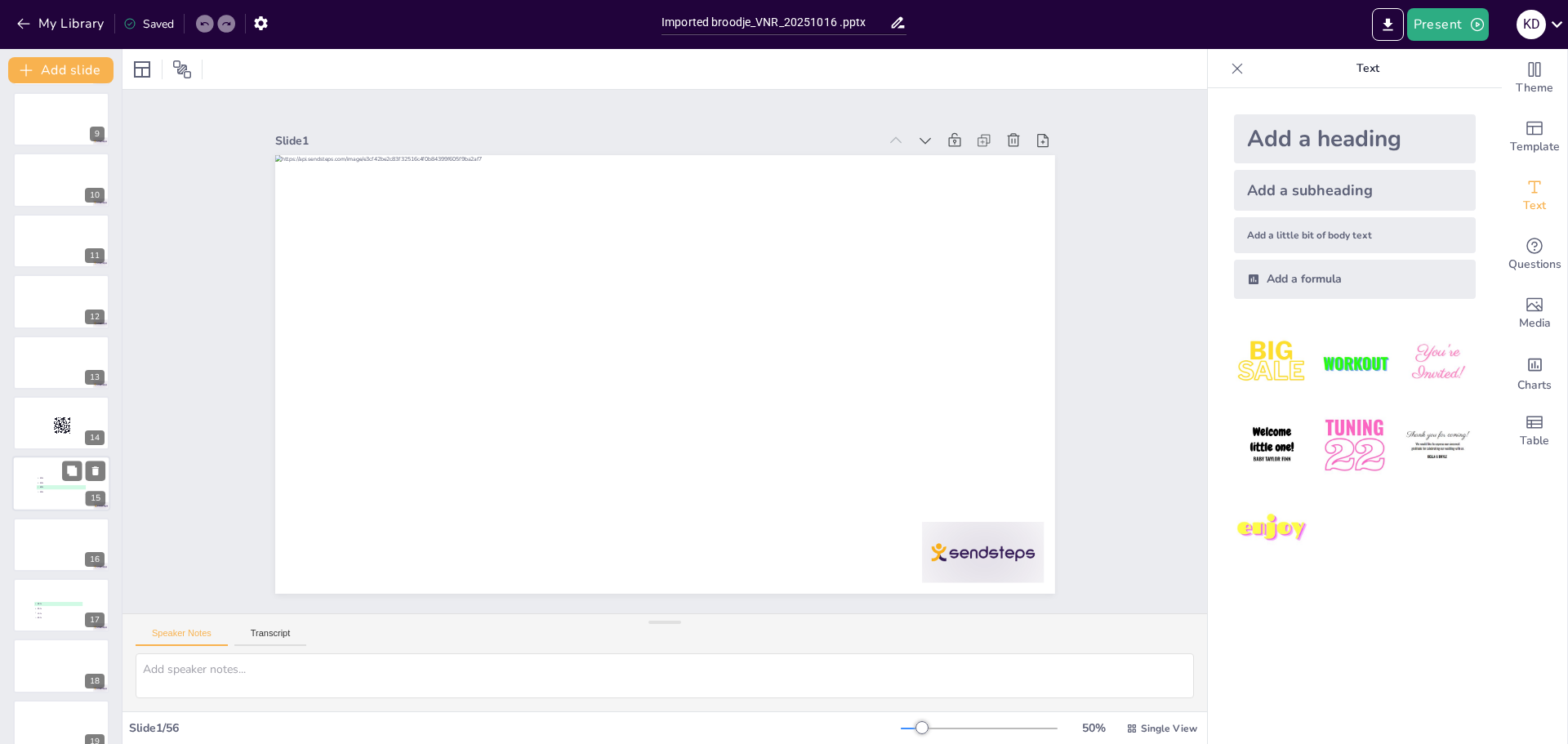
click at [54, 481] on li "B 40%" at bounding box center [60, 483] width 49 height 4
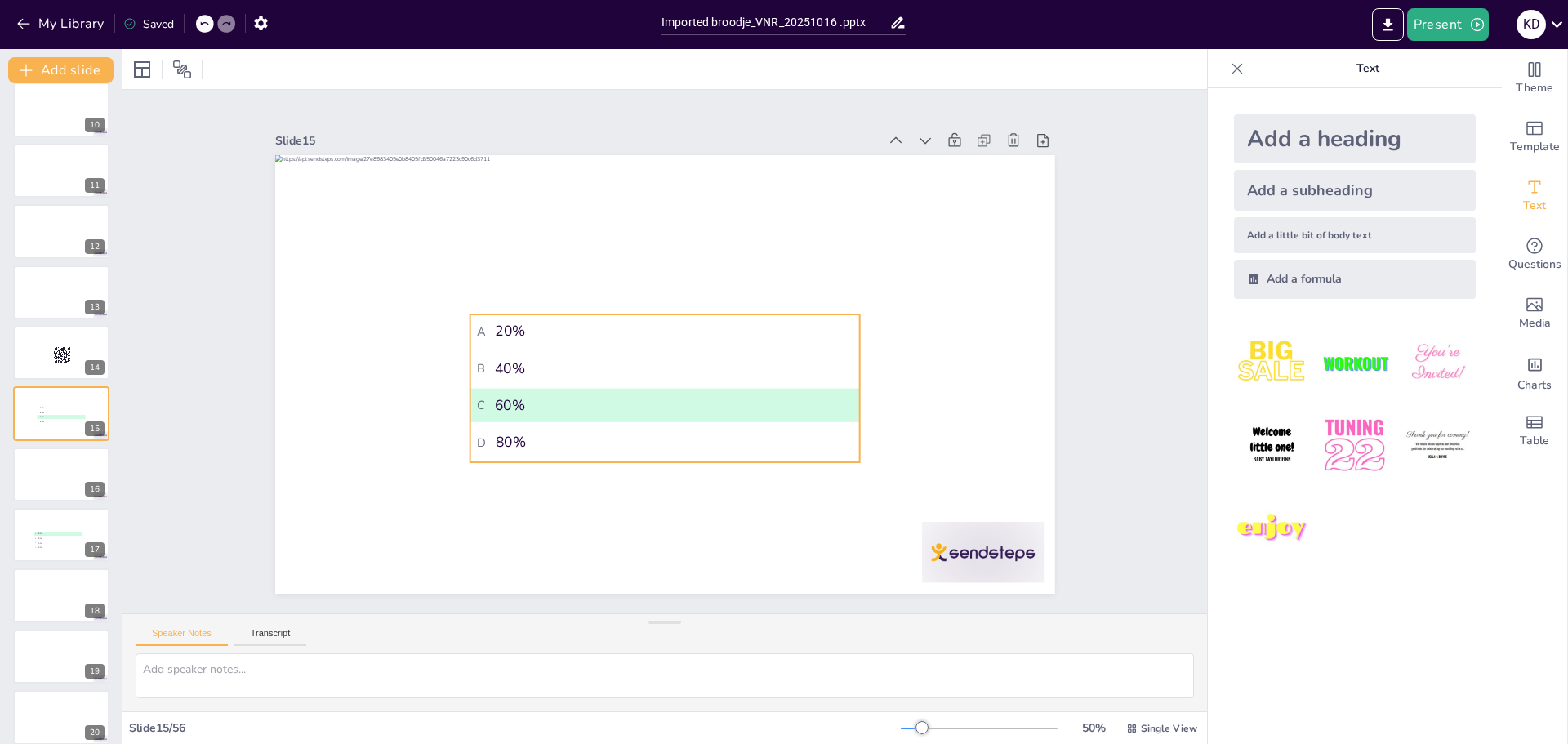
click at [606, 426] on li "D 80%" at bounding box center [664, 442] width 390 height 34
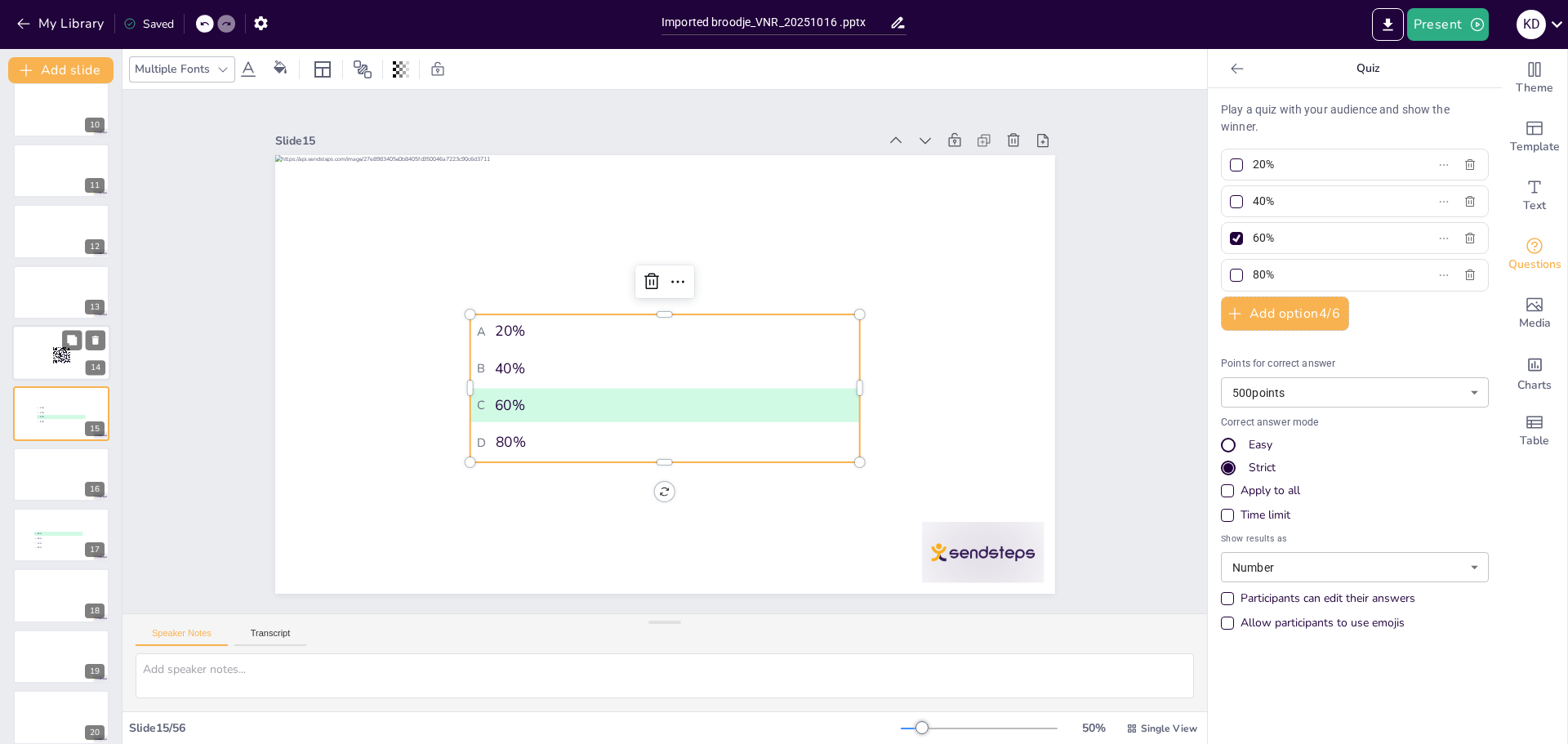
click at [47, 350] on p "30" at bounding box center [63, 355] width 44 height 18
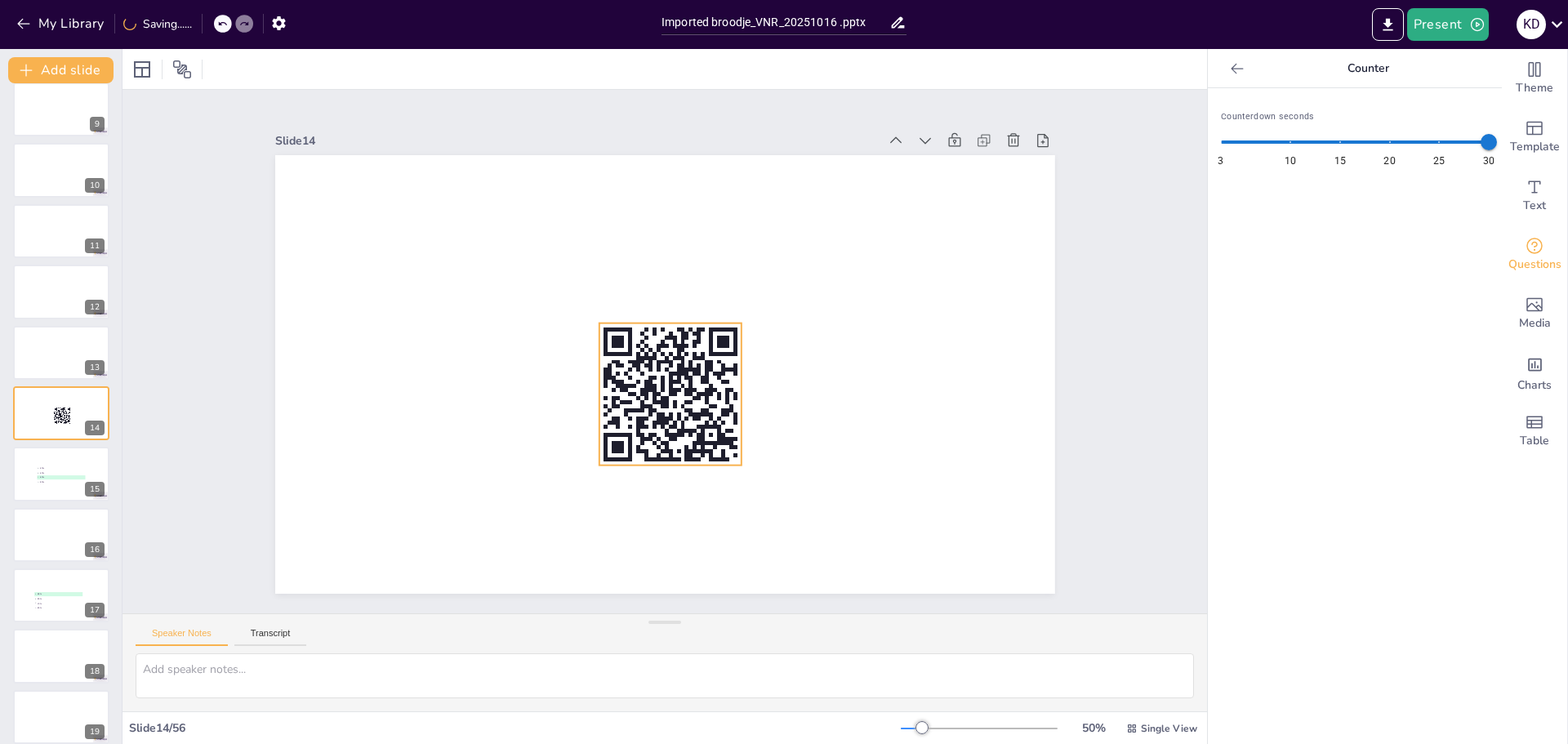
click at [661, 396] on rect at bounding box center [664, 402] width 8 height 12
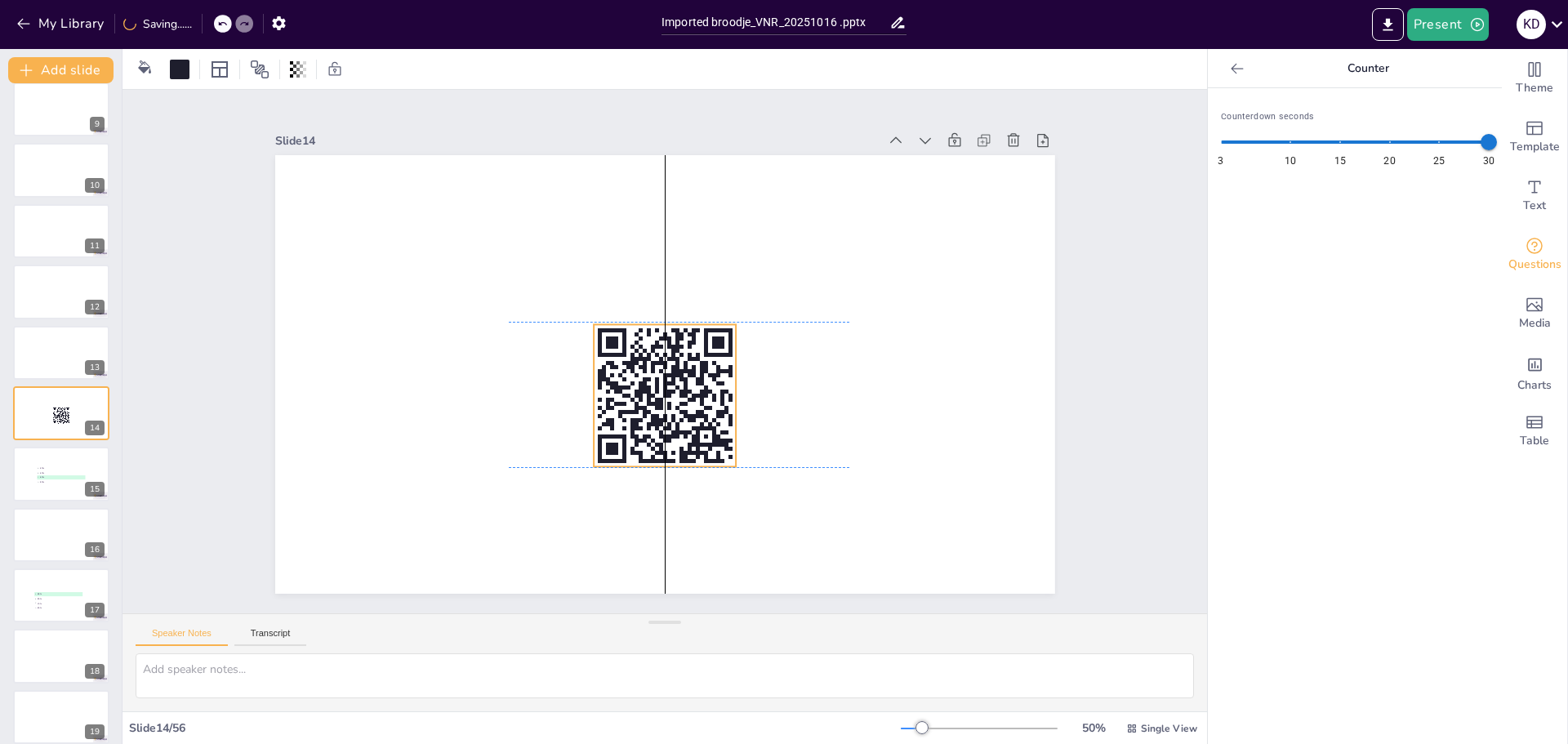
click at [651, 383] on icon at bounding box center [664, 395] width 142 height 142
click at [799, 390] on p "30" at bounding box center [679, 395] width 341 height 146
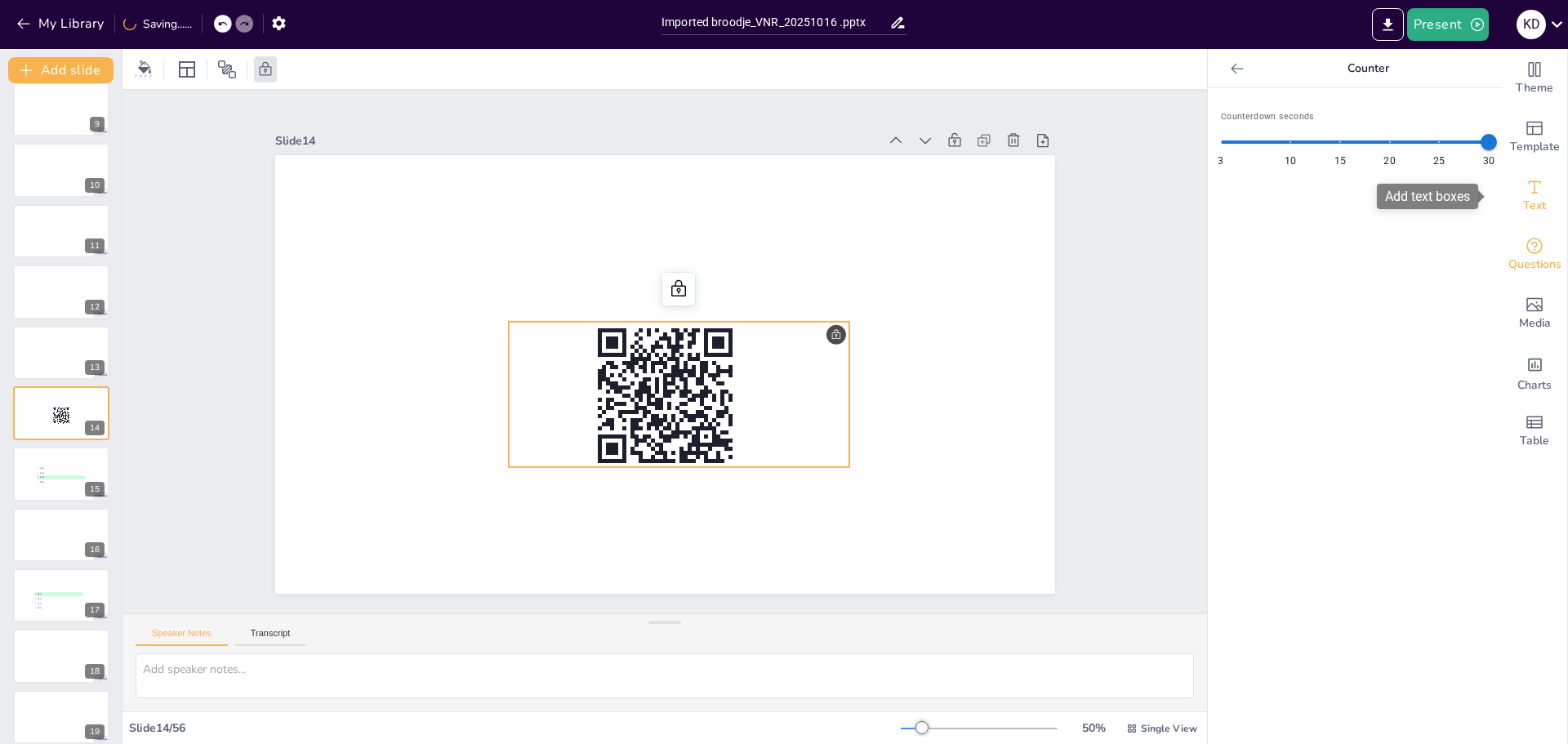
click at [1525, 184] on icon "Add text boxes" at bounding box center [1535, 187] width 20 height 20
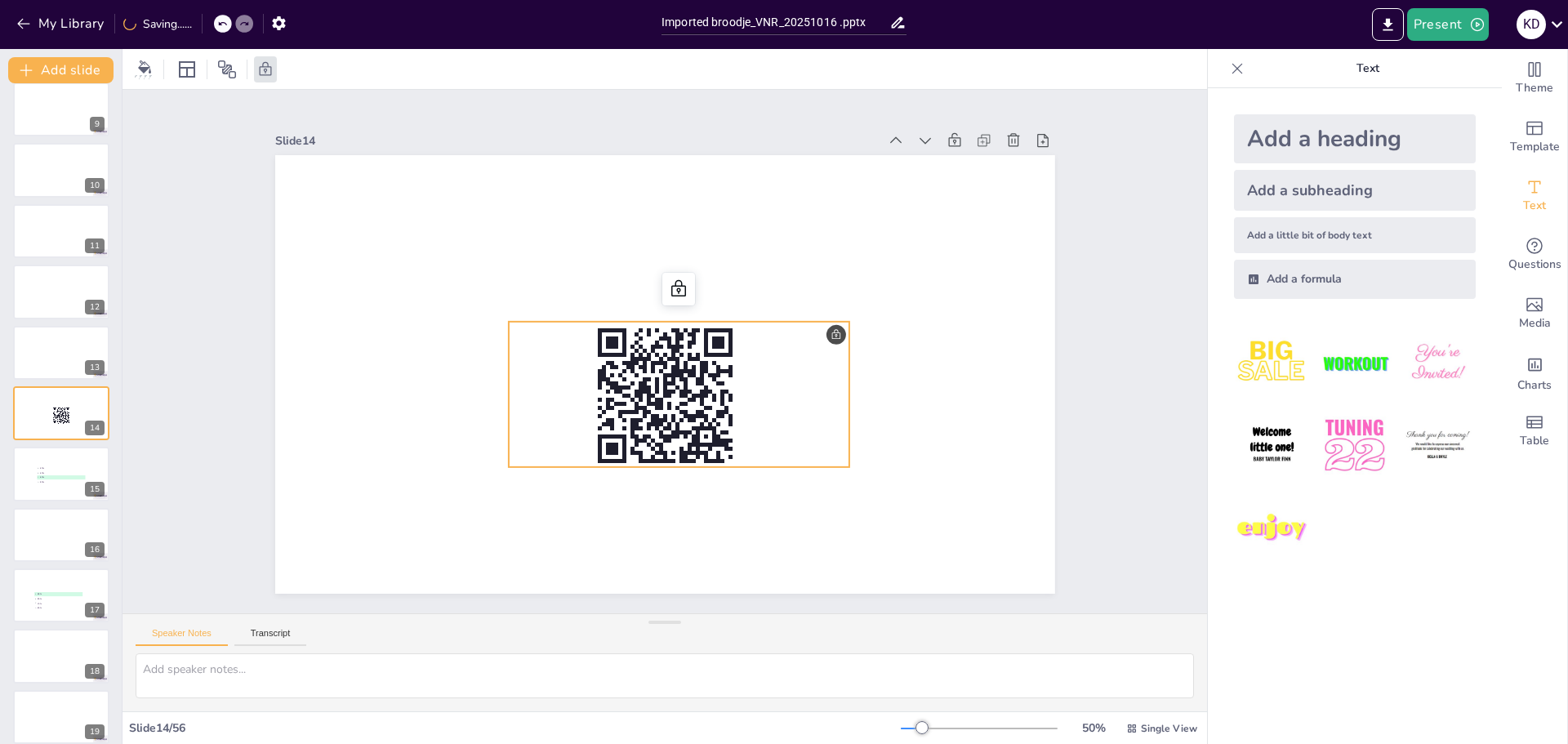
click at [1313, 148] on div "Add a heading" at bounding box center [1356, 138] width 242 height 49
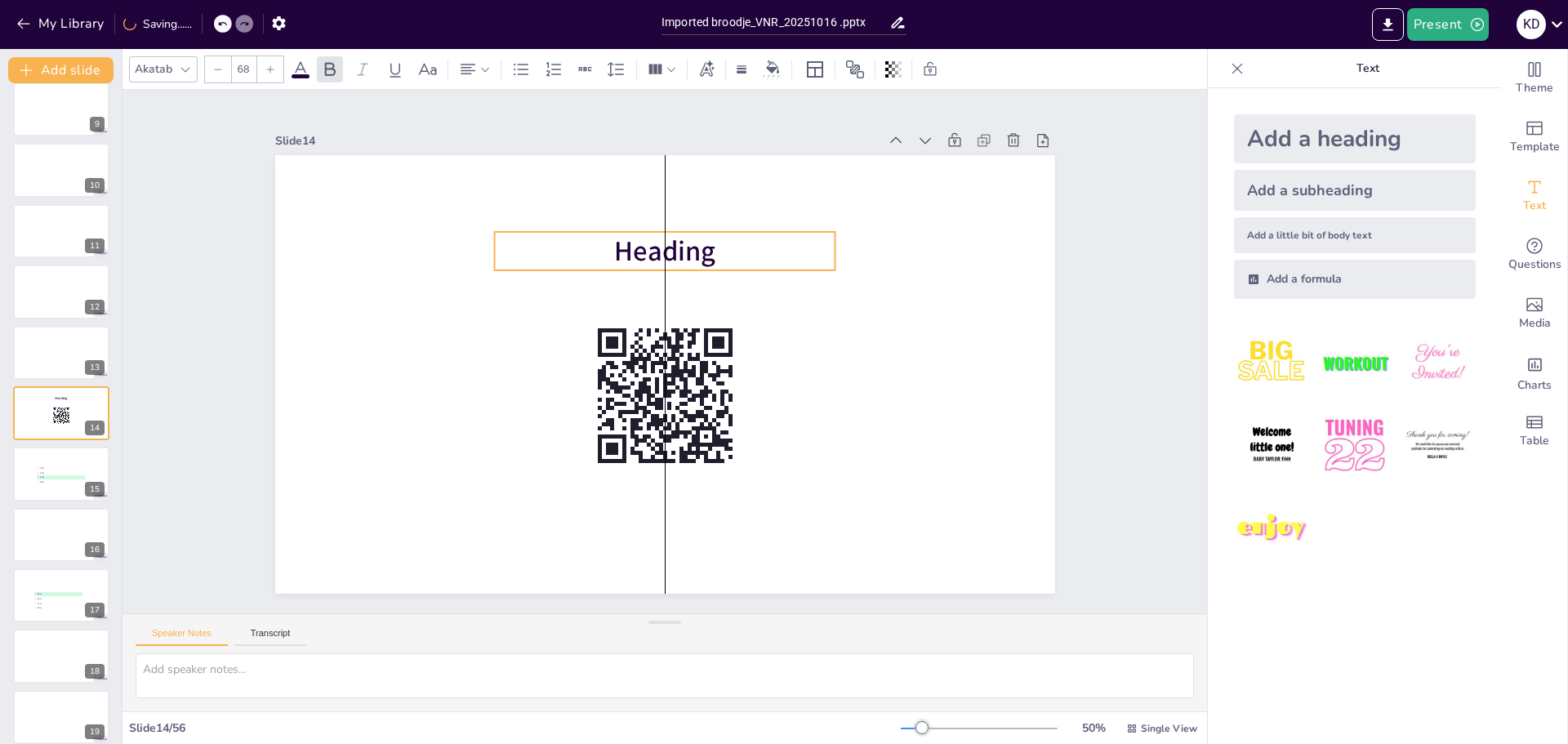
drag, startPoint x: 736, startPoint y: 358, endPoint x: 737, endPoint y: 234, distance: 124.0
click at [737, 234] on p "Heading" at bounding box center [664, 251] width 341 height 39
click at [648, 241] on span "Heading" at bounding box center [664, 251] width 101 height 38
click at [650, 257] on span "Heading" at bounding box center [664, 251] width 101 height 38
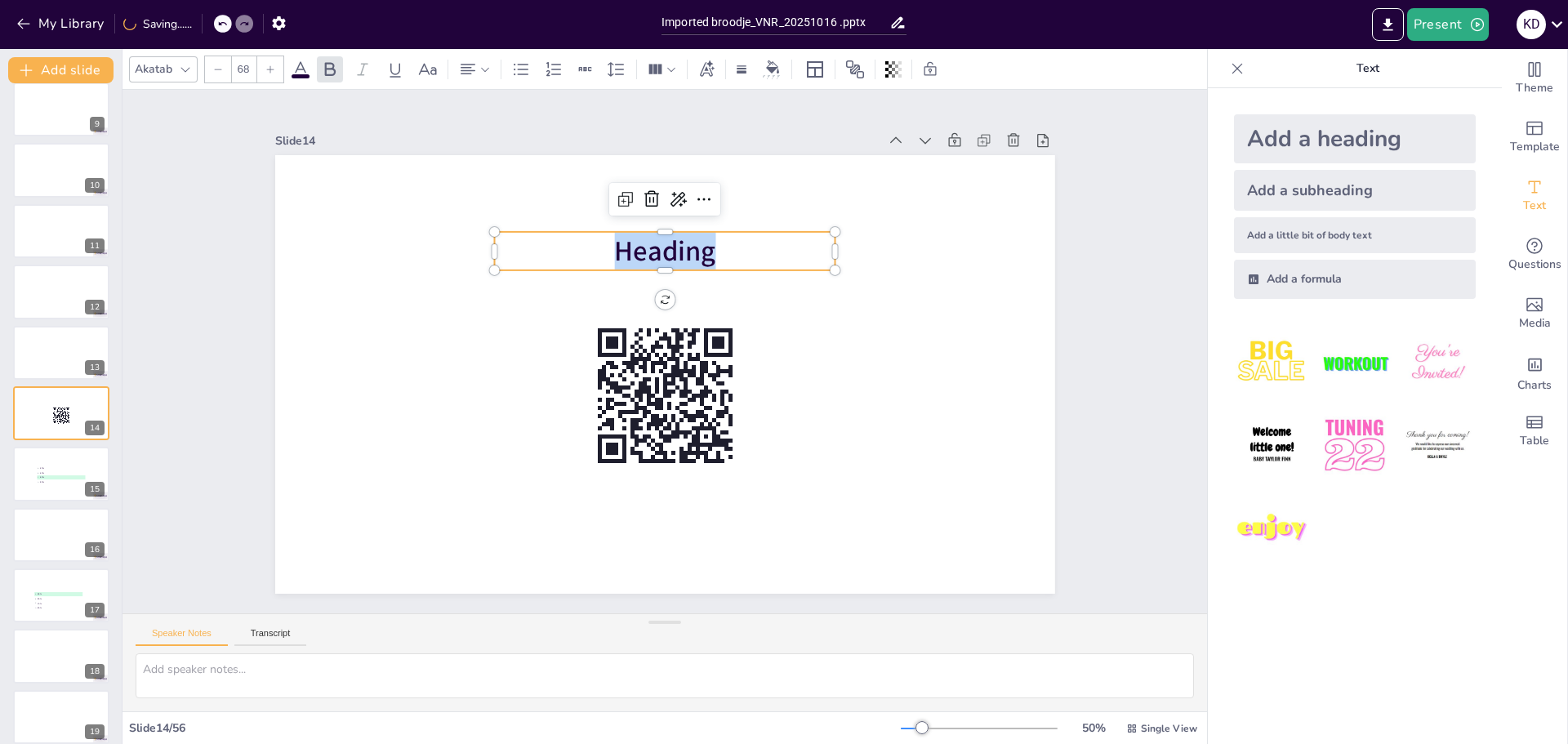
click at [650, 257] on span "Heading" at bounding box center [664, 251] width 101 height 38
click at [697, 250] on p at bounding box center [664, 251] width 341 height 39
click at [698, 248] on p "Scan" at bounding box center [664, 251] width 341 height 39
click at [772, 260] on p "Scan de QR-code" at bounding box center [664, 251] width 341 height 39
click at [776, 225] on div at bounding box center [664, 225] width 341 height 13
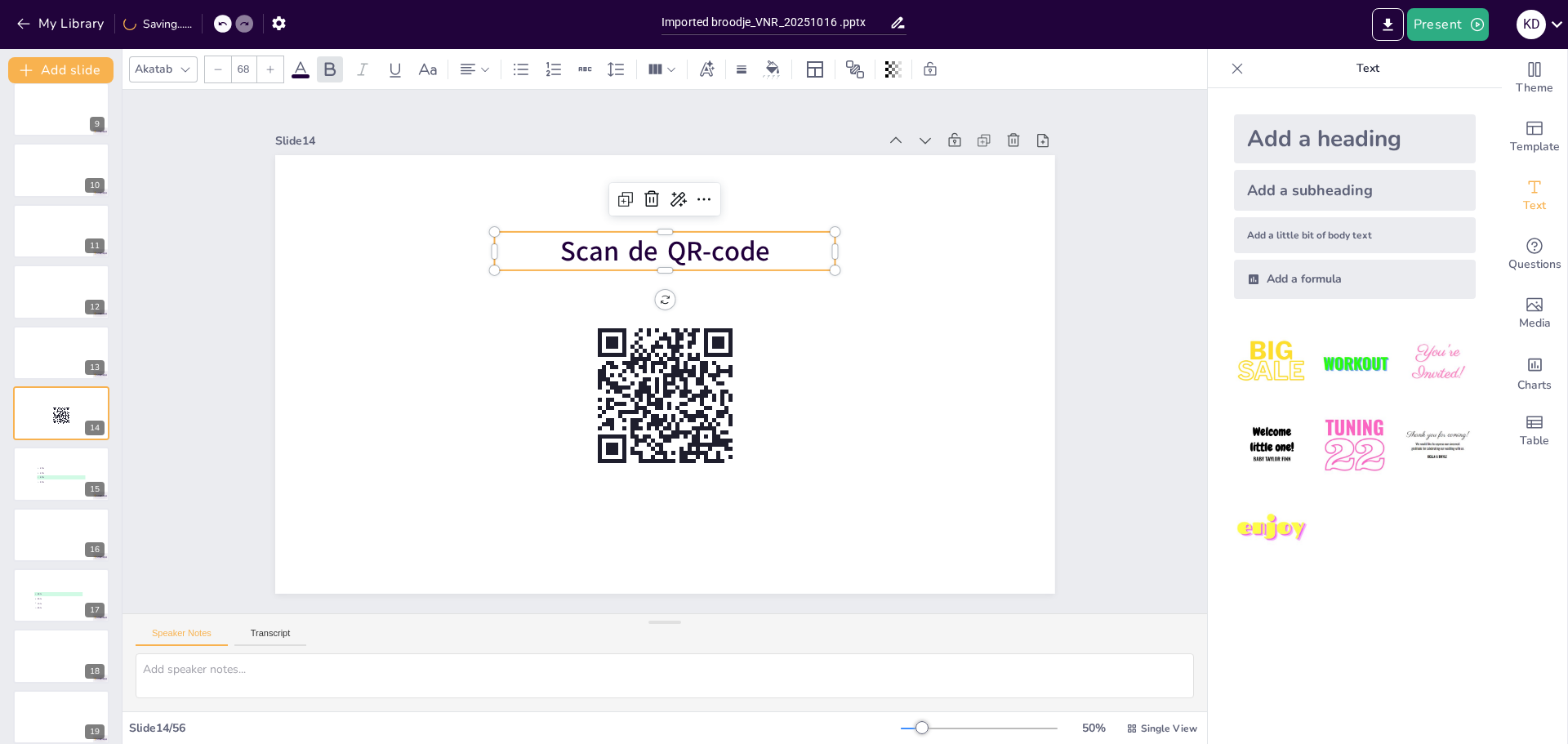
click at [777, 232] on p "Scan de QR-code" at bounding box center [664, 251] width 341 height 39
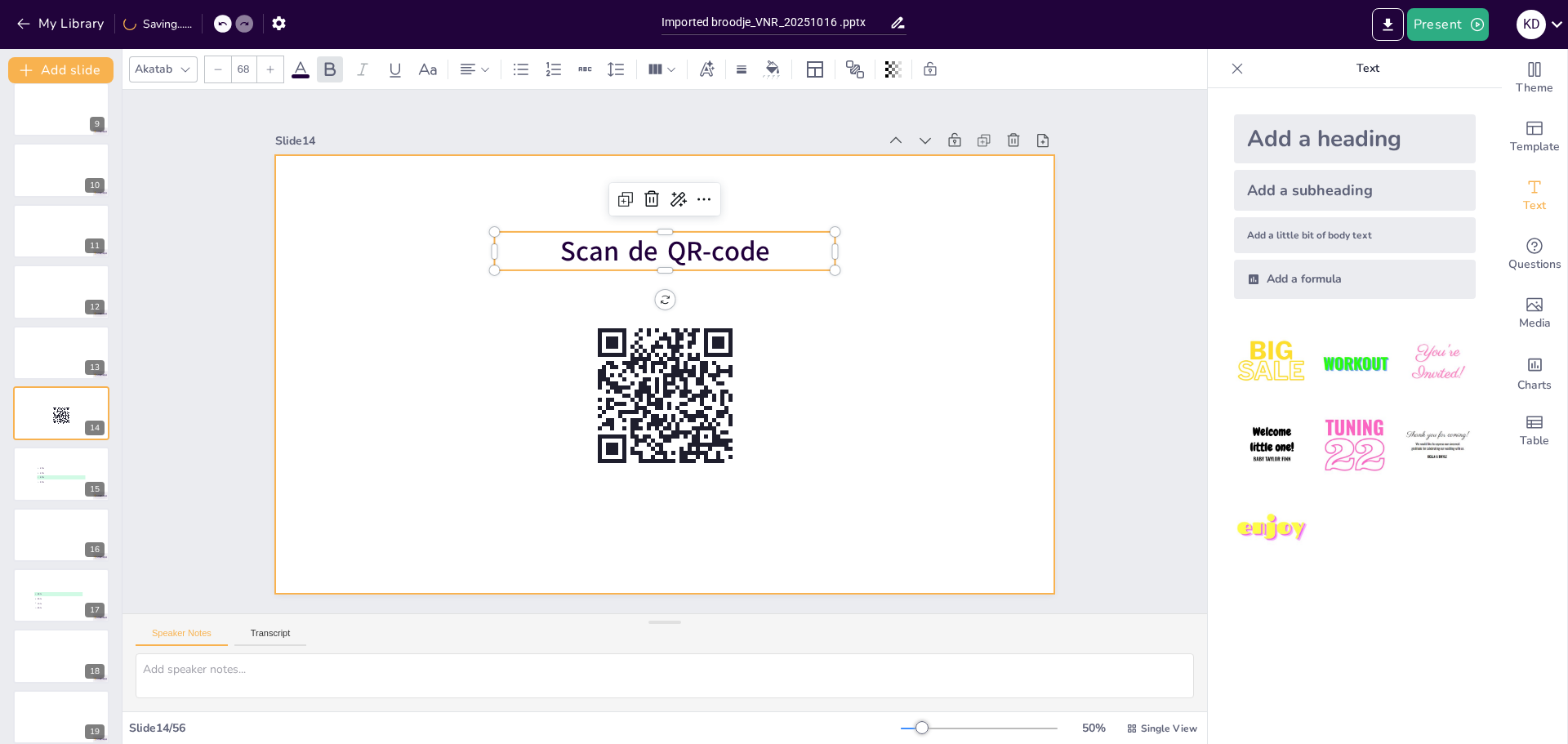
click at [907, 268] on div at bounding box center [665, 374] width 781 height 438
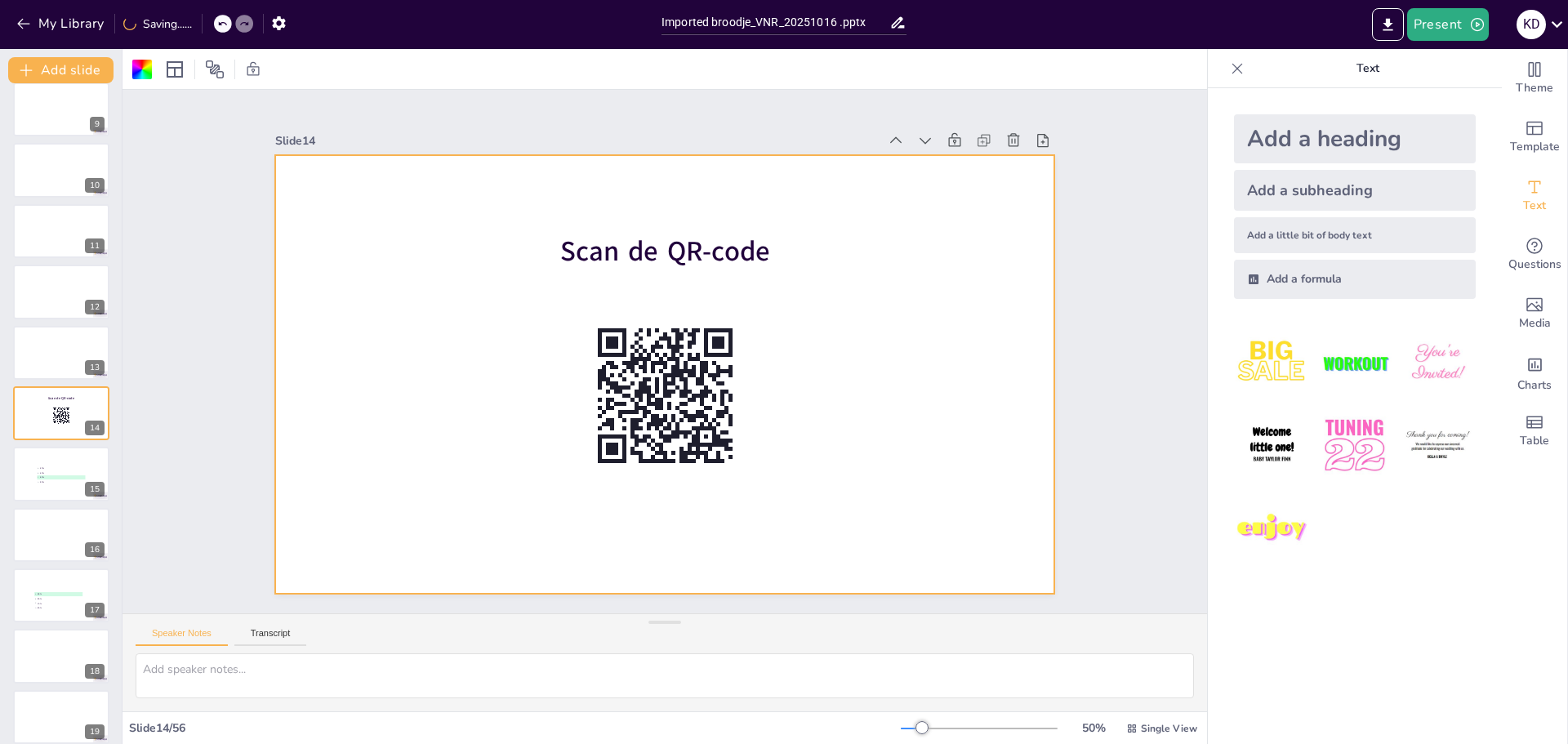
click at [810, 268] on div at bounding box center [665, 374] width 781 height 438
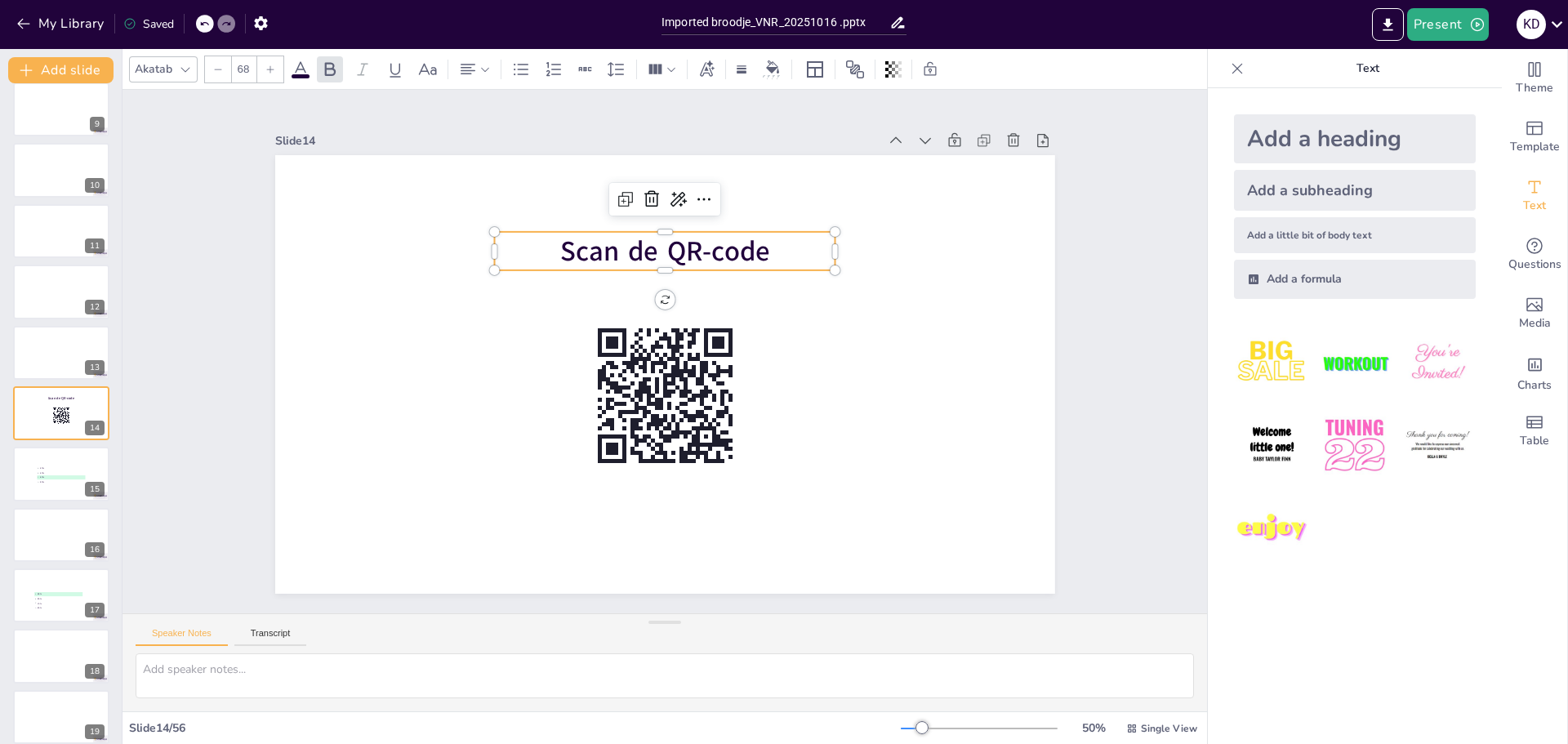
click at [731, 248] on span "Scan de QR-code" at bounding box center [664, 251] width 210 height 38
click at [618, 197] on icon at bounding box center [626, 199] width 20 height 20
type input "68"
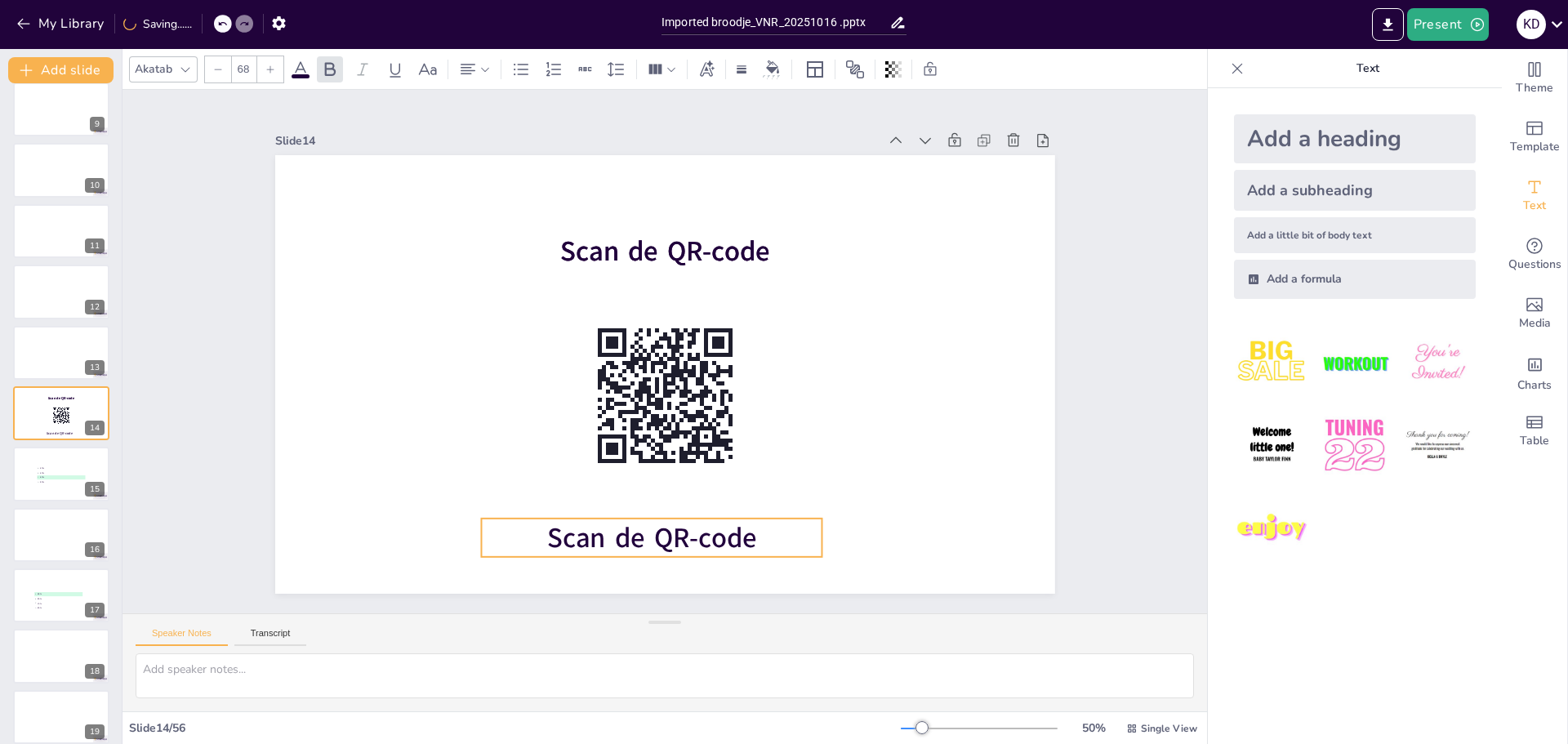
drag, startPoint x: 786, startPoint y: 231, endPoint x: 770, endPoint y: 514, distance: 283.5
click at [770, 519] on p "Scan de QR-code" at bounding box center [652, 538] width 341 height 39
click at [664, 538] on span "Scan de QR-code" at bounding box center [652, 538] width 210 height 38
click at [681, 525] on span "Scan de QR-code" at bounding box center [652, 538] width 210 height 38
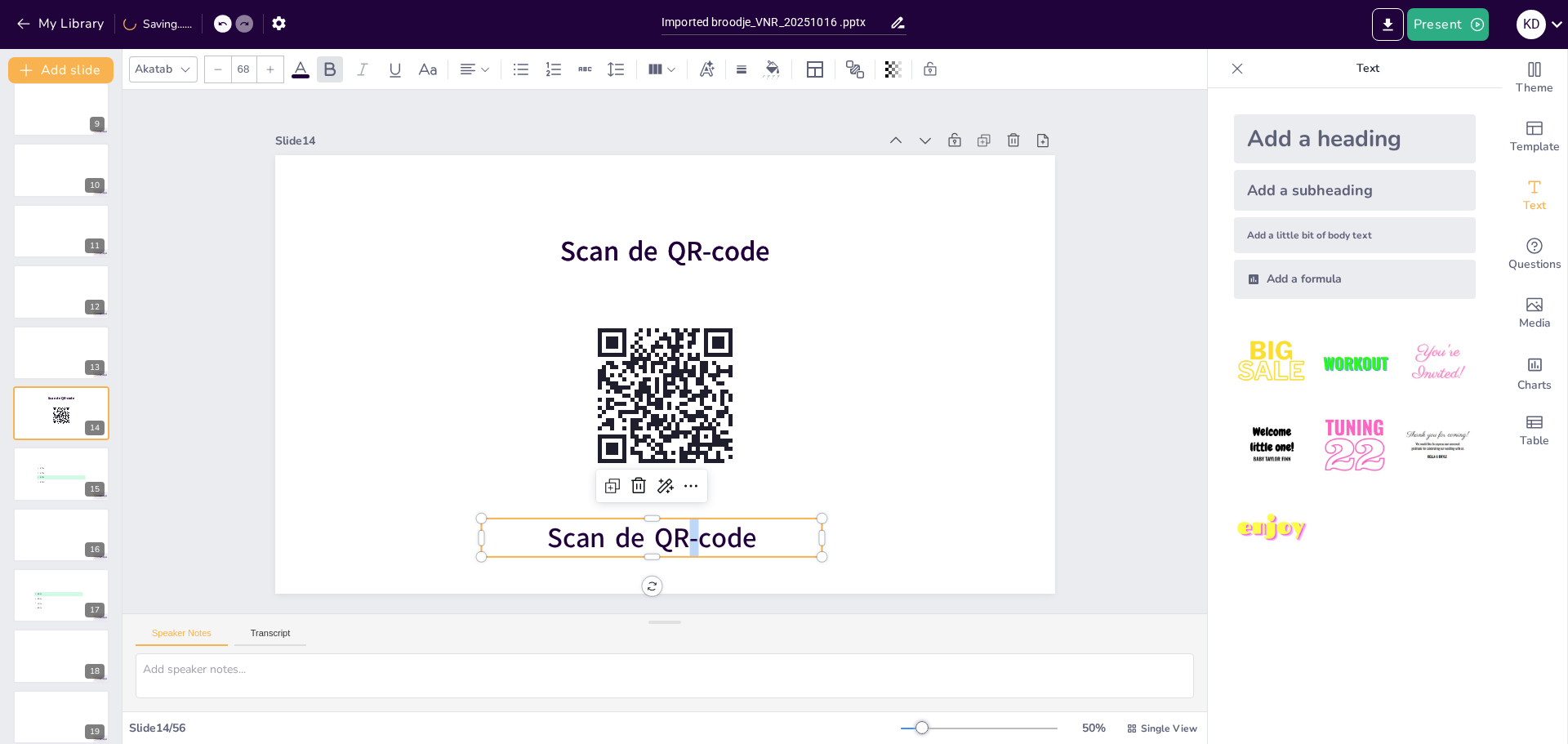
click at [681, 525] on span "Scan de QR-code" at bounding box center [652, 538] width 210 height 38
click at [737, 544] on span "Scan de QR-code" at bounding box center [652, 538] width 210 height 38
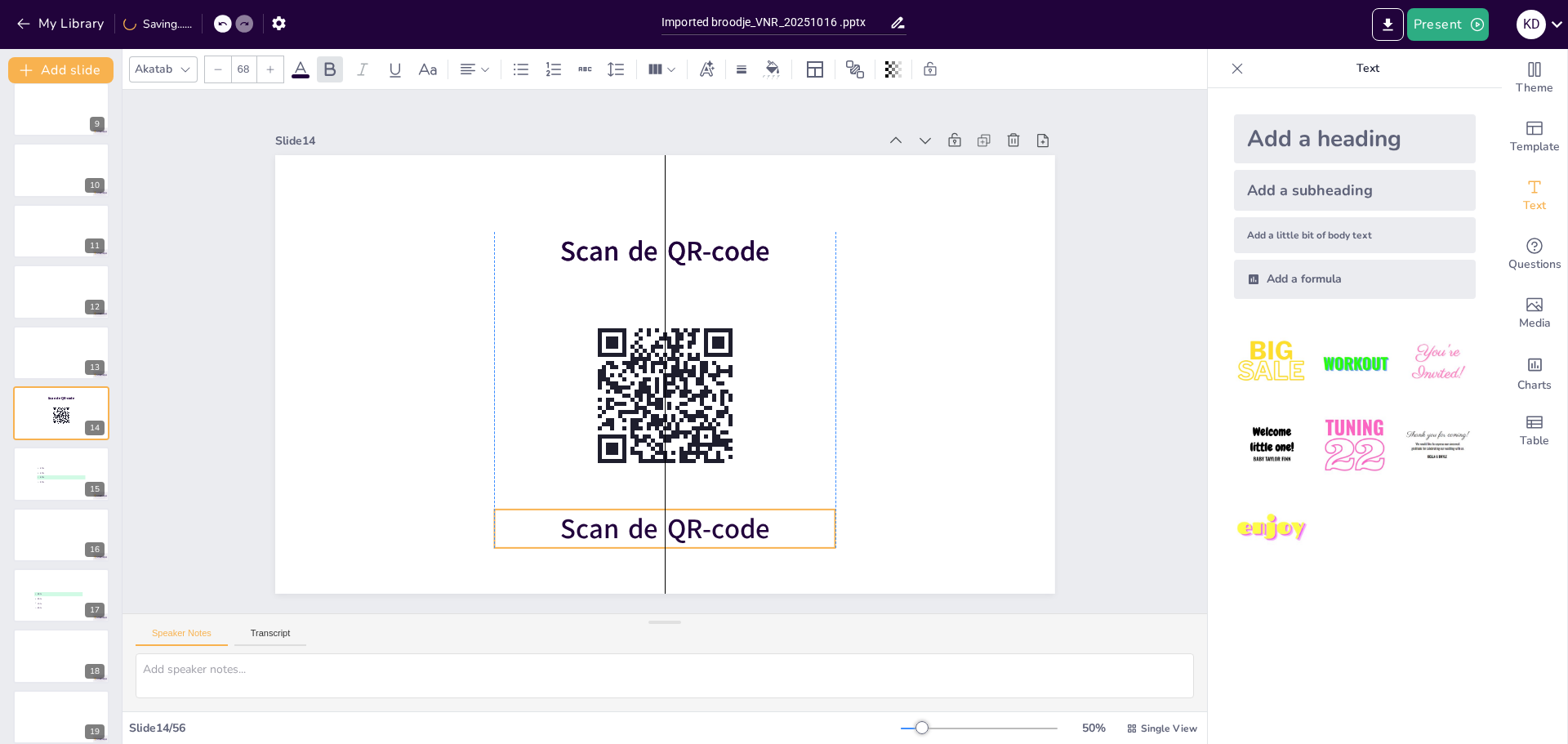
drag, startPoint x: 748, startPoint y: 536, endPoint x: 724, endPoint y: 527, distance: 25.6
click at [763, 526] on p "Scan de QR-code" at bounding box center [664, 529] width 341 height 39
click at [716, 527] on span "Scan de QR-code" at bounding box center [664, 529] width 210 height 38
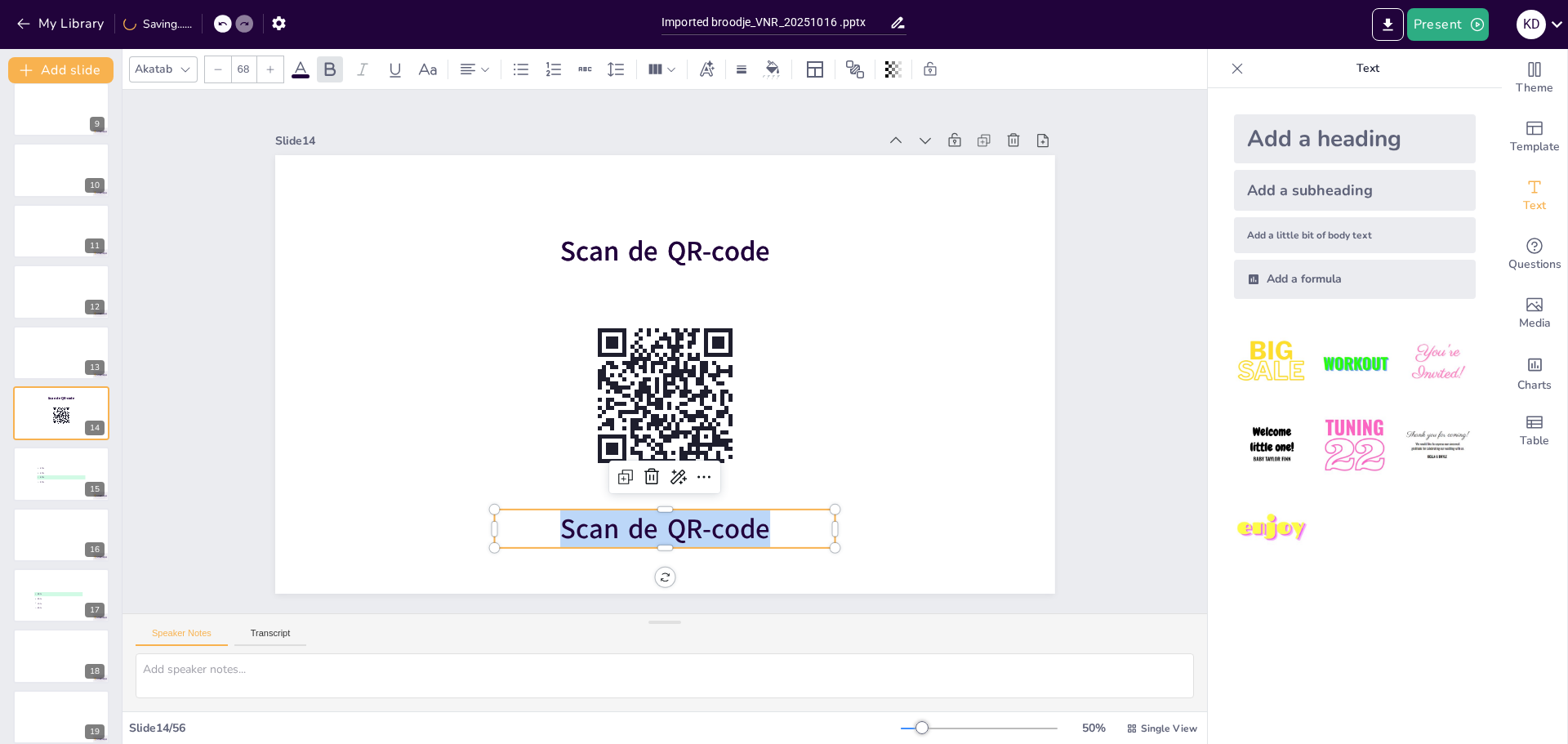
click at [716, 527] on span "Scan de QR-code" at bounding box center [664, 529] width 210 height 38
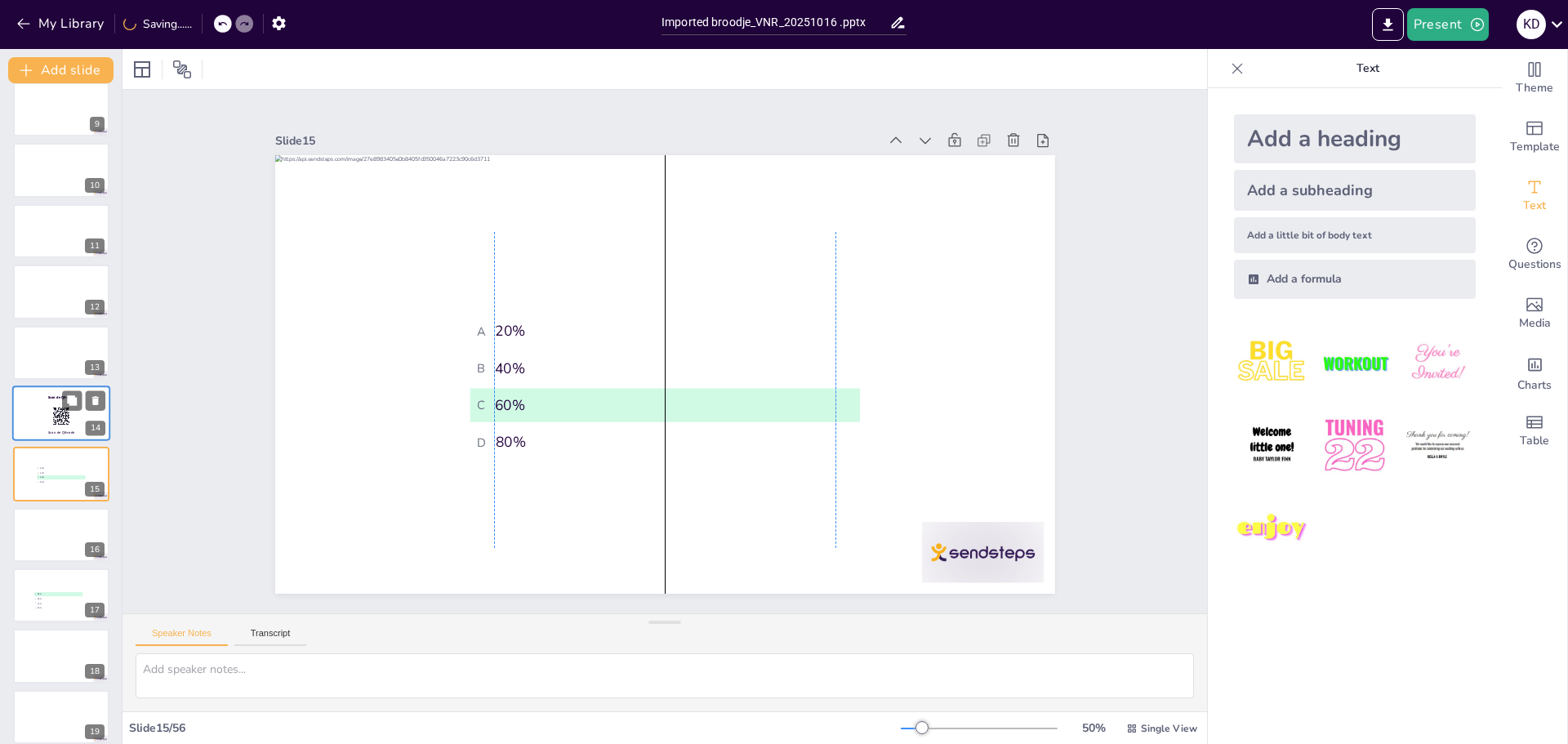
click at [74, 422] on p "30" at bounding box center [63, 416] width 44 height 18
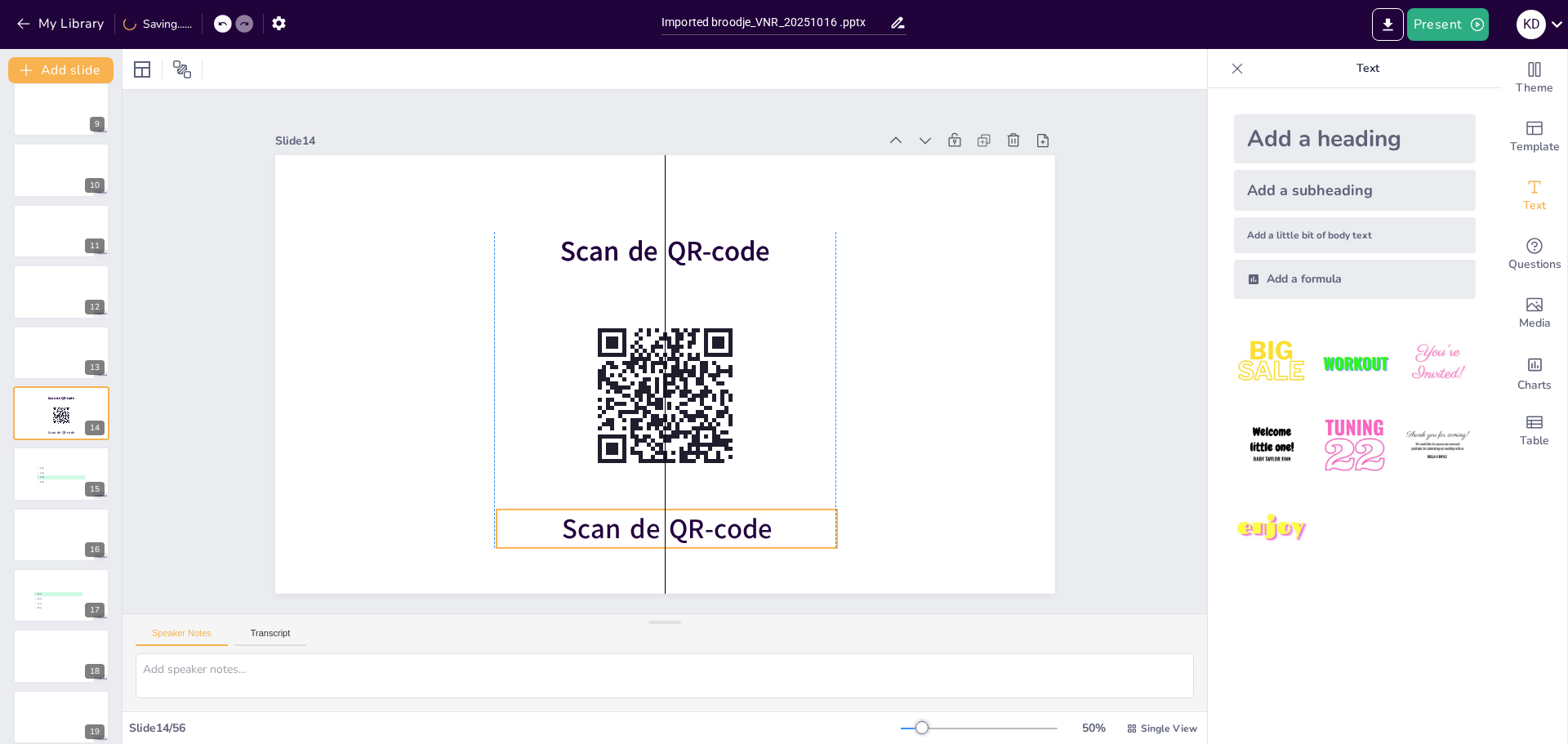
click at [685, 533] on span "Scan de QR-code" at bounding box center [667, 529] width 210 height 38
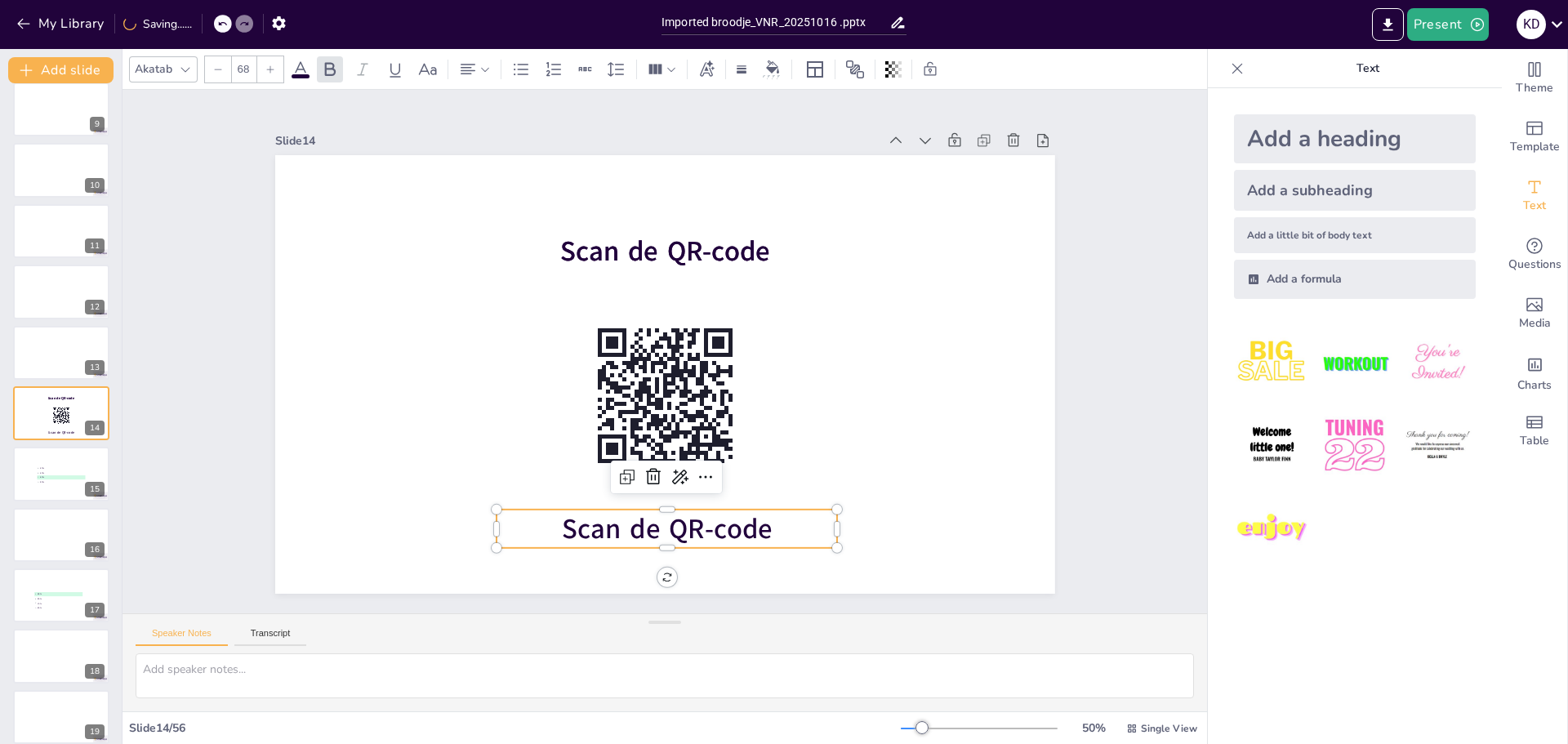
click at [665, 524] on span "Scan de QR-code" at bounding box center [667, 529] width 210 height 38
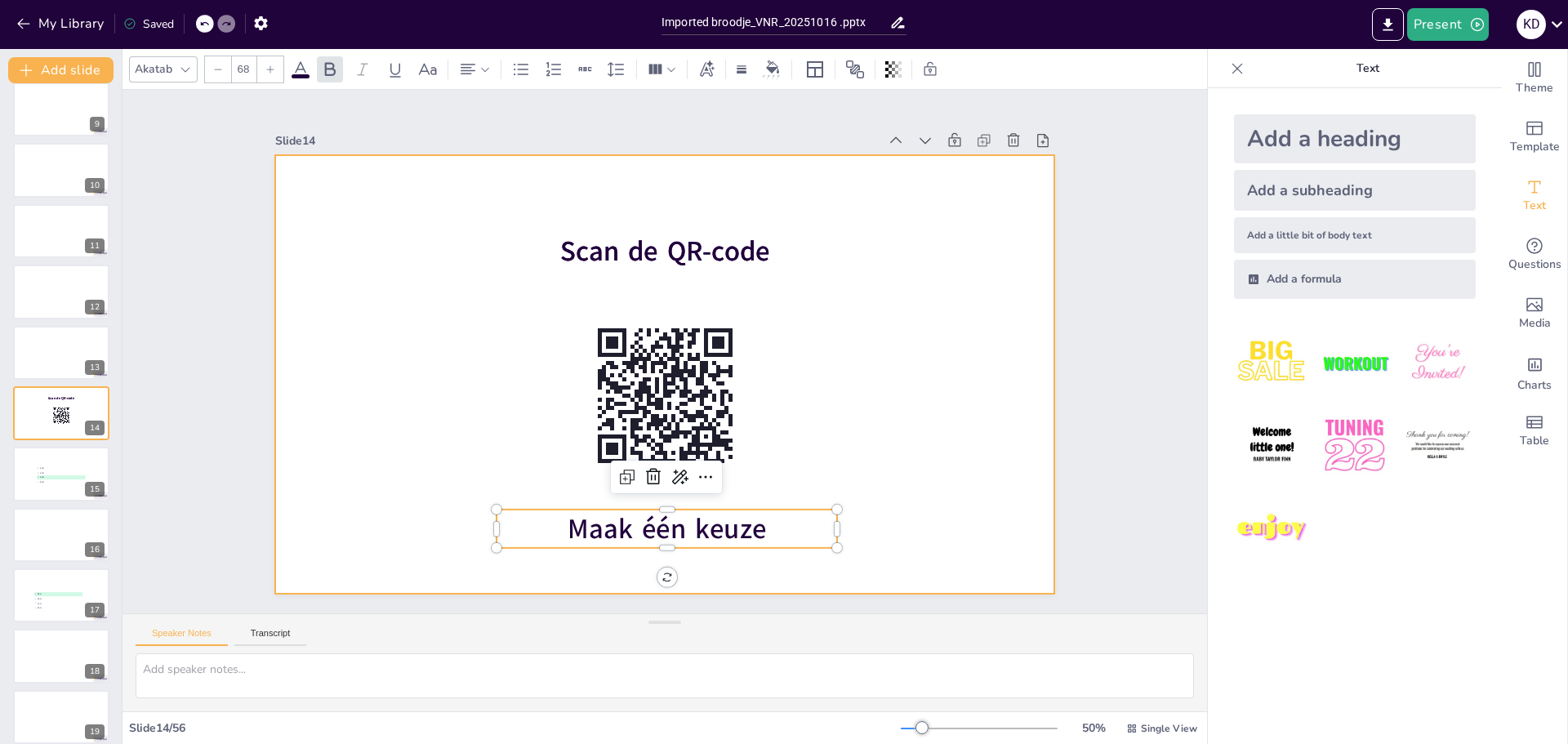
click at [910, 448] on div at bounding box center [665, 374] width 781 height 438
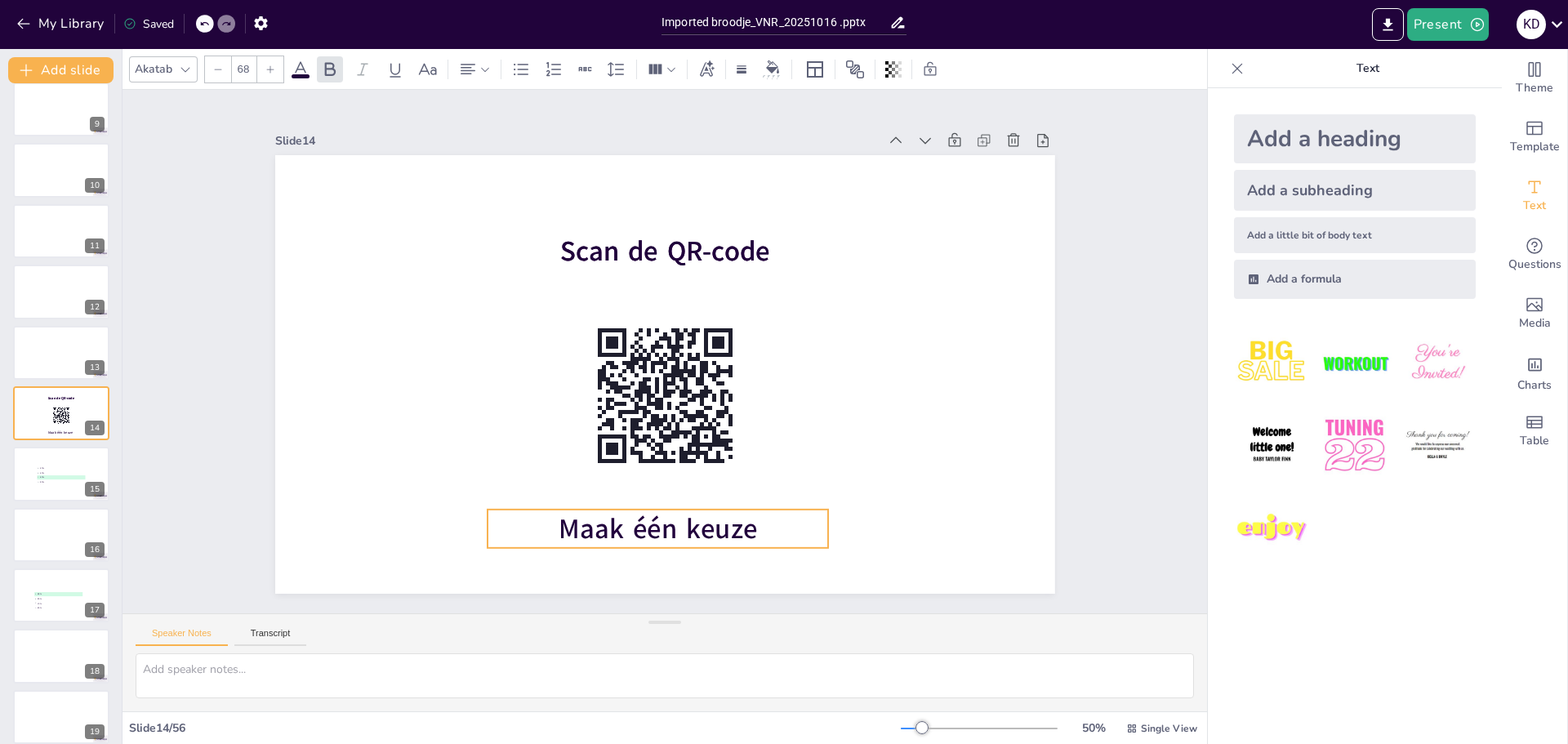
drag, startPoint x: 683, startPoint y: 523, endPoint x: 673, endPoint y: 523, distance: 10.0
click at [673, 523] on span "Maak één keuze" at bounding box center [658, 529] width 198 height 38
click at [669, 510] on span "Maak één keuze" at bounding box center [658, 529] width 198 height 38
click at [671, 503] on div at bounding box center [658, 503] width 341 height 13
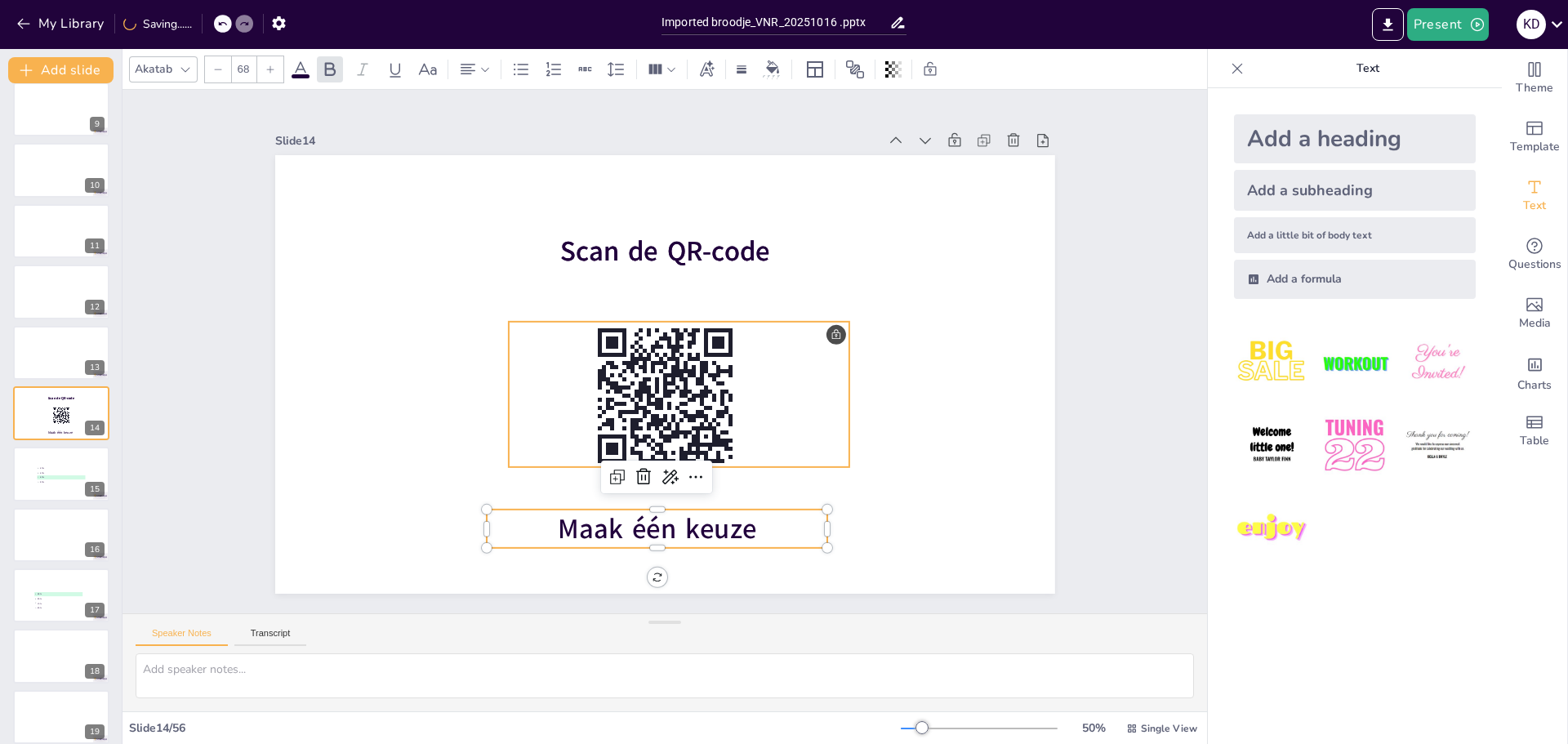
click at [809, 440] on p "30" at bounding box center [679, 395] width 341 height 146
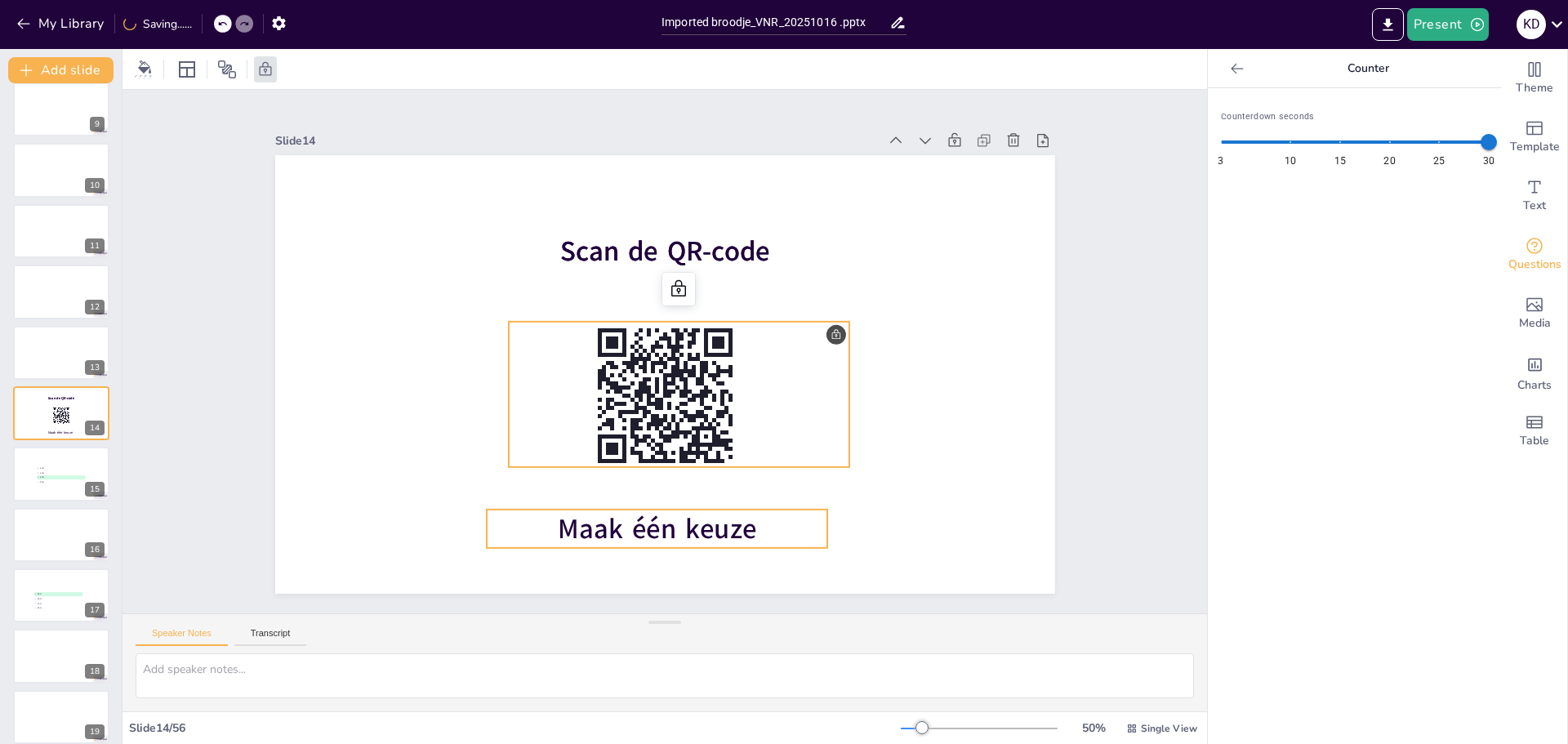
click at [627, 531] on span "Maak één keuze" at bounding box center [658, 529] width 198 height 38
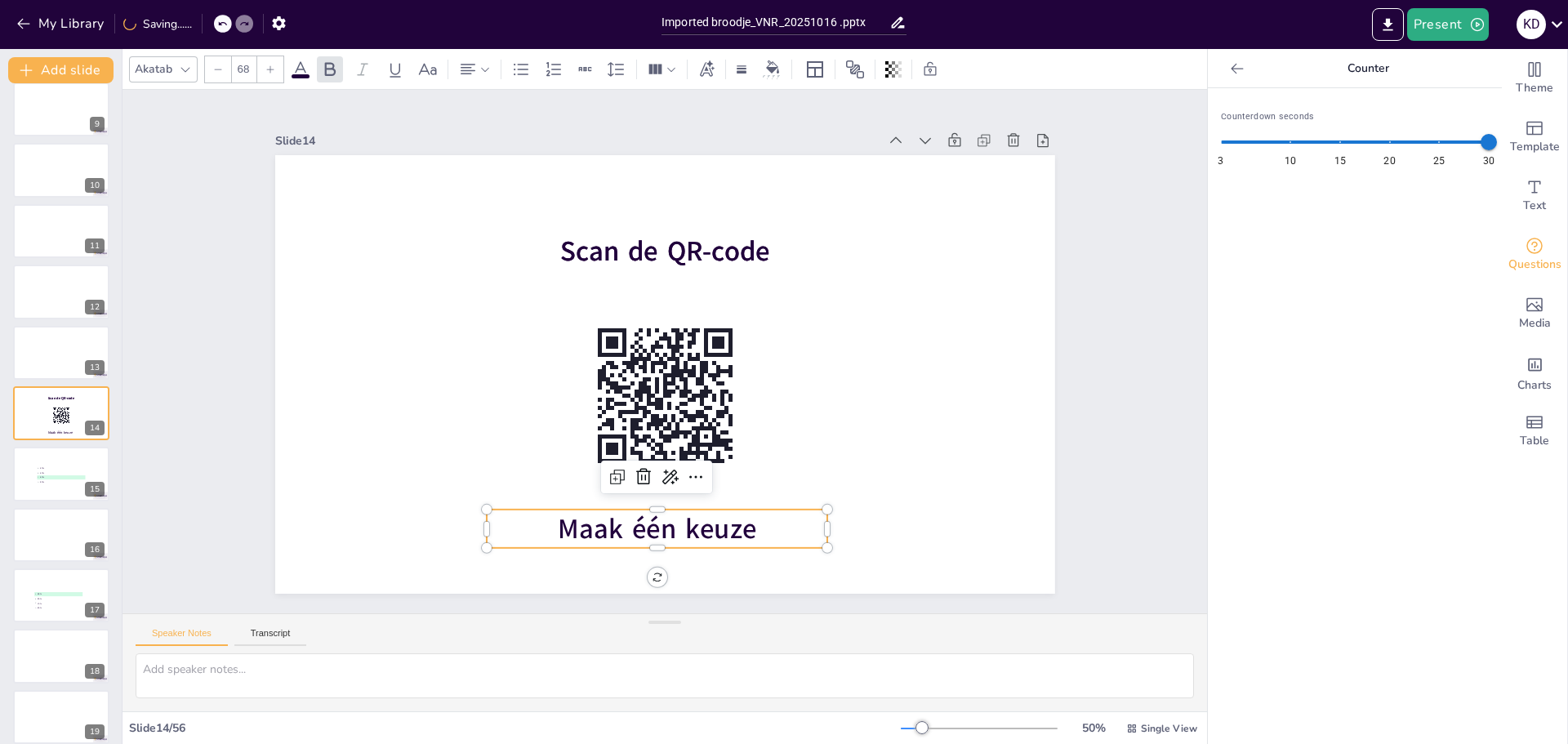
click at [623, 518] on span "Maak één keuze" at bounding box center [658, 529] width 198 height 38
click at [623, 524] on span "Maak één keuze" at bounding box center [658, 529] width 198 height 38
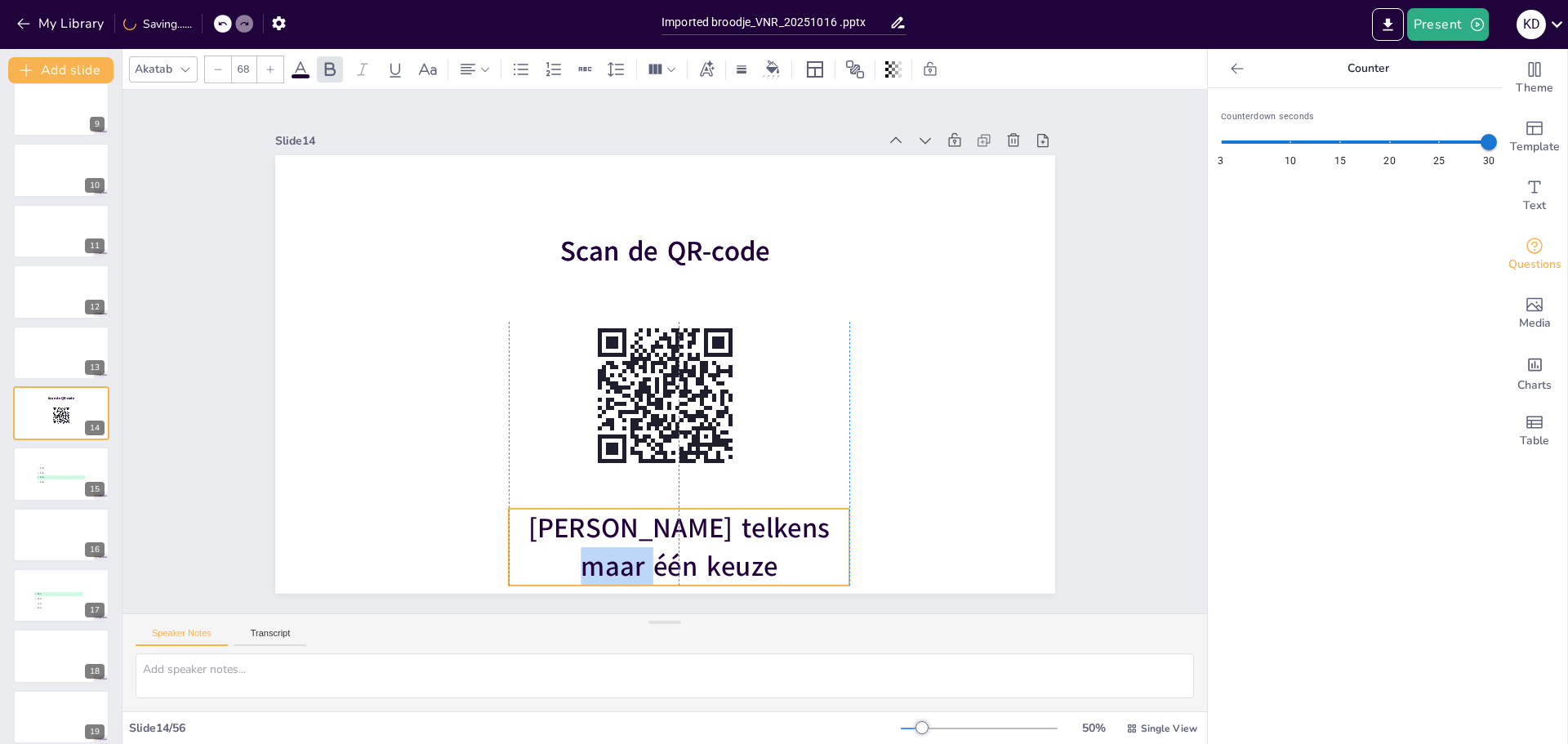
click at [838, 540] on div "30 Scan de QR-code Scan de QR-code Maak telkens maar één keuze" at bounding box center [665, 374] width 781 height 438
drag, startPoint x: 840, startPoint y: 545, endPoint x: 921, endPoint y: 552, distance: 81.3
click at [931, 552] on div at bounding box center [937, 547] width 13 height 76
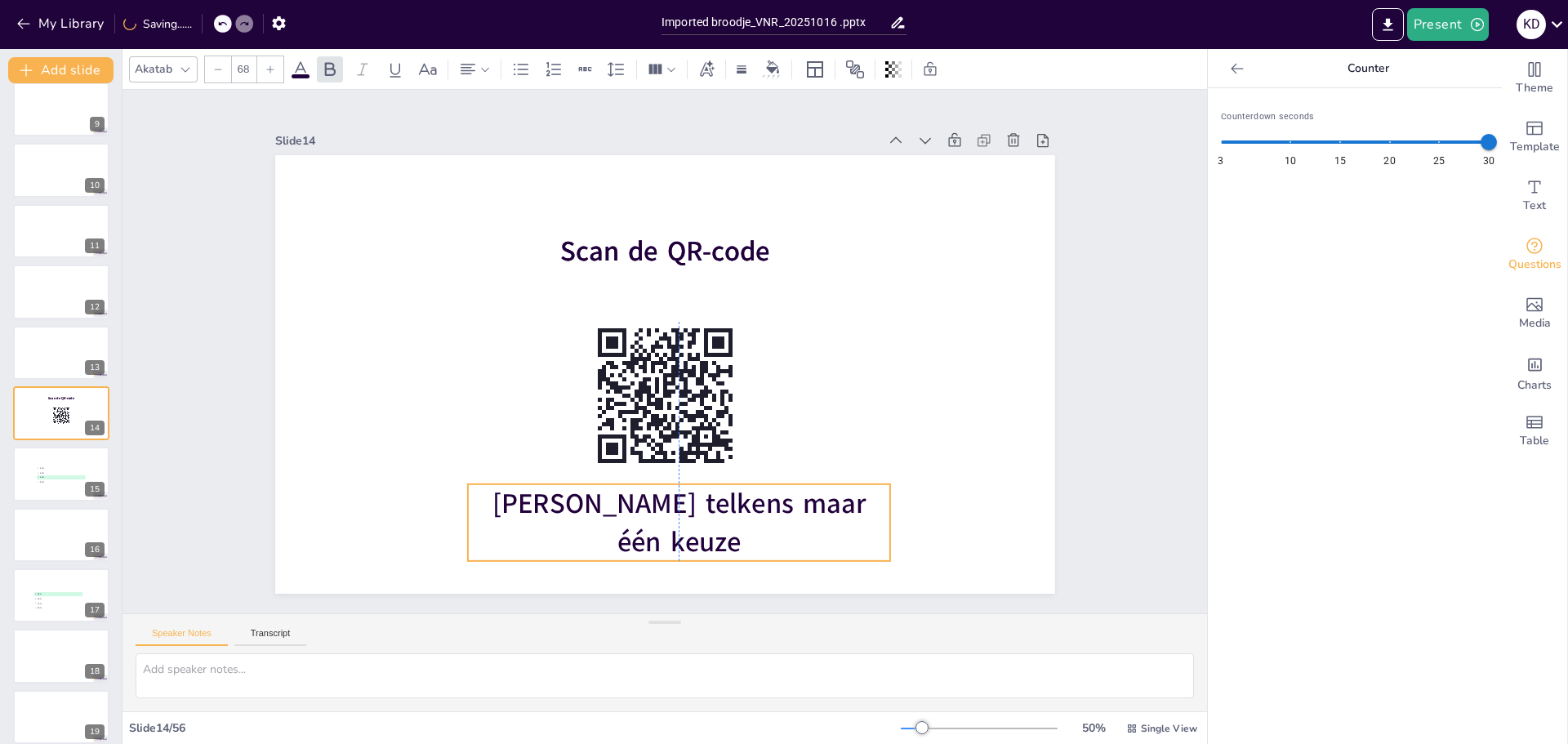
drag, startPoint x: 706, startPoint y: 525, endPoint x: 664, endPoint y: 500, distance: 48.9
click at [664, 500] on span "[PERSON_NAME] telkens maar één keuze" at bounding box center [679, 522] width 373 height 76
click at [45, 489] on div at bounding box center [60, 475] width 98 height 56
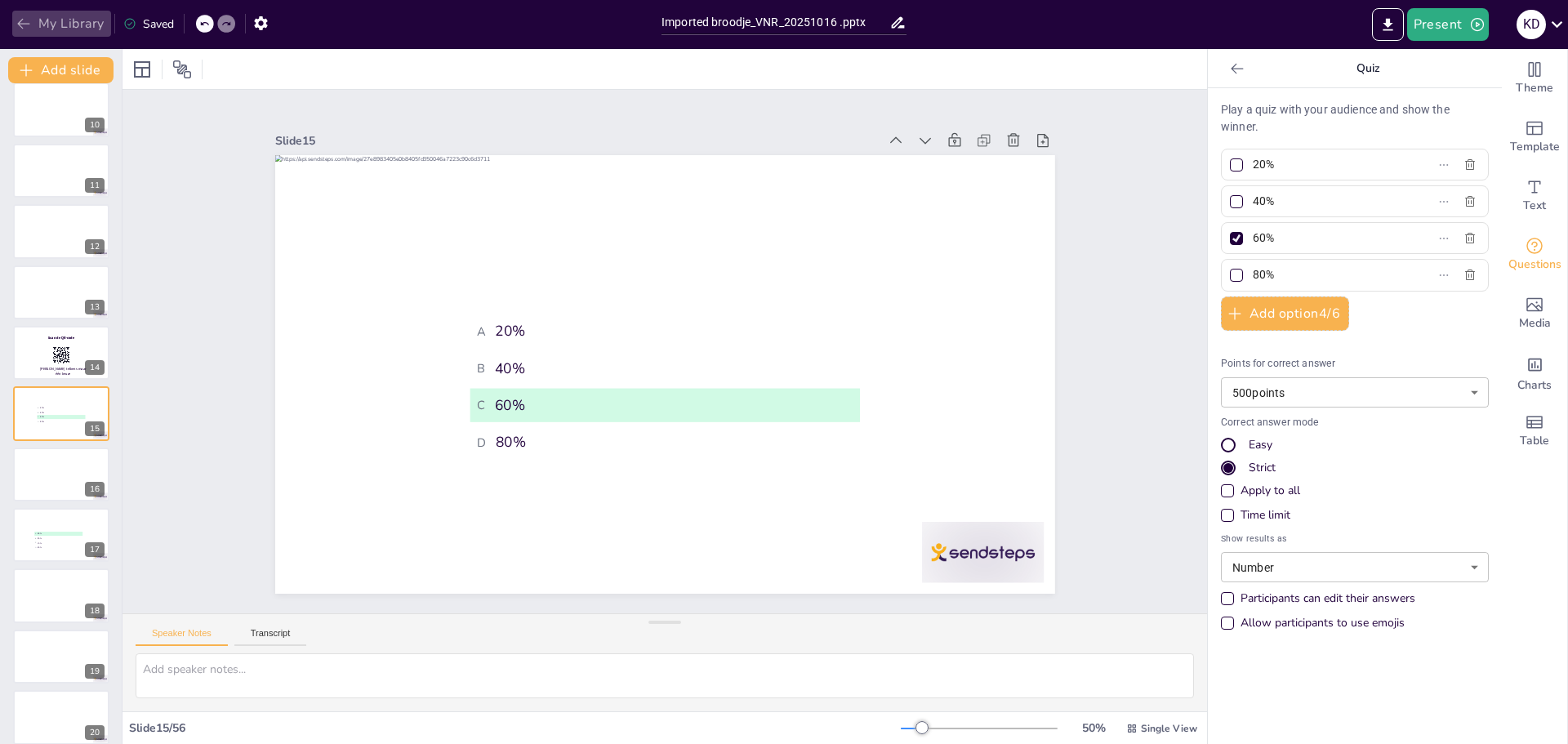
click at [43, 25] on button "My Library" at bounding box center [61, 24] width 99 height 26
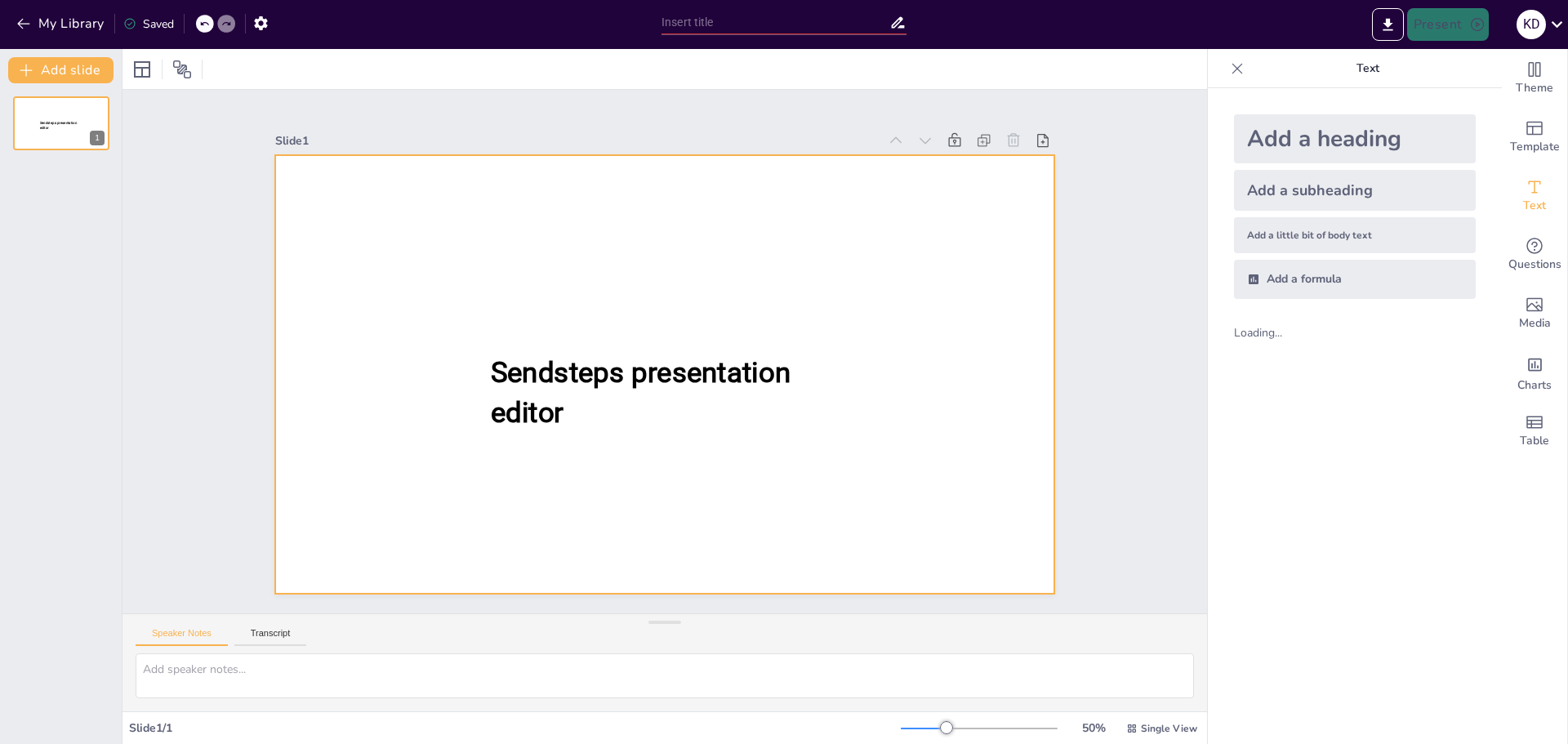
type input "Imported broodje_VNR_20251016 .pptx"
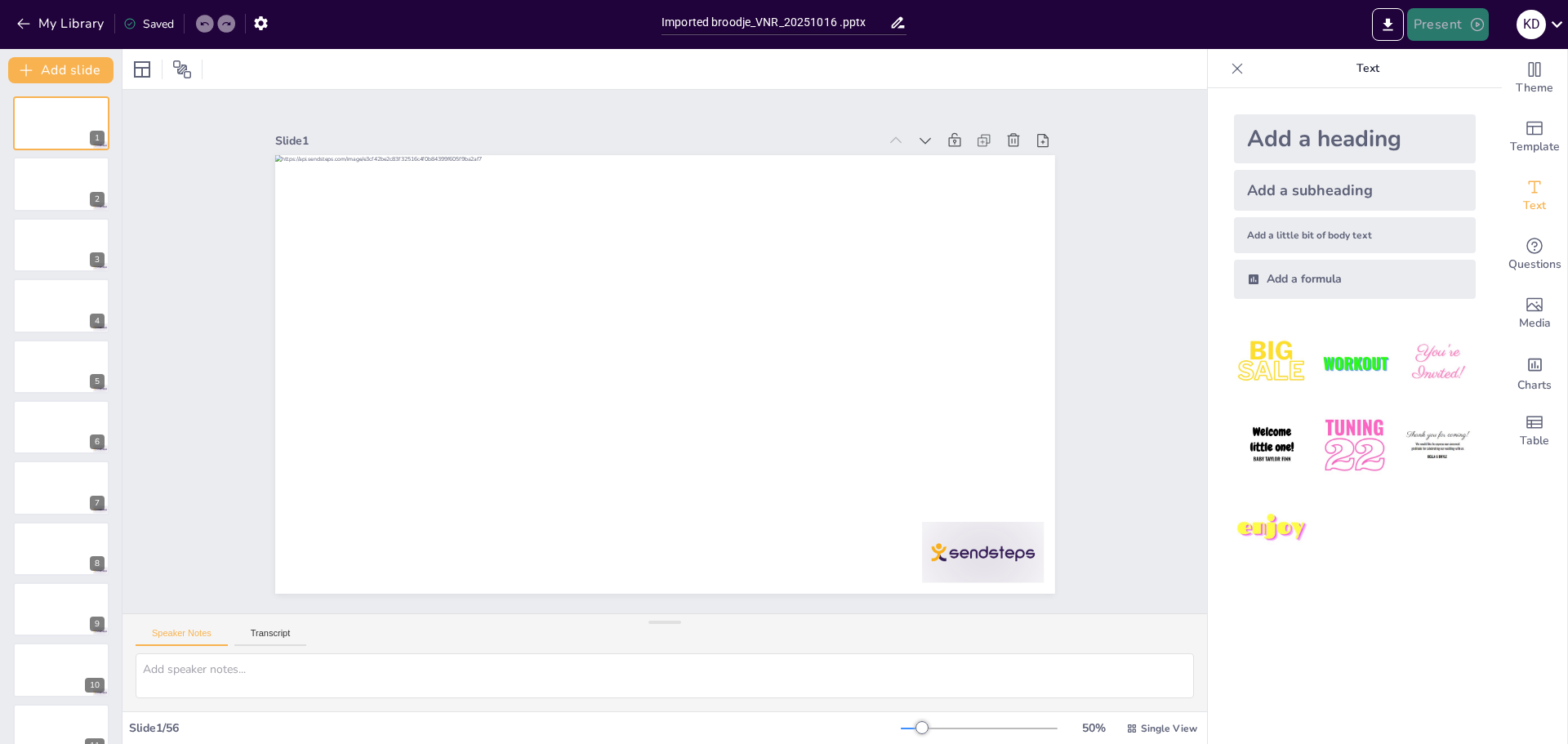
click at [1465, 30] on button "Present" at bounding box center [1448, 24] width 81 height 33
click at [1452, 105] on li "Play presentation" at bounding box center [1473, 100] width 128 height 26
